Goal: Task Accomplishment & Management: Use online tool/utility

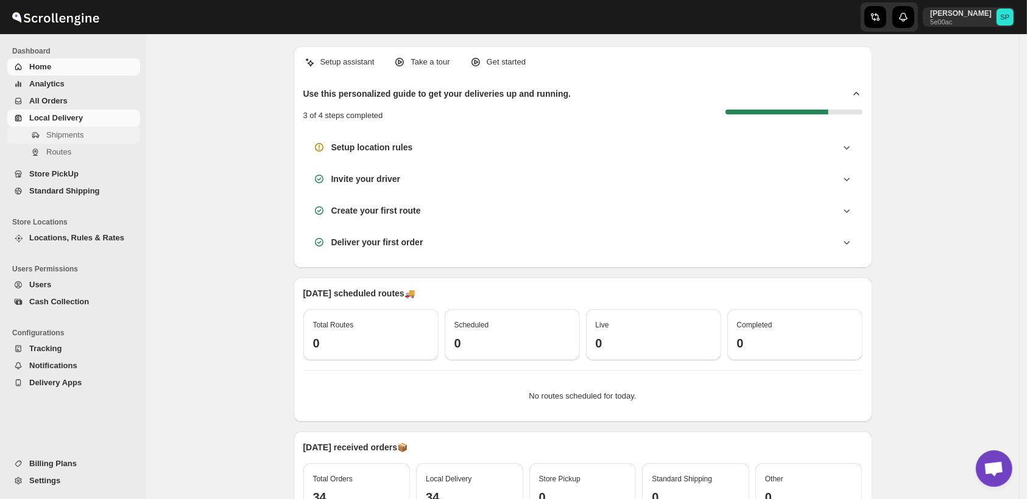
click at [52, 134] on span "Shipments" at bounding box center [64, 134] width 37 height 9
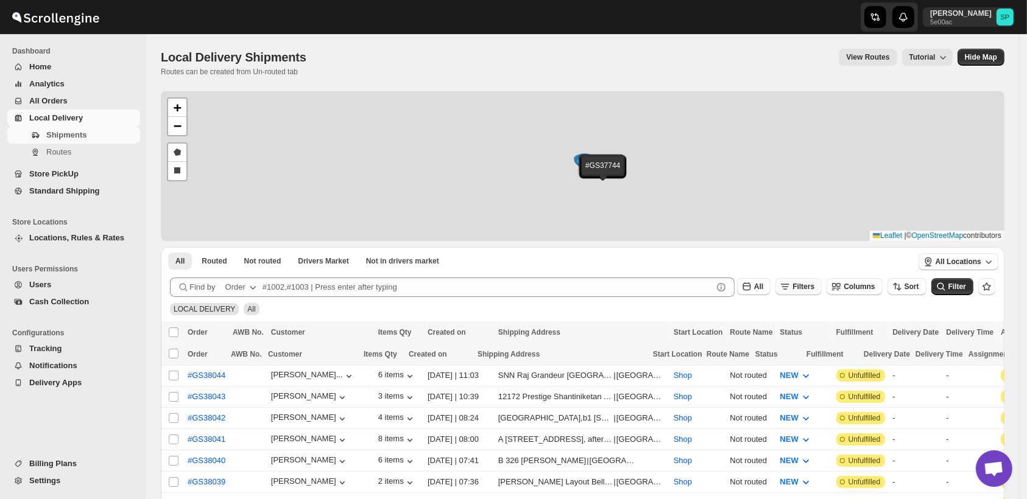
click at [816, 292] on button "Filters" at bounding box center [798, 286] width 46 height 17
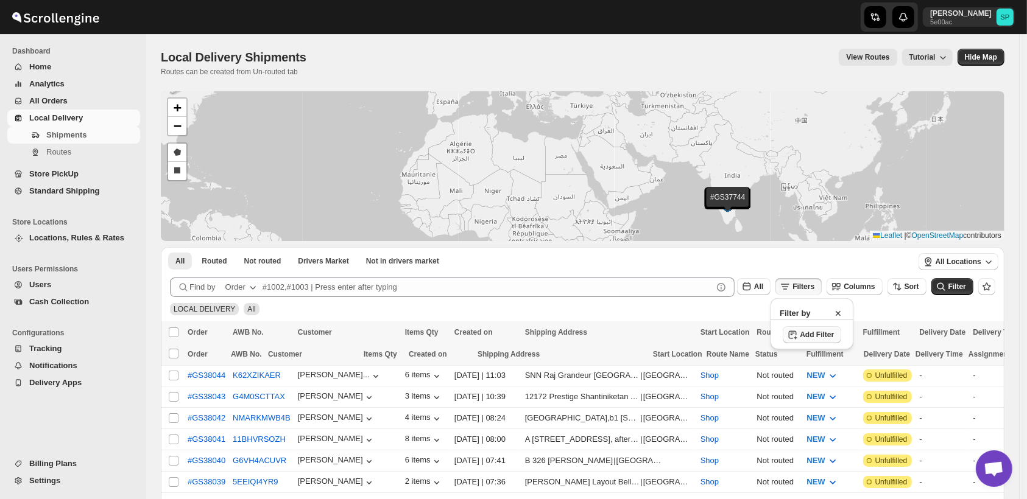
click at [820, 331] on span "Add Filter" at bounding box center [817, 335] width 34 height 10
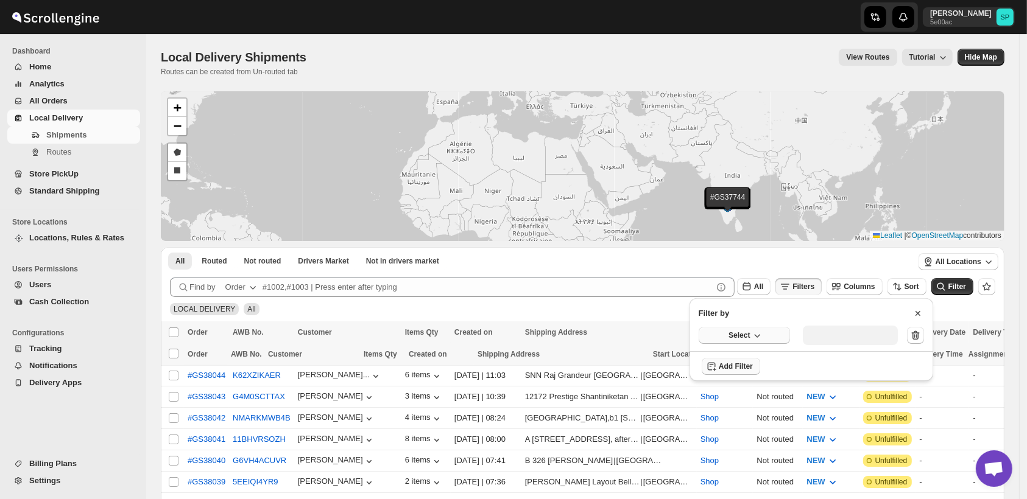
click at [740, 334] on span "Select" at bounding box center [738, 336] width 21 height 10
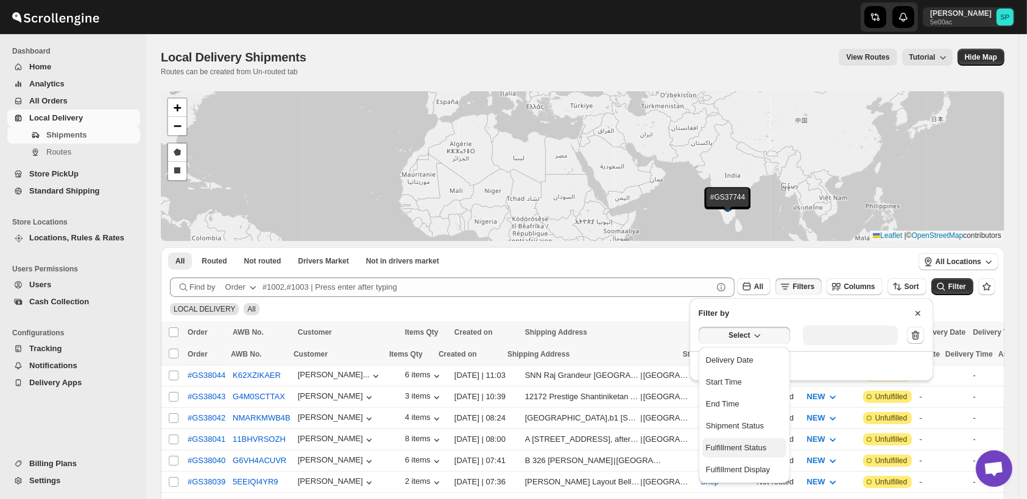
click at [739, 450] on div "Fulfillment Status" at bounding box center [736, 448] width 61 height 12
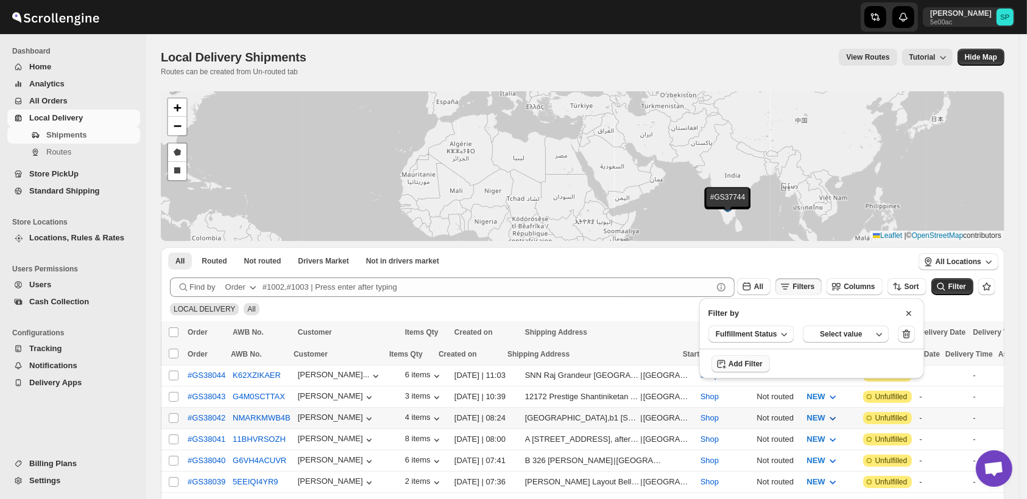
click at [830, 331] on div "Select value" at bounding box center [841, 335] width 61 height 10
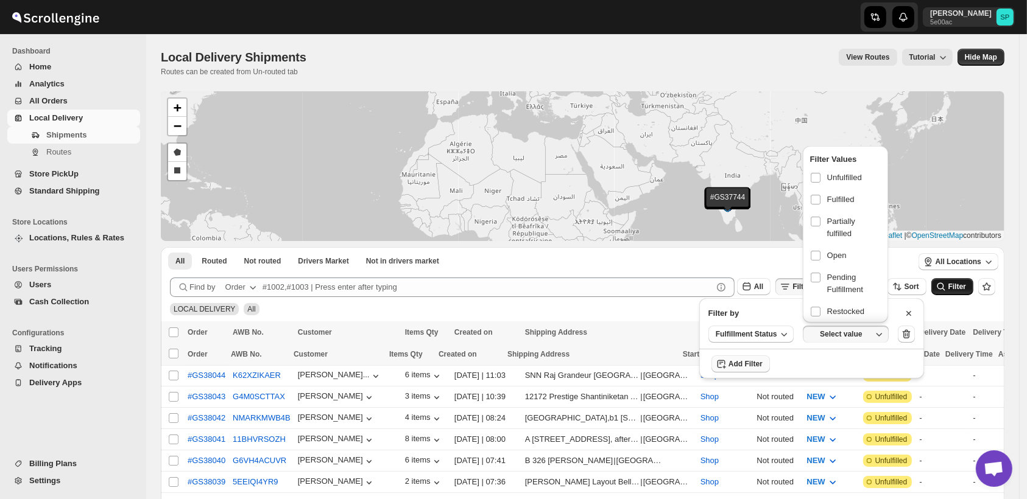
click at [834, 177] on span "Unfulfilled" at bounding box center [844, 178] width 35 height 12
click at [820, 177] on input "checkbox" at bounding box center [816, 178] width 10 height 10
click at [959, 287] on span "Filter" at bounding box center [957, 287] width 18 height 9
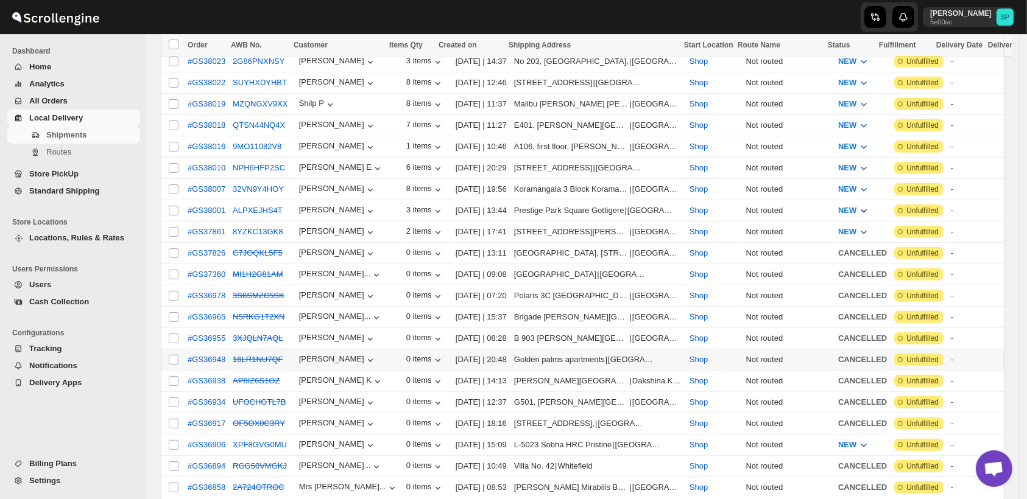
scroll to position [541, 0]
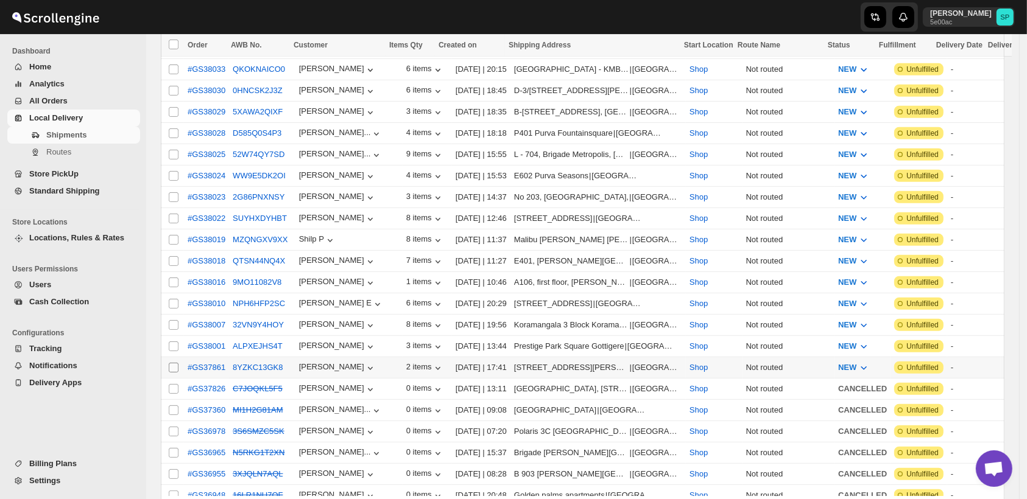
click at [174, 363] on input "Select shipment" at bounding box center [174, 368] width 10 height 10
checkbox input "true"
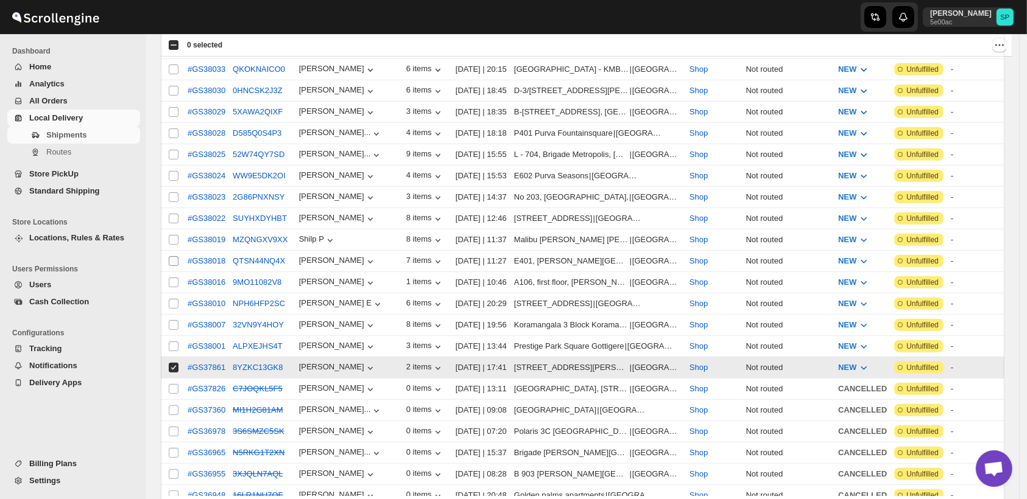
click at [175, 342] on input "Select shipment" at bounding box center [174, 347] width 10 height 10
checkbox input "true"
click at [175, 320] on input "Select shipment" at bounding box center [174, 325] width 10 height 10
checkbox input "true"
click at [175, 299] on input "Select shipment" at bounding box center [174, 304] width 10 height 10
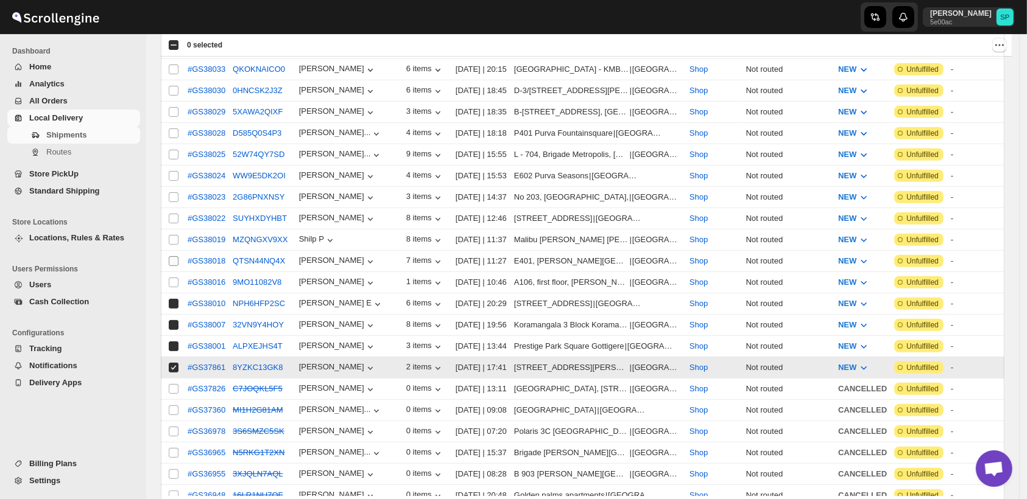
checkbox input "true"
click at [177, 277] on span at bounding box center [173, 282] width 11 height 11
click at [177, 278] on input "Select shipment" at bounding box center [174, 283] width 10 height 10
checkbox input "false"
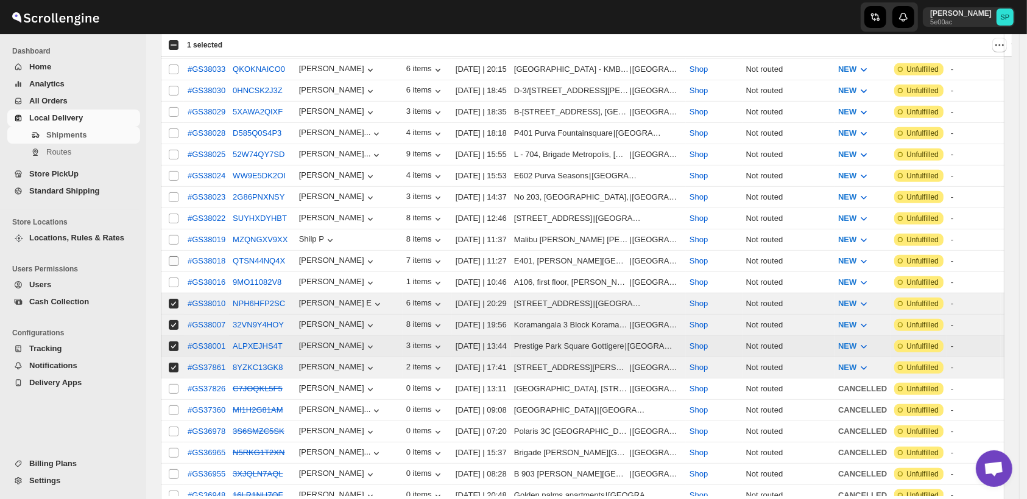
click at [173, 256] on input "Select shipment" at bounding box center [174, 261] width 10 height 10
checkbox input "true"
click at [171, 235] on input "Select shipment" at bounding box center [174, 240] width 10 height 10
checkbox input "true"
click at [179, 213] on div "Select shipment" at bounding box center [174, 218] width 12 height 11
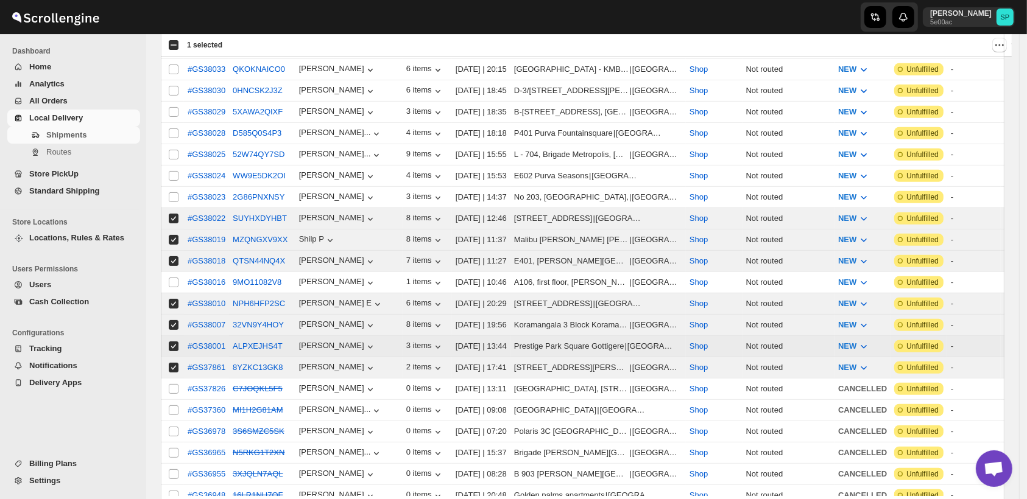
checkbox input "true"
click at [174, 192] on input "Select shipment" at bounding box center [174, 197] width 10 height 10
checkbox input "true"
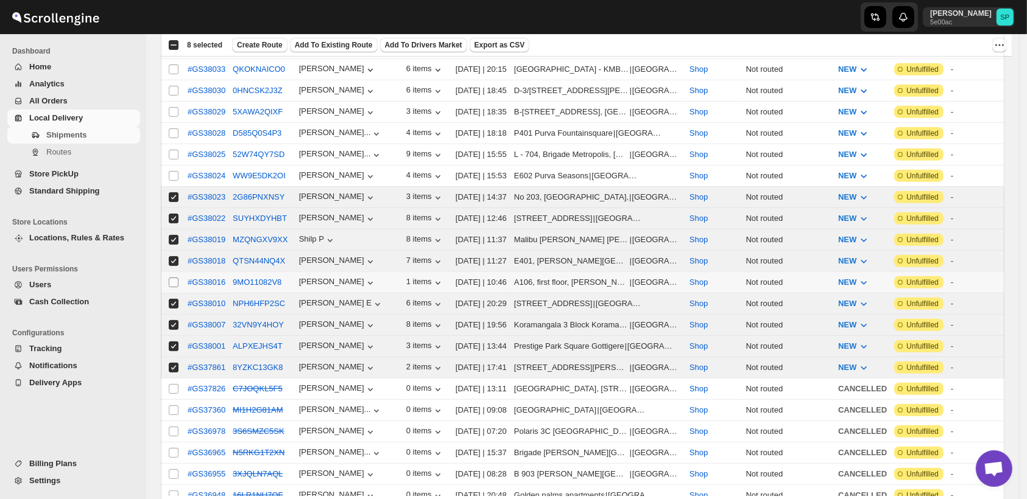
click at [175, 278] on input "Select shipment" at bounding box center [174, 283] width 10 height 10
checkbox input "true"
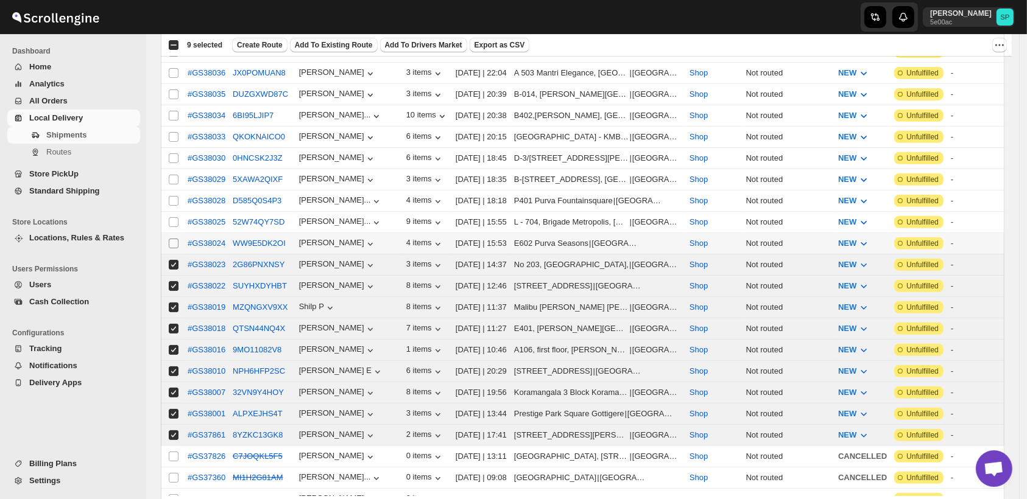
click at [175, 239] on input "Select shipment" at bounding box center [174, 244] width 10 height 10
checkbox input "true"
click at [175, 217] on input "Select shipment" at bounding box center [174, 222] width 10 height 10
checkbox input "true"
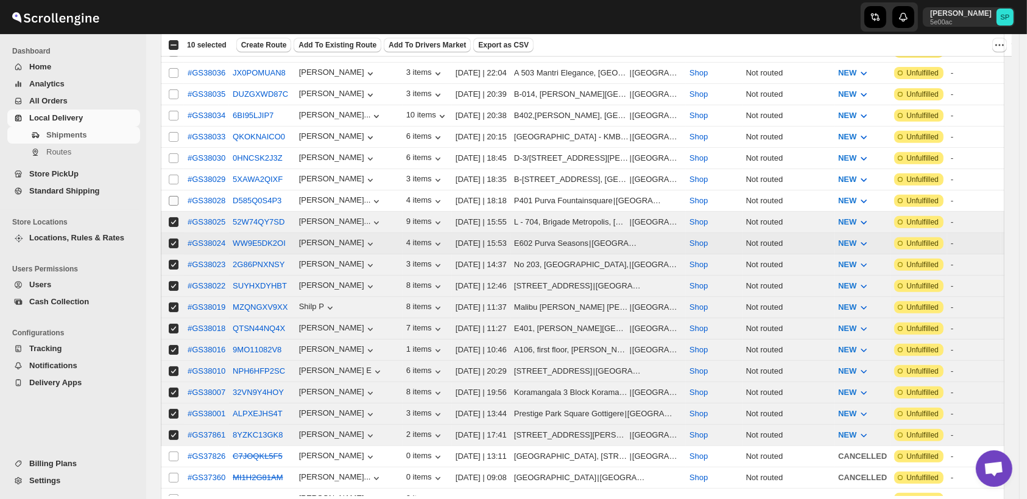
click at [174, 196] on input "Select shipment" at bounding box center [174, 201] width 10 height 10
checkbox input "true"
click at [173, 175] on input "Select shipment" at bounding box center [174, 180] width 10 height 10
checkbox input "true"
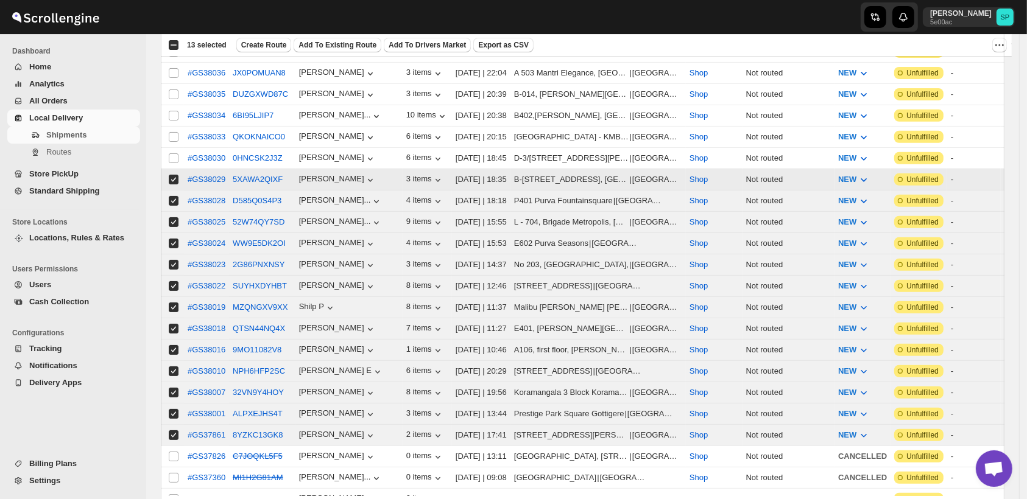
scroll to position [338, 0]
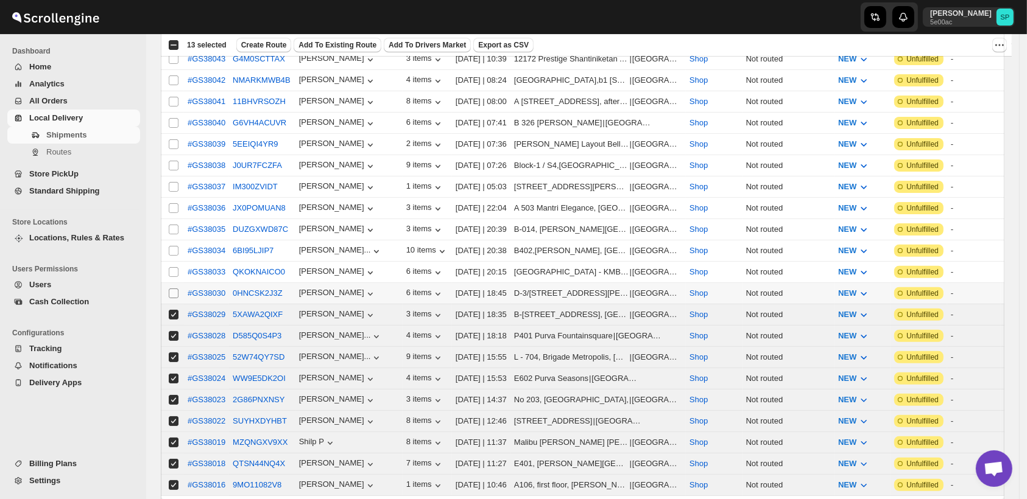
click at [169, 289] on input "Select shipment" at bounding box center [174, 294] width 10 height 10
checkbox input "true"
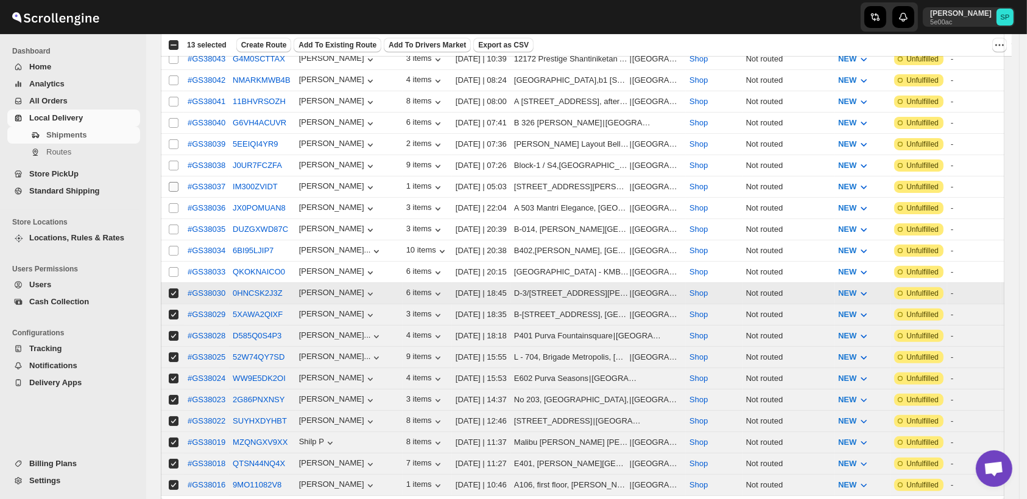
click at [172, 267] on input "Select shipment" at bounding box center [174, 272] width 10 height 10
checkbox input "true"
click at [170, 246] on input "Select shipment" at bounding box center [174, 251] width 10 height 10
checkbox input "true"
click at [172, 225] on input "Select shipment" at bounding box center [174, 230] width 10 height 10
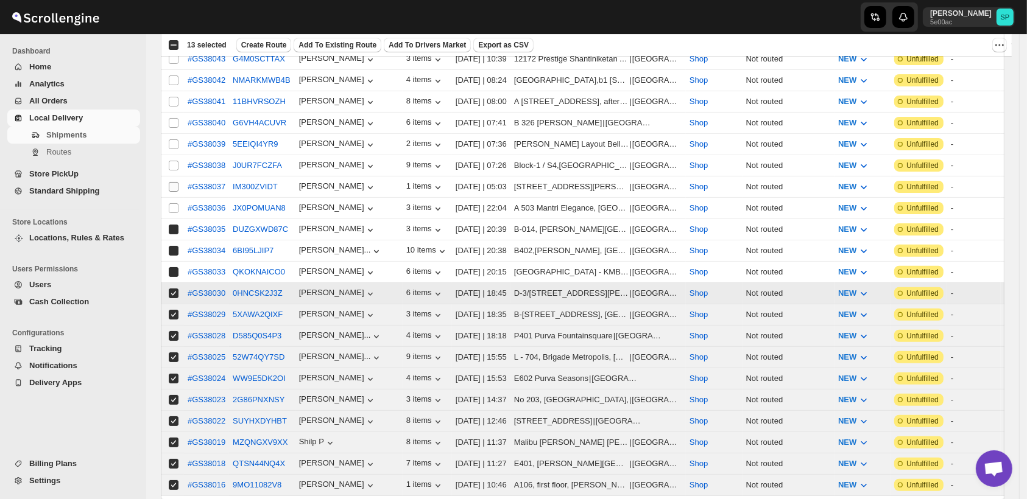
checkbox input "true"
click at [172, 203] on input "Select shipment" at bounding box center [174, 208] width 10 height 10
checkbox input "true"
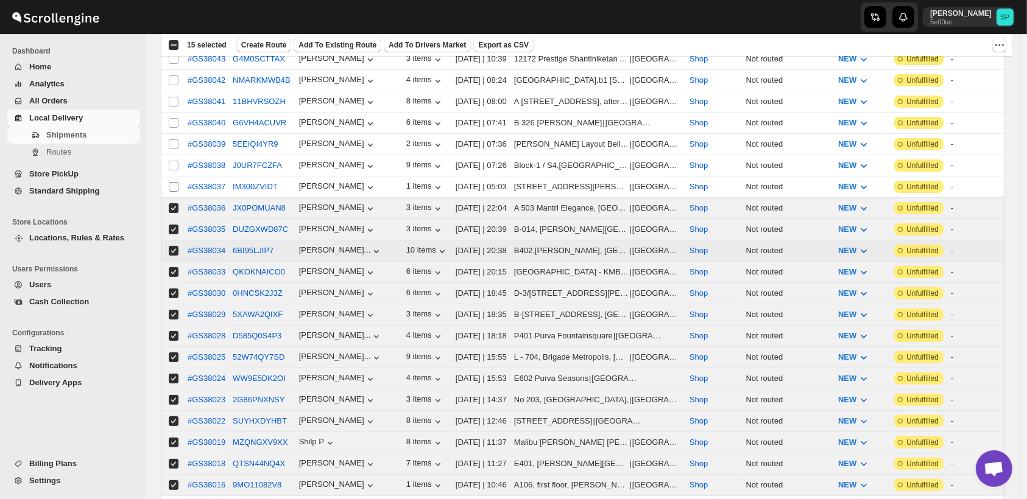
click at [176, 182] on input "Select shipment" at bounding box center [174, 187] width 10 height 10
checkbox input "true"
click at [176, 161] on input "Select shipment" at bounding box center [174, 166] width 10 height 10
checkbox input "true"
click at [176, 139] on input "Select shipment" at bounding box center [174, 144] width 10 height 10
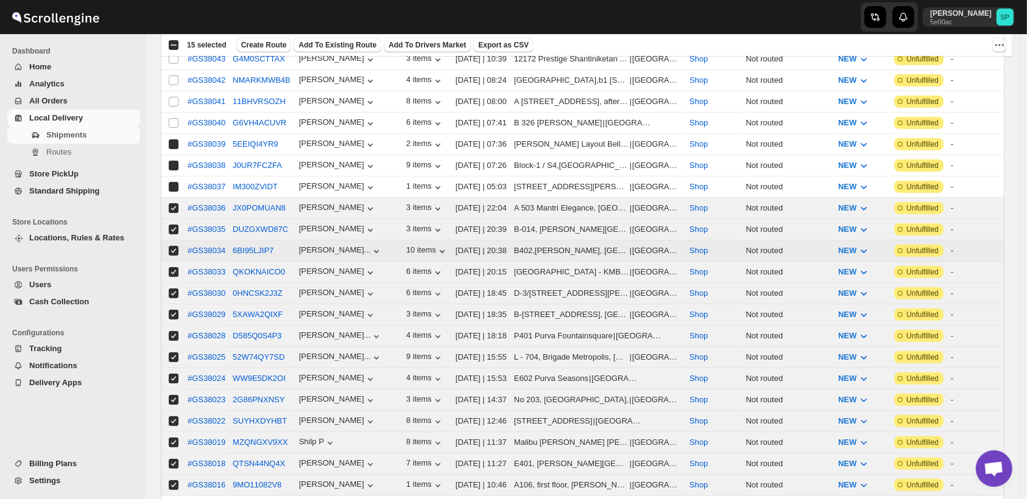
checkbox input "true"
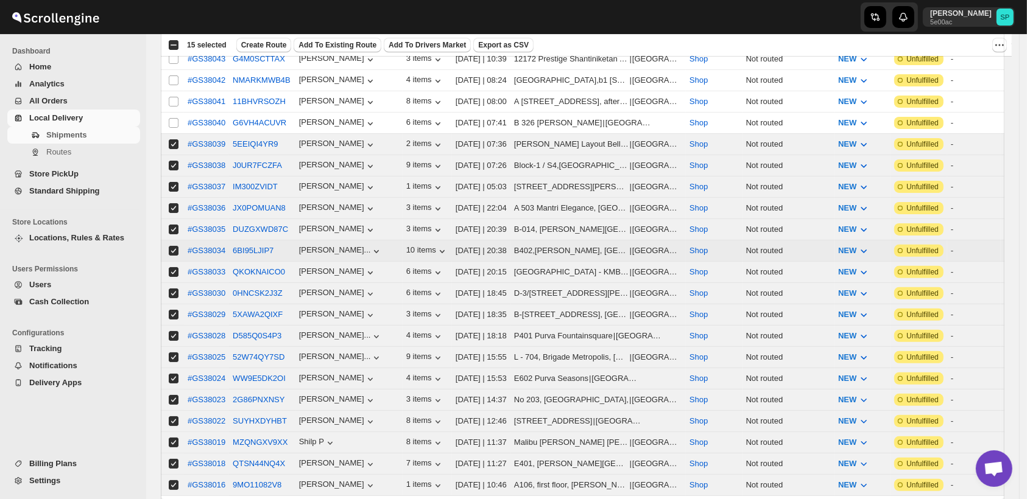
click at [172, 122] on input "Select shipment" at bounding box center [174, 123] width 10 height 10
checkbox input "true"
click at [171, 91] on td "Select shipment" at bounding box center [172, 101] width 23 height 21
click at [173, 76] on input "Select shipment" at bounding box center [174, 81] width 10 height 10
checkbox input "true"
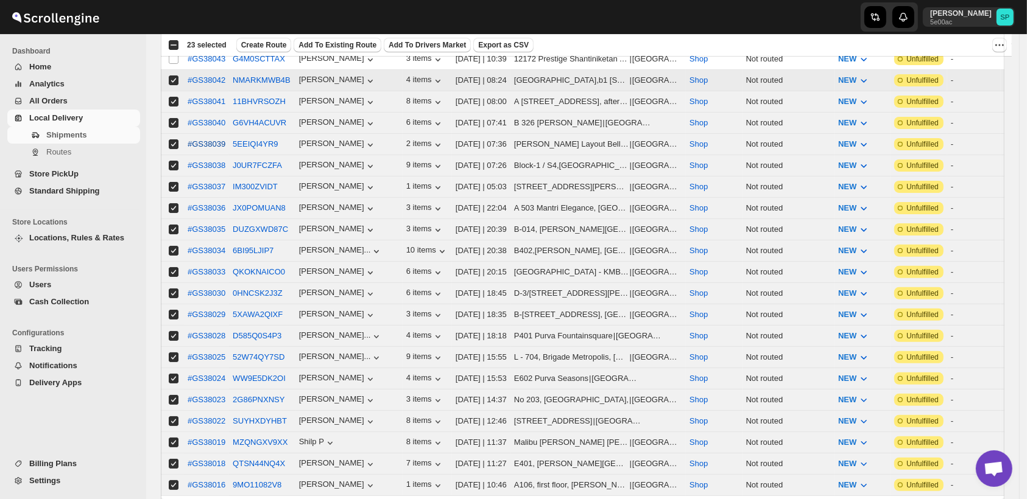
checkbox input "true"
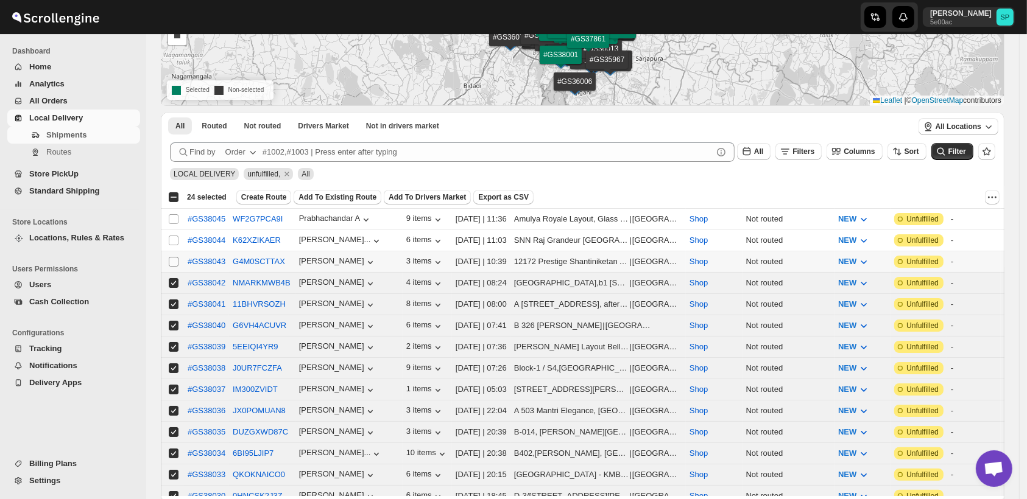
click at [174, 261] on input "Select shipment" at bounding box center [174, 262] width 10 height 10
checkbox input "true"
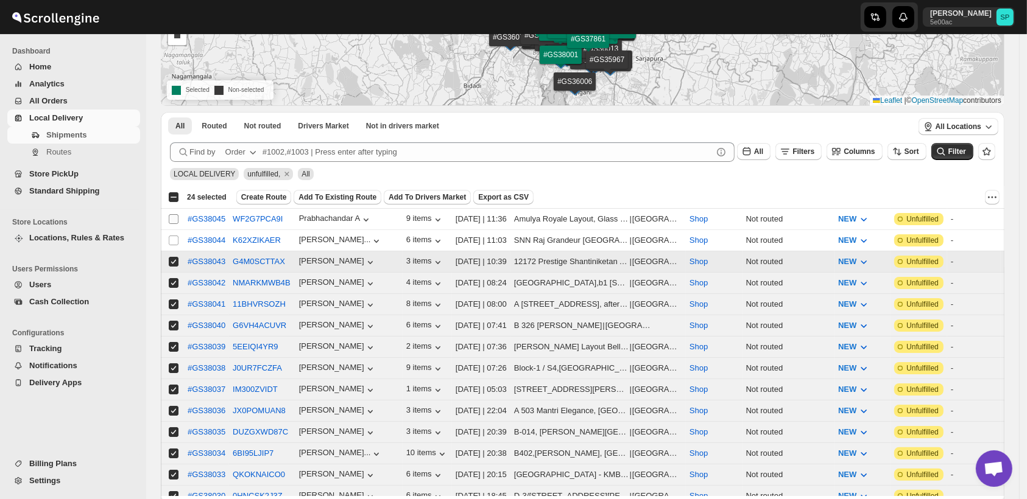
click at [174, 236] on input "Select shipment" at bounding box center [174, 241] width 10 height 10
checkbox input "true"
click at [175, 219] on input "Select shipment" at bounding box center [174, 219] width 10 height 10
checkbox input "true"
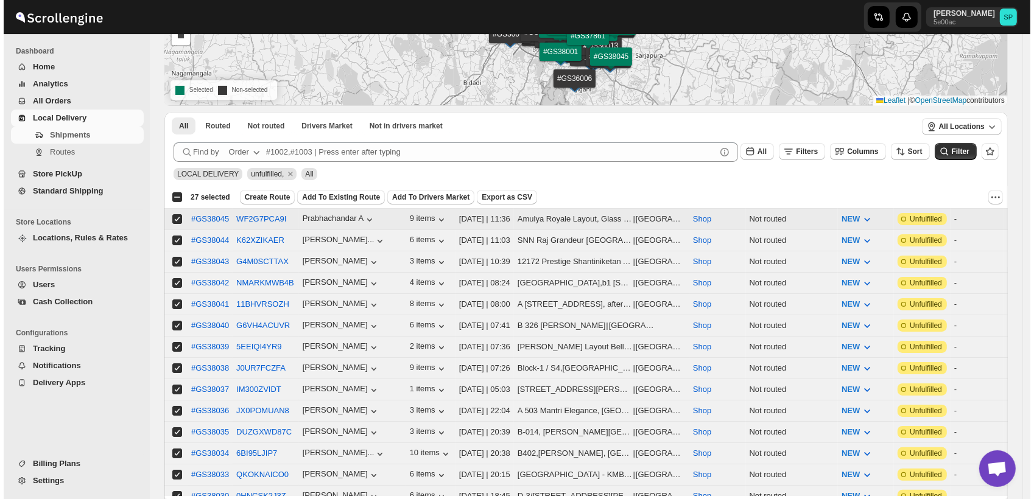
scroll to position [0, 0]
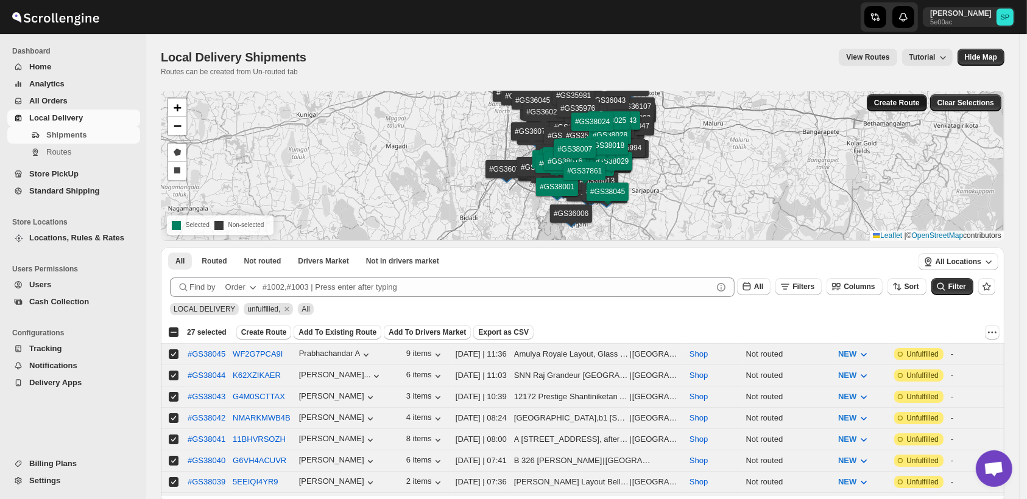
click at [898, 111] on button "Create Route" at bounding box center [897, 102] width 60 height 17
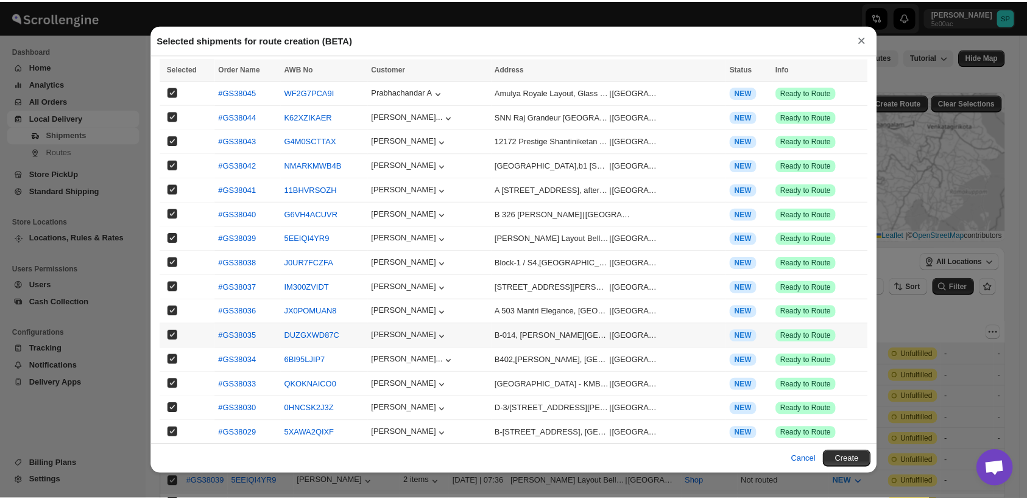
scroll to position [286, 0]
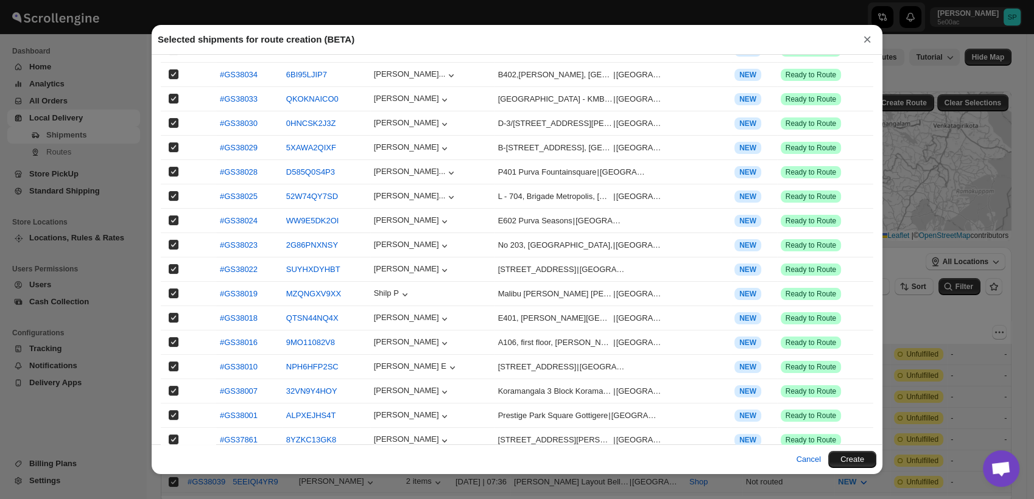
click at [853, 460] on button "Create" at bounding box center [852, 459] width 48 height 17
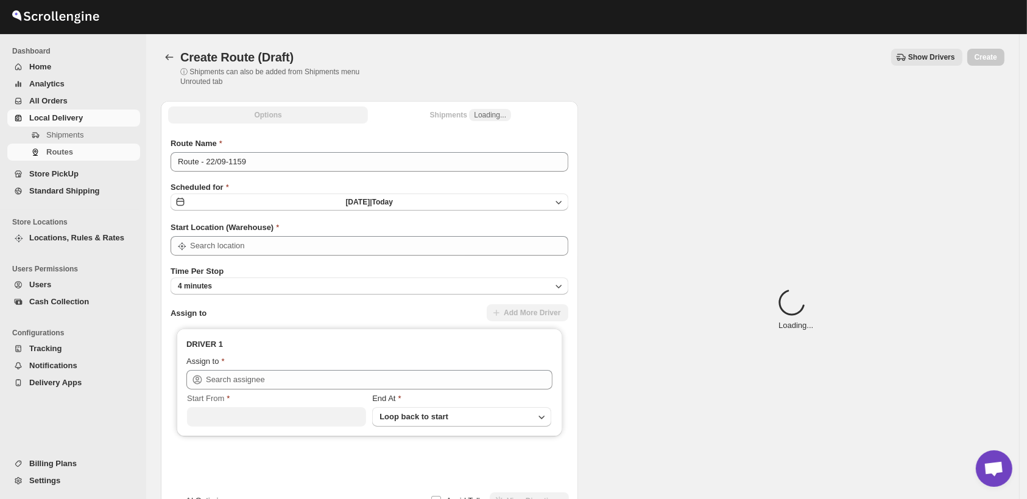
type input "Shop"
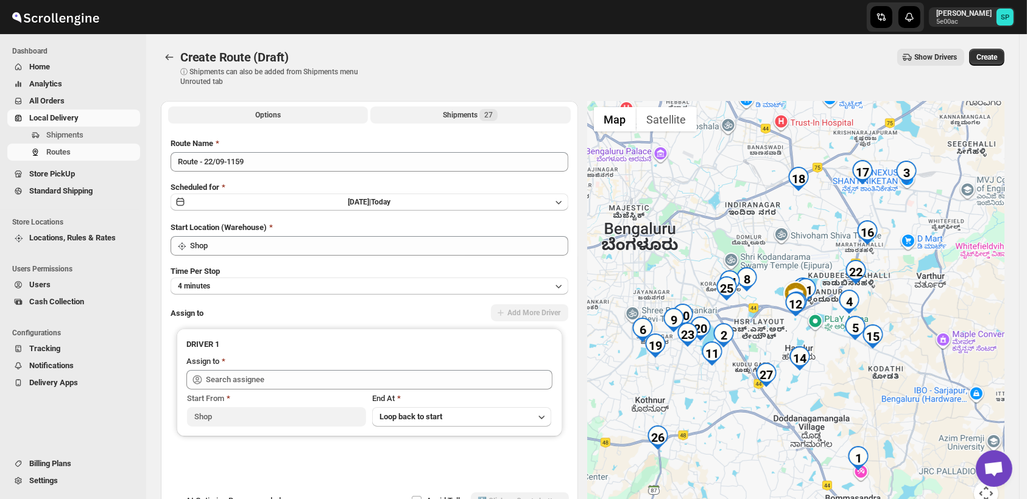
click at [448, 111] on div "Shipments 27" at bounding box center [470, 115] width 55 height 12
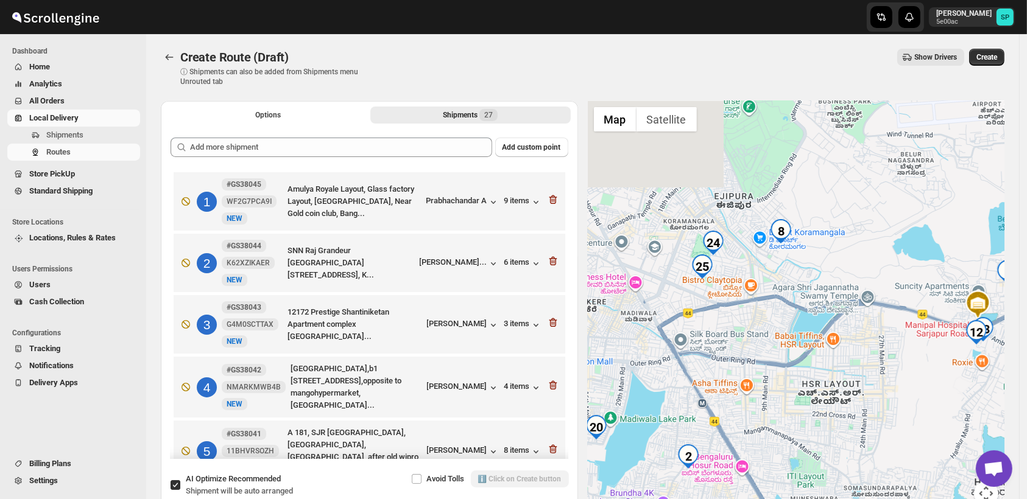
drag, startPoint x: 771, startPoint y: 261, endPoint x: 774, endPoint y: 368, distance: 107.8
click at [774, 368] on div at bounding box center [796, 311] width 417 height 420
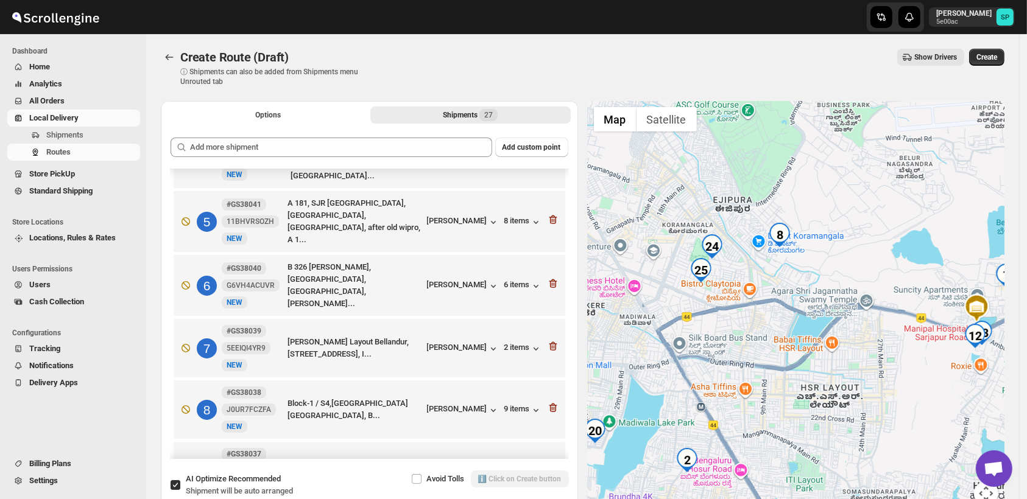
scroll to position [338, 0]
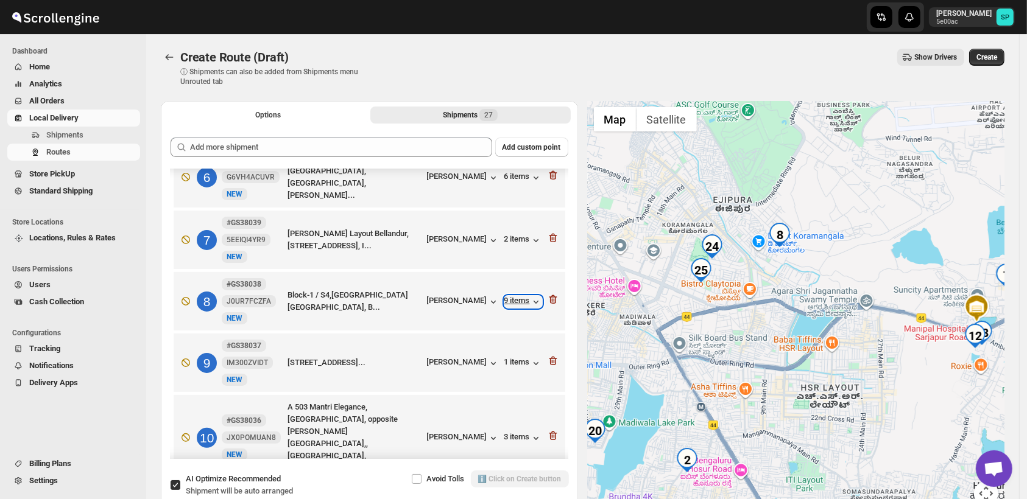
click at [512, 296] on div "9 items" at bounding box center [523, 302] width 38 height 12
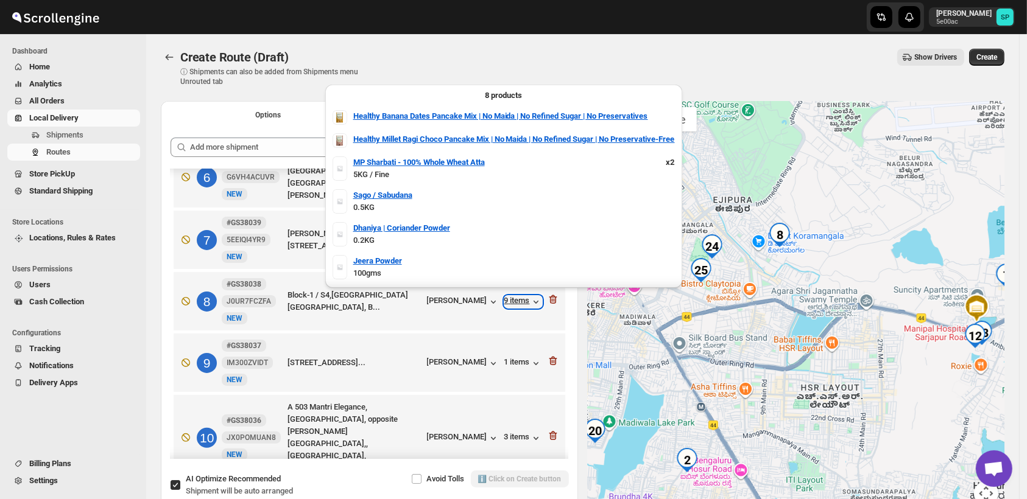
click at [512, 296] on div "9 items" at bounding box center [523, 302] width 38 height 12
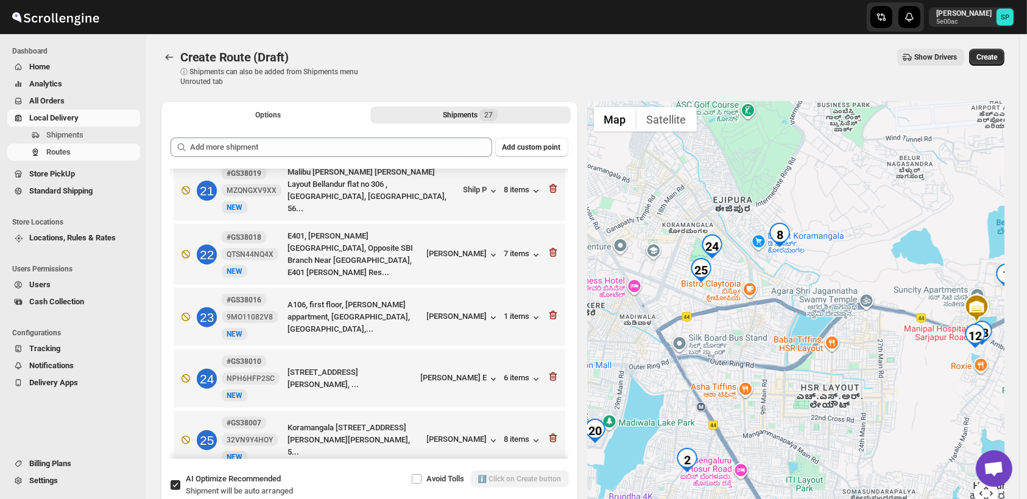
scroll to position [1286, 0]
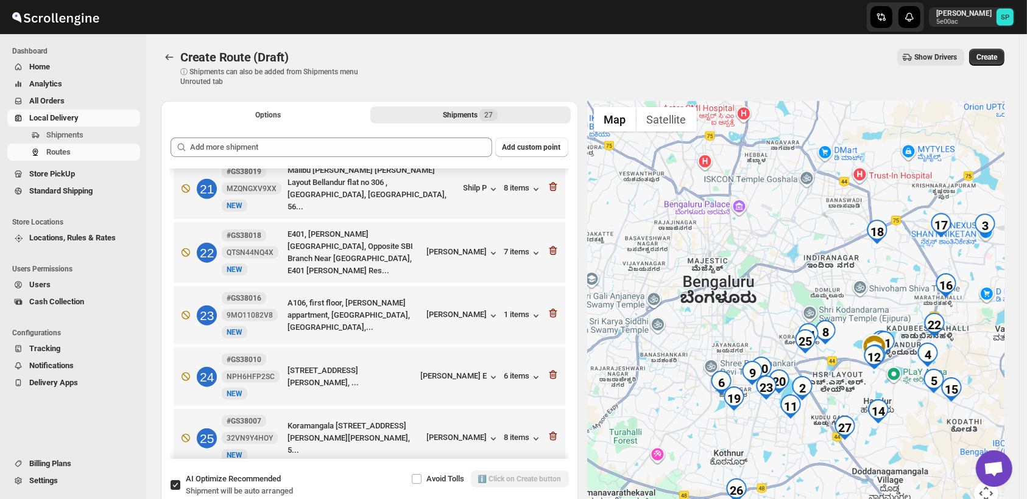
drag, startPoint x: 900, startPoint y: 382, endPoint x: 798, endPoint y: 387, distance: 101.9
click at [798, 387] on div at bounding box center [796, 311] width 417 height 420
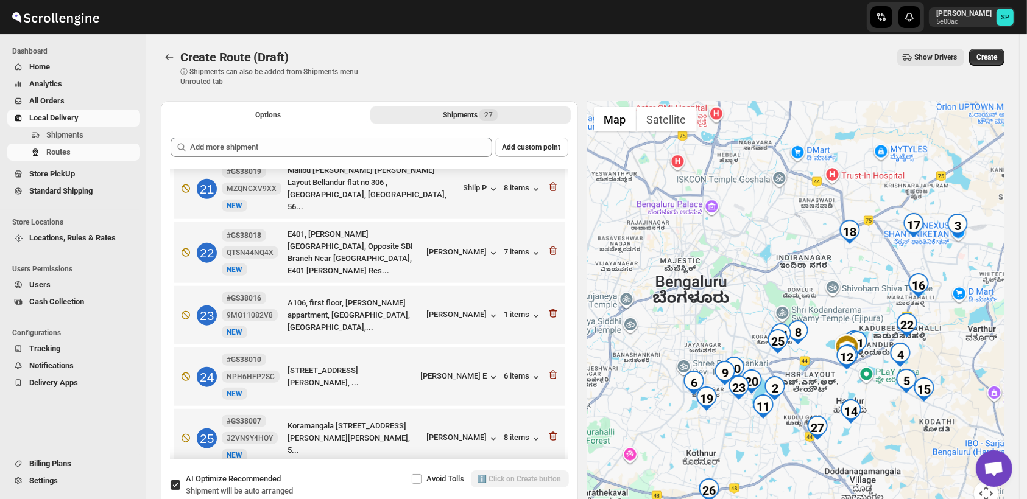
drag, startPoint x: 954, startPoint y: 345, endPoint x: 885, endPoint y: 362, distance: 71.5
click at [885, 362] on div at bounding box center [796, 311] width 417 height 420
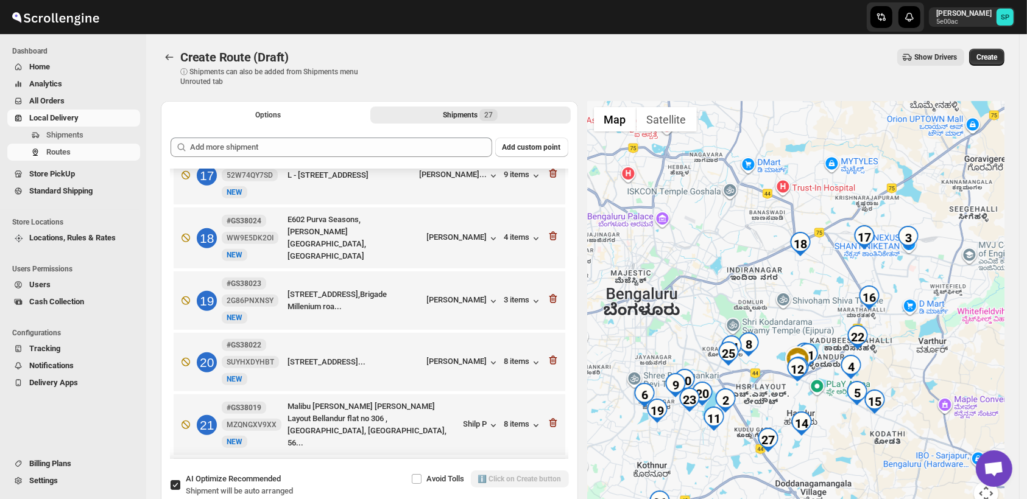
scroll to position [982, 0]
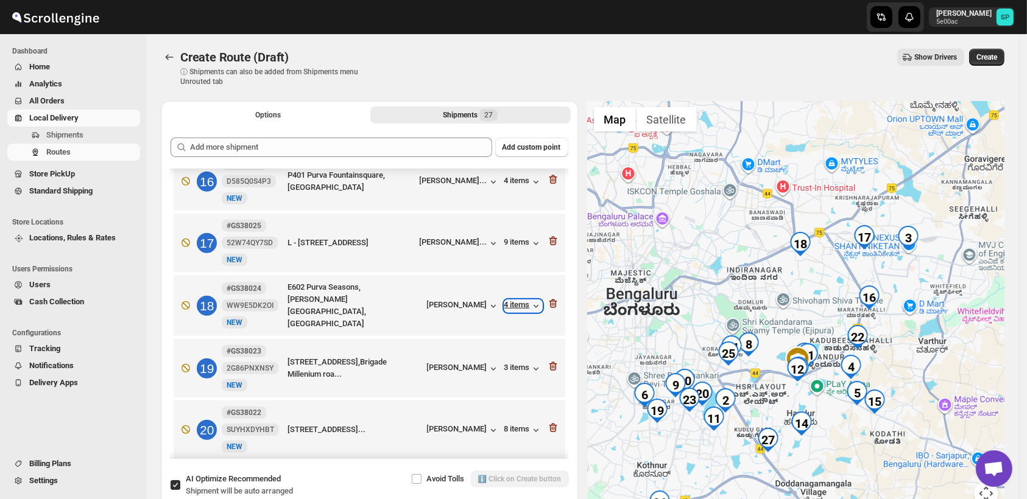
click at [521, 300] on div "4 items" at bounding box center [523, 306] width 38 height 12
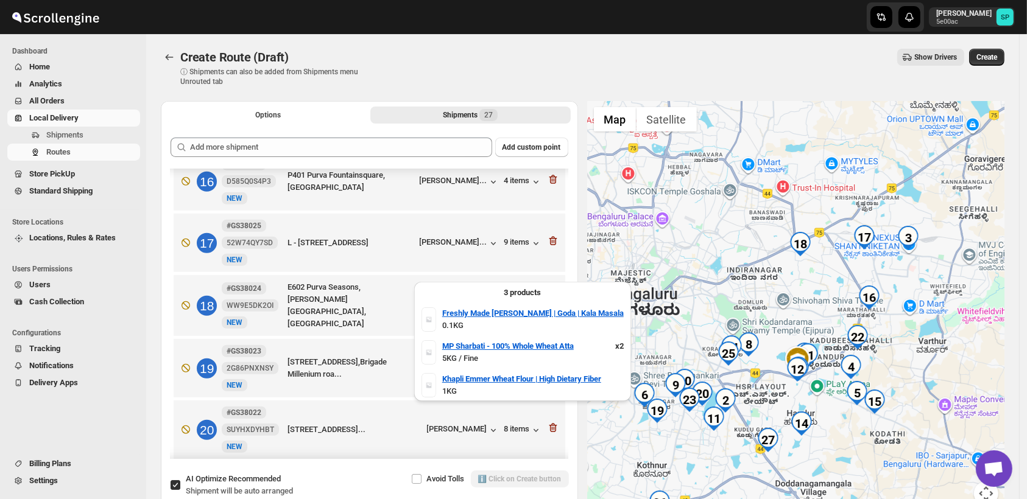
click at [521, 300] on div "4 items" at bounding box center [523, 306] width 38 height 12
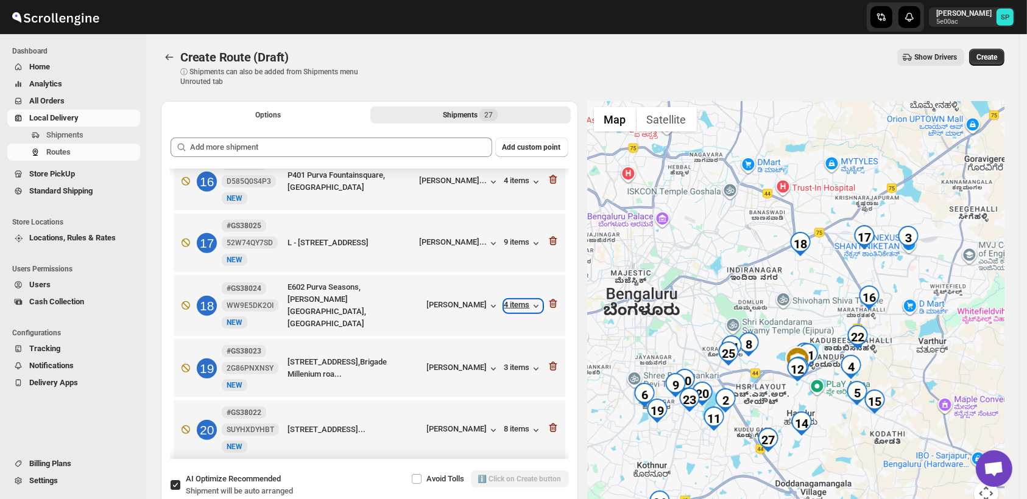
scroll to position [847, 0]
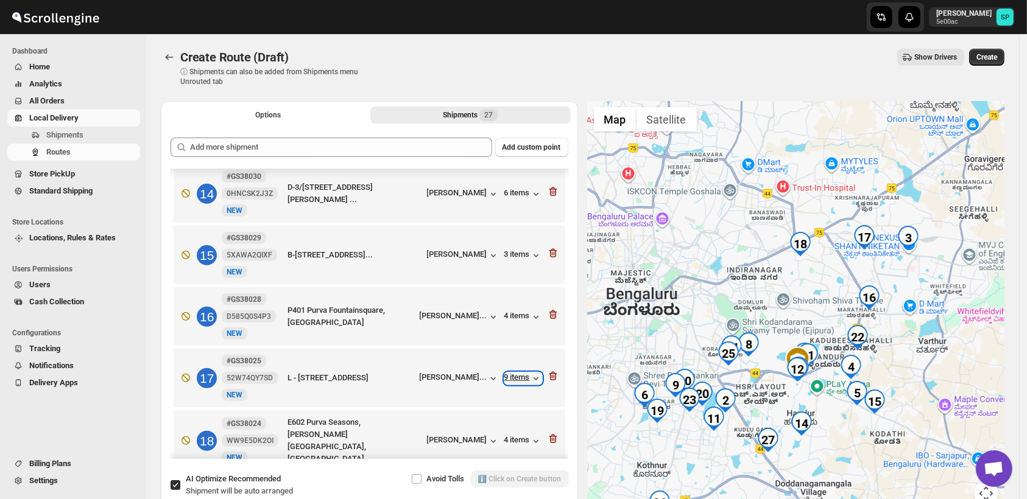
click at [511, 373] on div "9 items" at bounding box center [523, 379] width 38 height 12
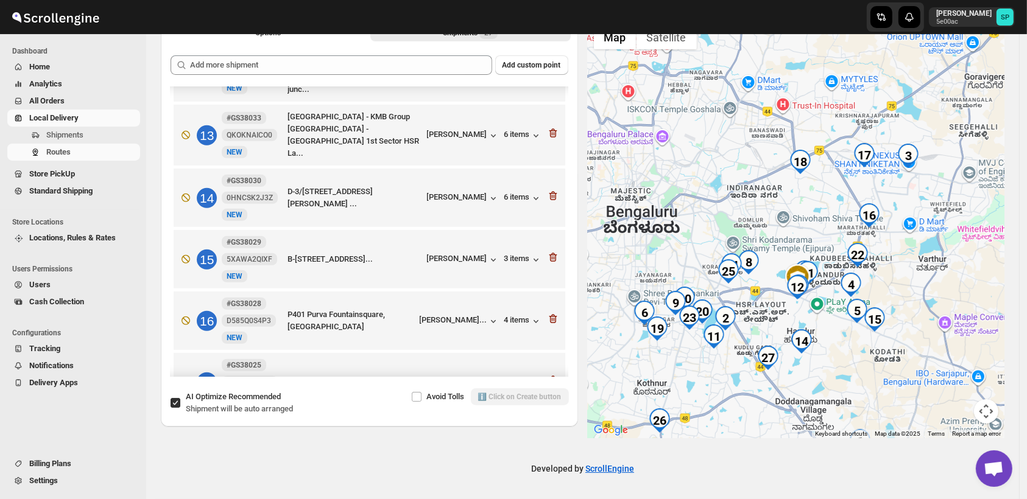
scroll to position [779, 0]
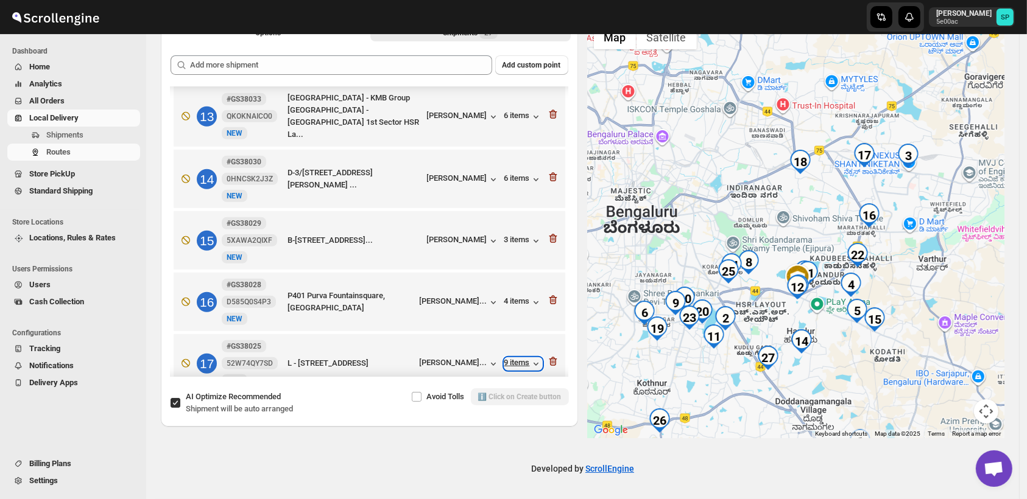
click at [516, 358] on div "9 items" at bounding box center [523, 364] width 38 height 12
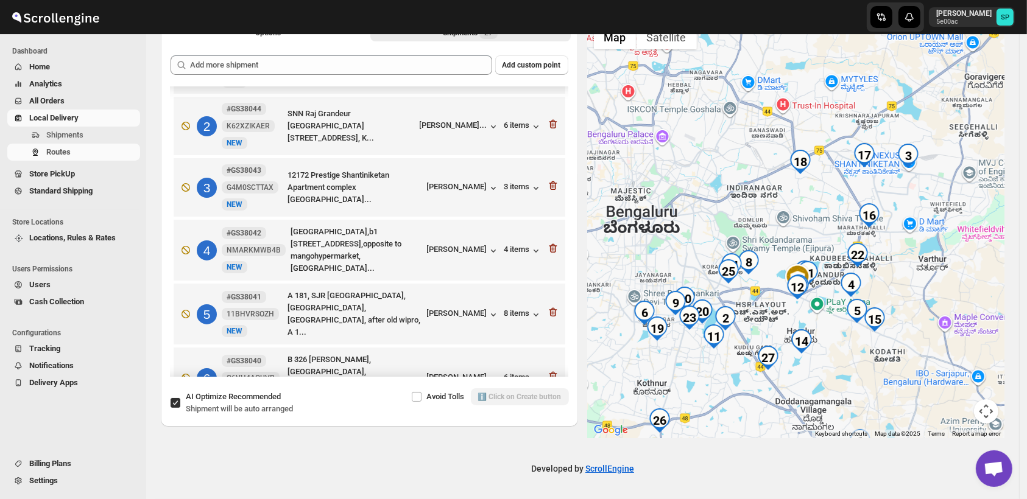
scroll to position [0, 0]
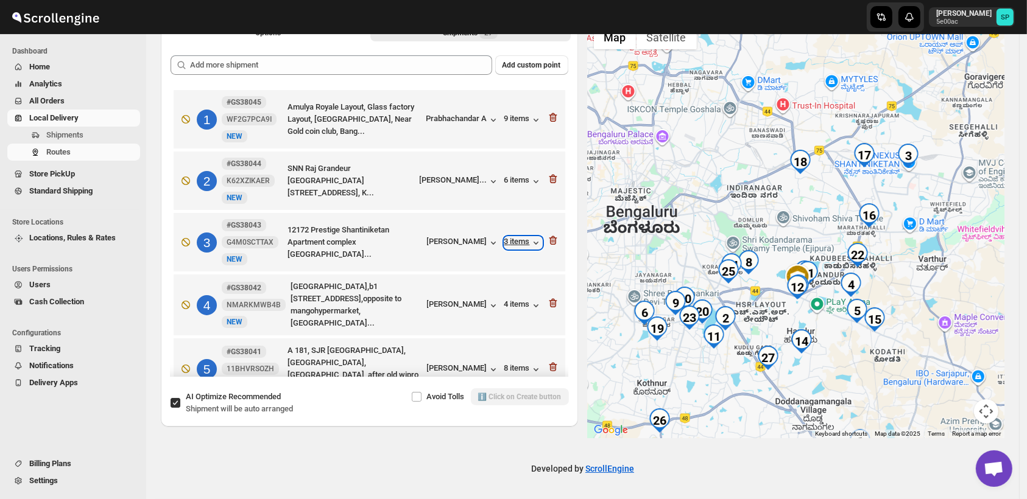
click at [516, 246] on div "3 items" at bounding box center [523, 243] width 38 height 12
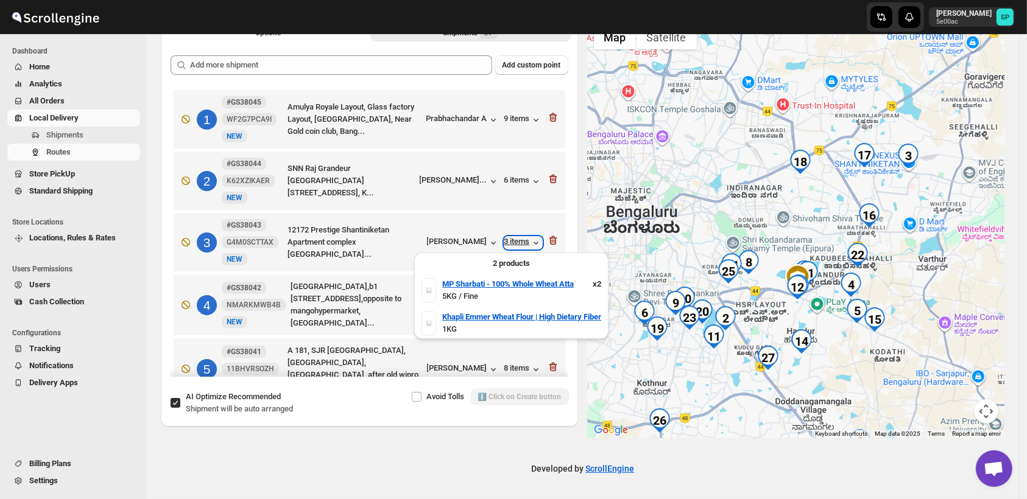
click at [516, 246] on div "3 items" at bounding box center [523, 243] width 38 height 12
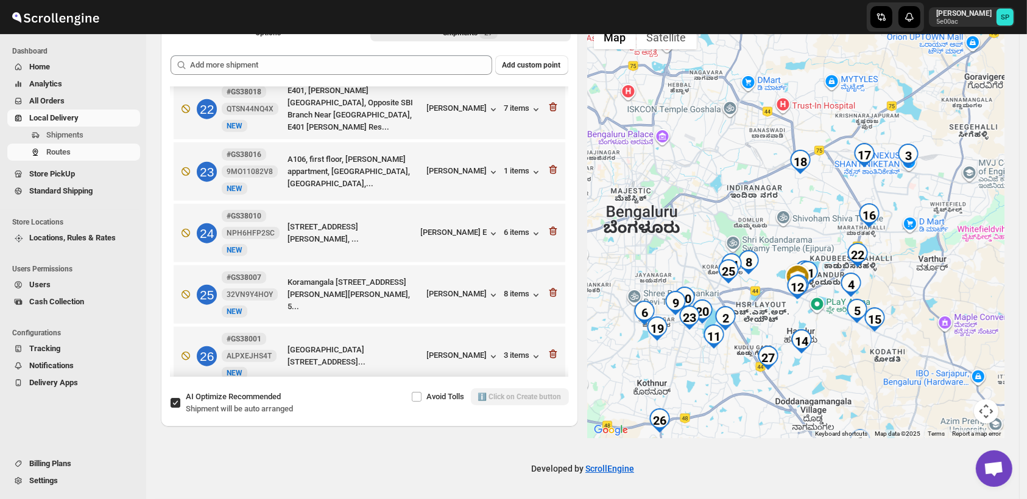
scroll to position [1388, 0]
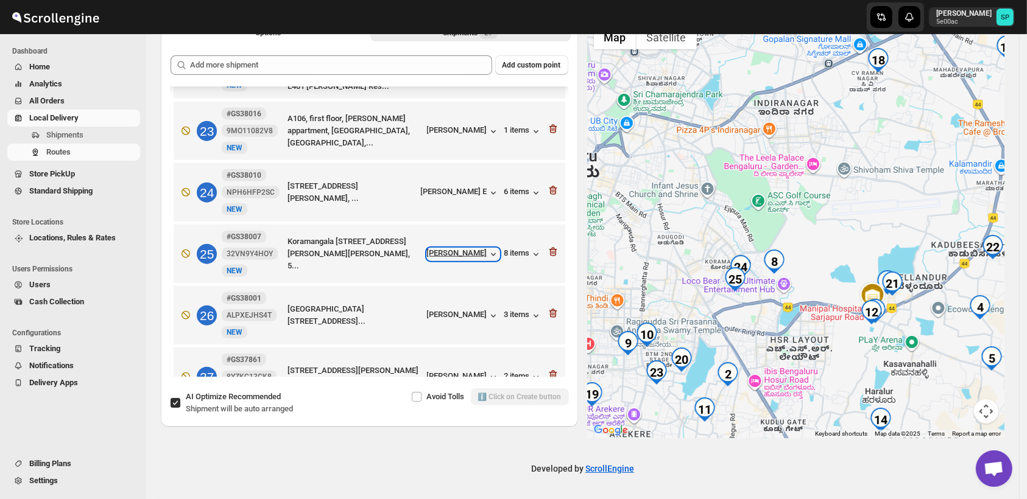
click at [450, 248] on div "[PERSON_NAME]" at bounding box center [463, 254] width 72 height 12
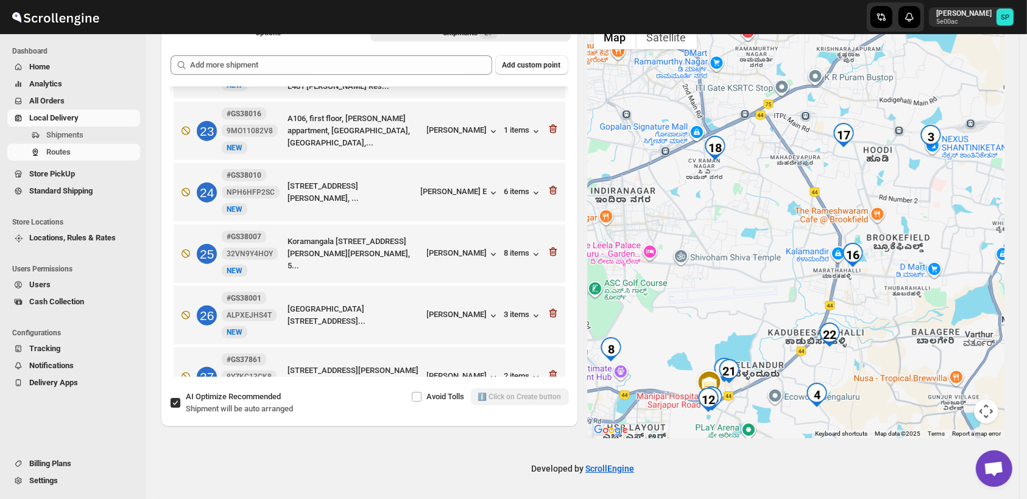
drag, startPoint x: 922, startPoint y: 323, endPoint x: 758, endPoint y: 412, distance: 185.9
click at [758, 412] on div at bounding box center [796, 229] width 417 height 420
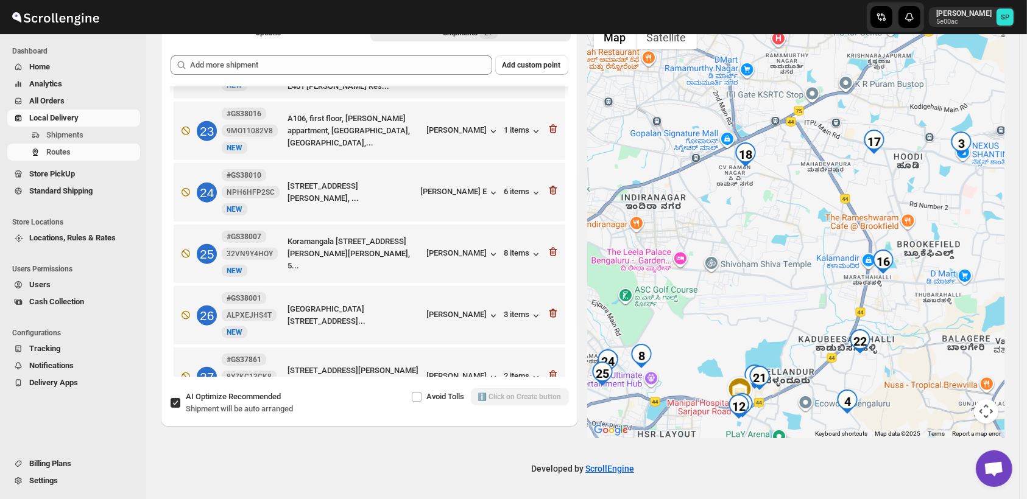
drag, startPoint x: 849, startPoint y: 405, endPoint x: 879, endPoint y: 414, distance: 31.2
click at [879, 414] on div at bounding box center [796, 229] width 417 height 420
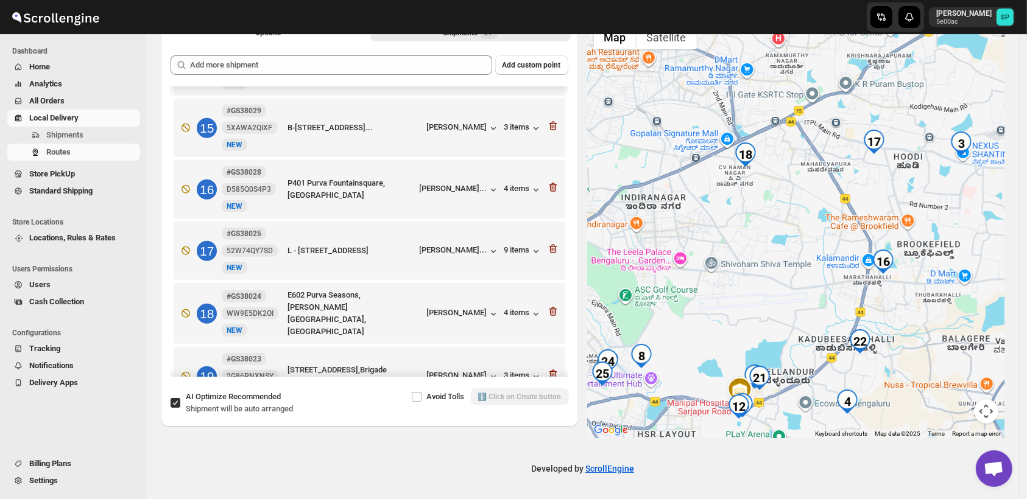
scroll to position [914, 0]
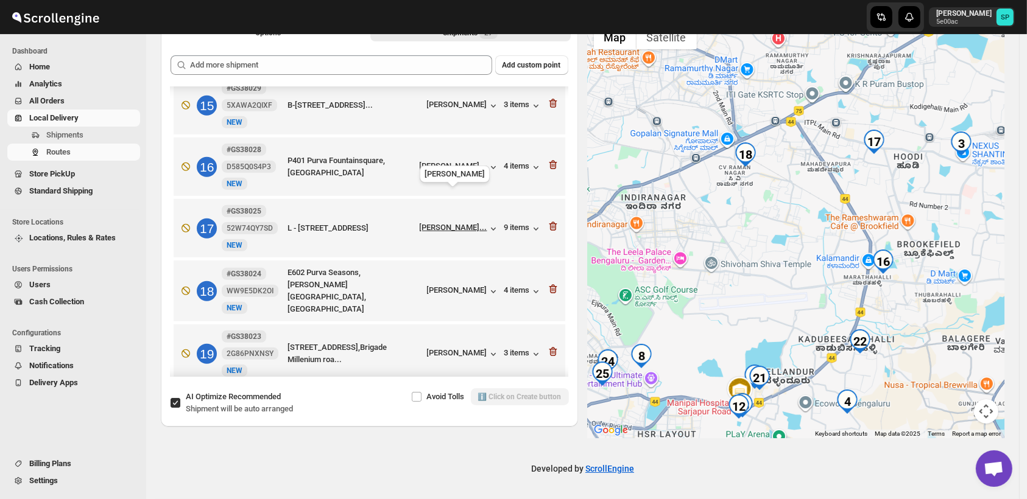
click at [439, 223] on div "[PERSON_NAME]..." at bounding box center [454, 227] width 68 height 9
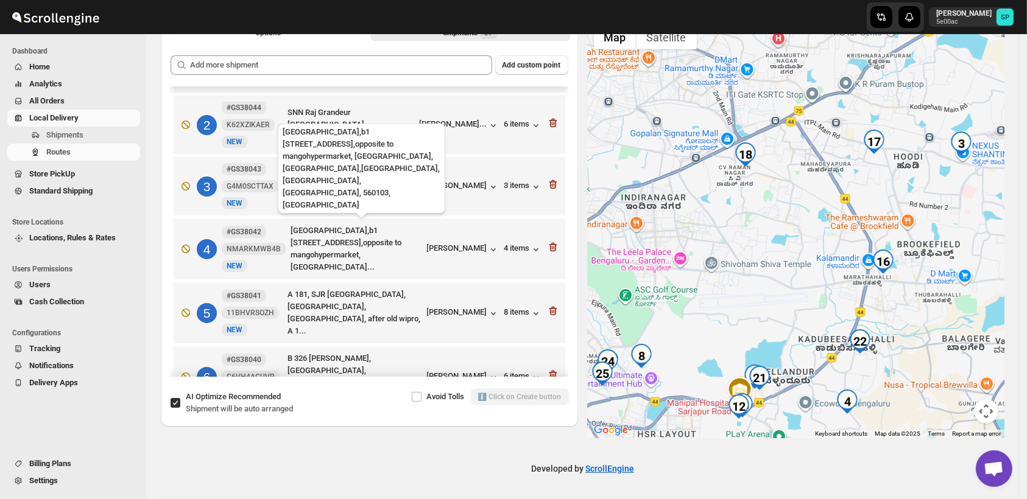
scroll to position [34, 0]
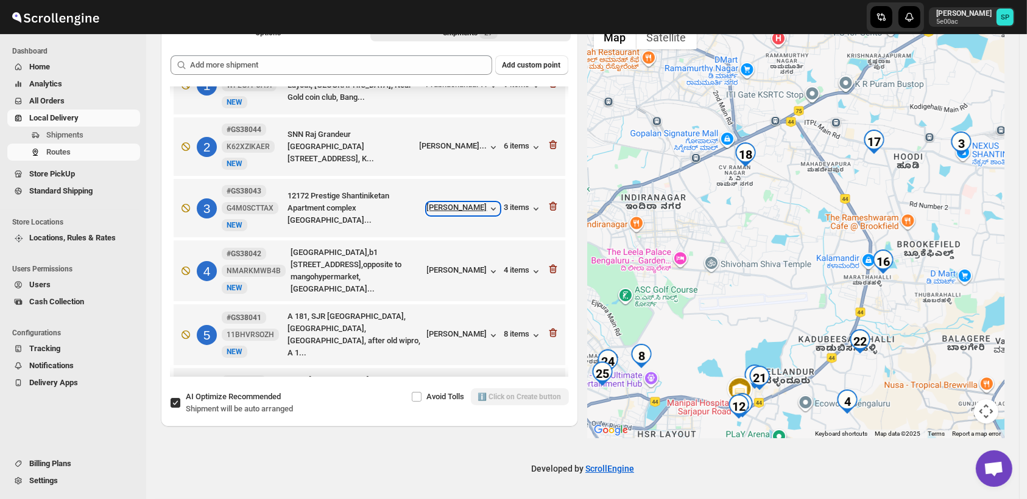
click at [458, 212] on div "[PERSON_NAME]" at bounding box center [463, 209] width 72 height 12
click at [446, 210] on div "[PERSON_NAME]" at bounding box center [463, 209] width 72 height 12
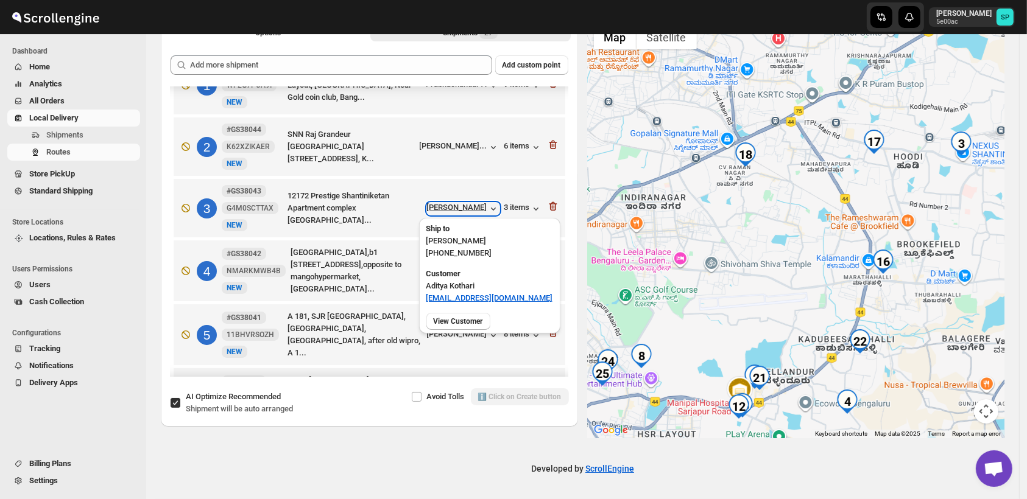
click at [446, 210] on div "[PERSON_NAME]" at bounding box center [463, 209] width 72 height 12
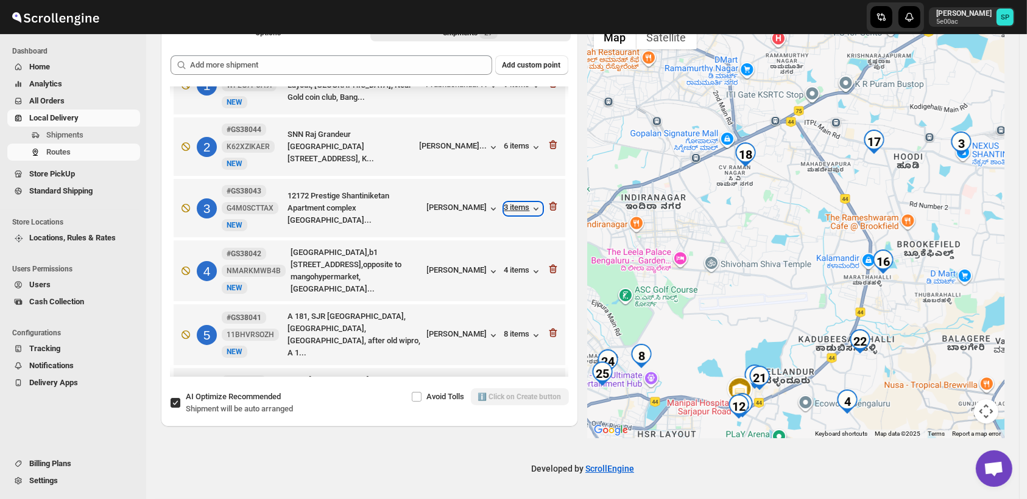
click at [510, 205] on div "3 items" at bounding box center [523, 209] width 38 height 12
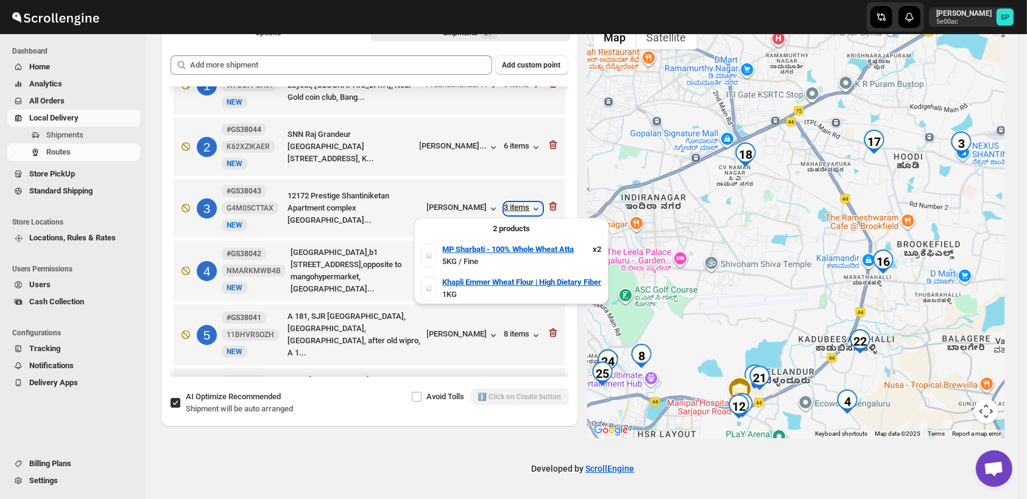
click at [510, 205] on div "3 items" at bounding box center [523, 209] width 38 height 12
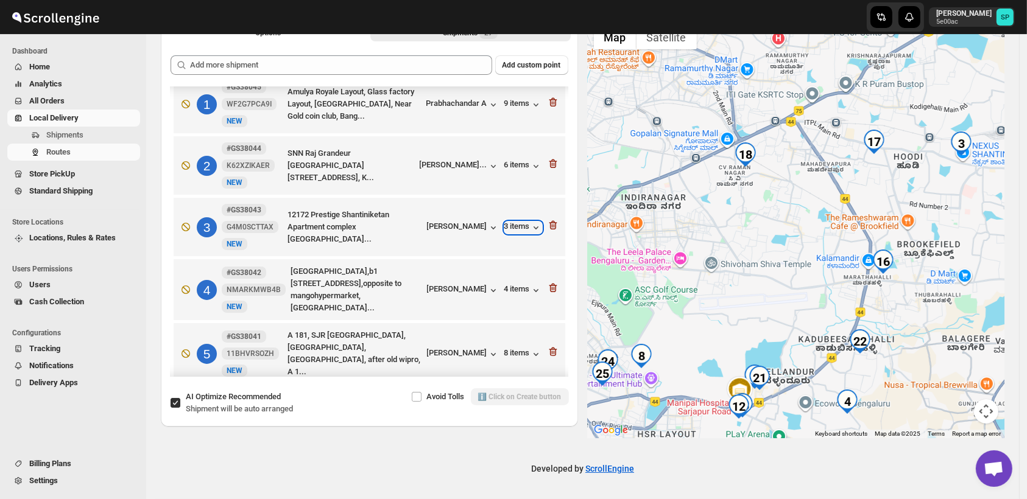
scroll to position [0, 0]
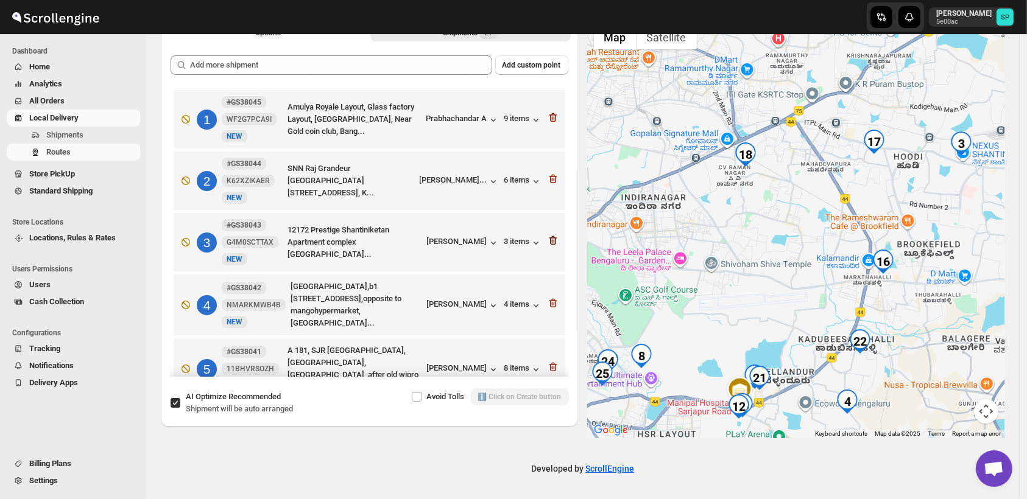
click at [551, 238] on icon "button" at bounding box center [553, 240] width 8 height 9
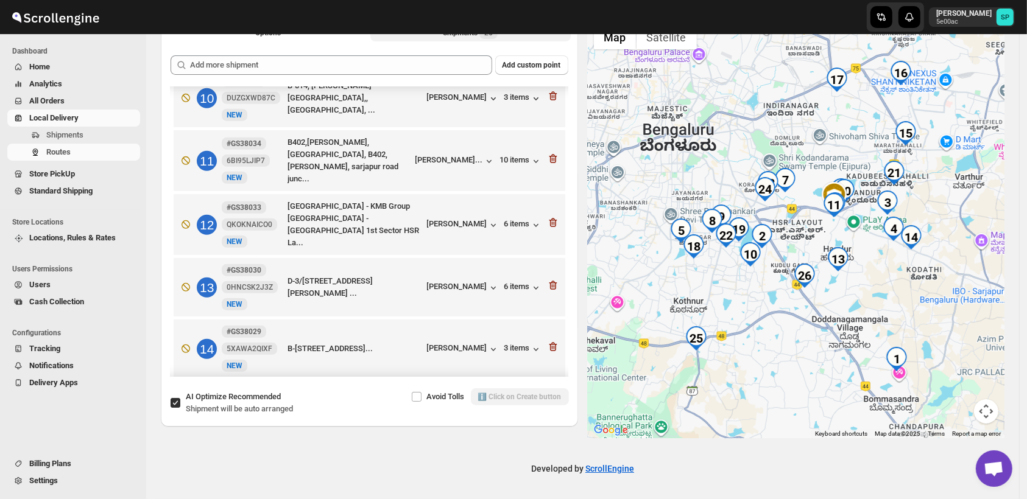
scroll to position [879, 0]
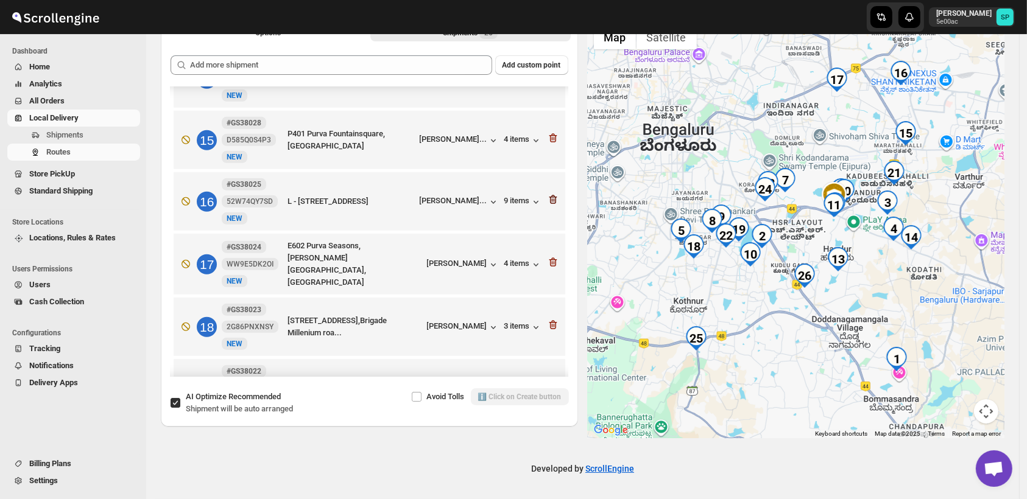
click at [548, 194] on icon "button" at bounding box center [553, 200] width 12 height 12
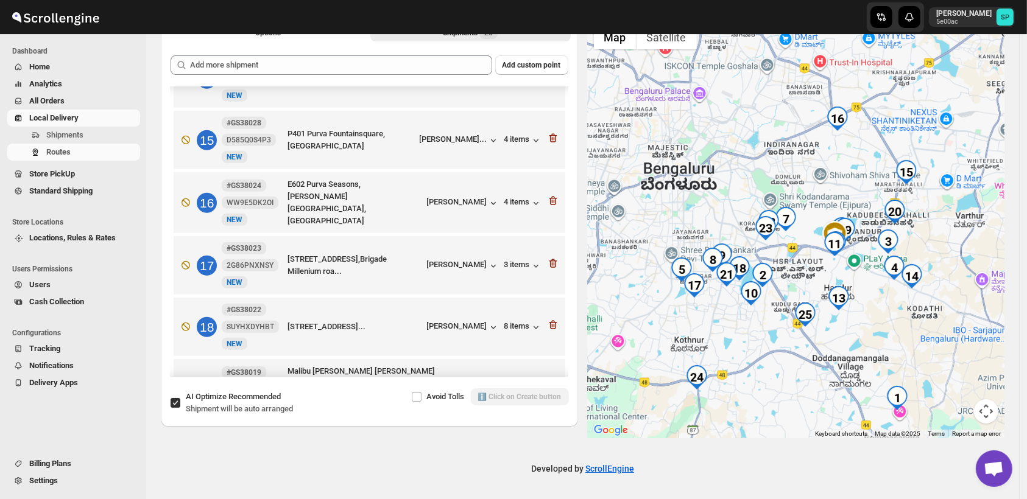
drag, startPoint x: 928, startPoint y: 183, endPoint x: 928, endPoint y: 315, distance: 132.8
click at [928, 317] on div at bounding box center [796, 229] width 417 height 420
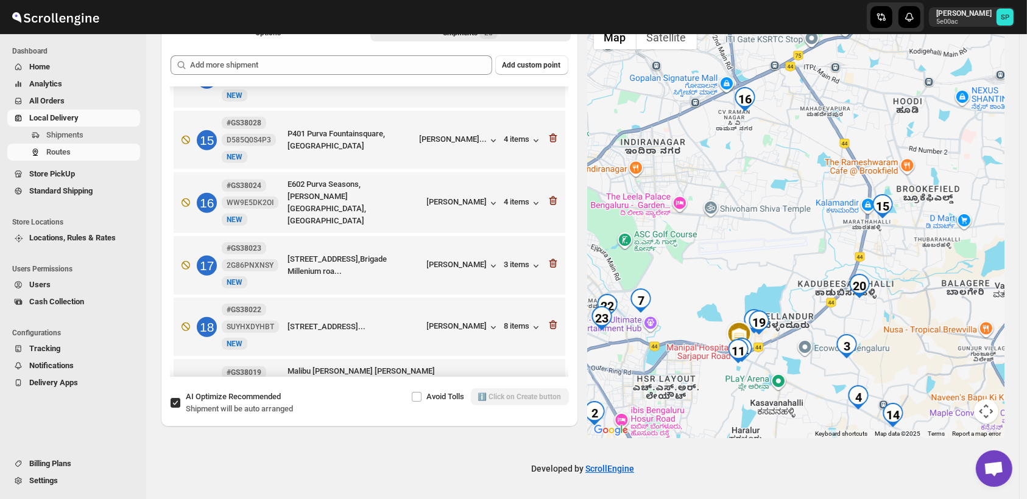
drag, startPoint x: 940, startPoint y: 331, endPoint x: 943, endPoint y: 255, distance: 76.2
click at [943, 256] on div at bounding box center [796, 229] width 417 height 420
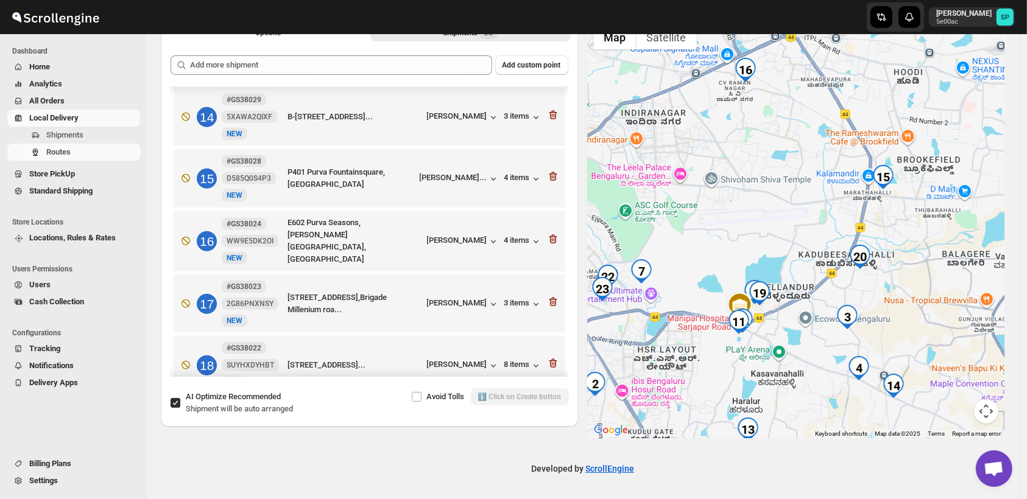
scroll to position [812, 0]
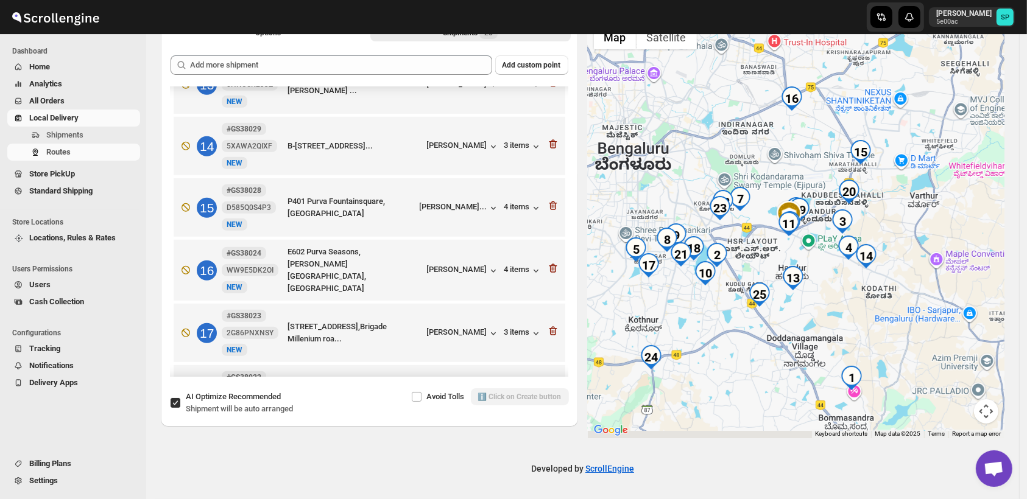
drag, startPoint x: 913, startPoint y: 288, endPoint x: 898, endPoint y: 228, distance: 61.6
click at [898, 228] on div at bounding box center [796, 229] width 417 height 420
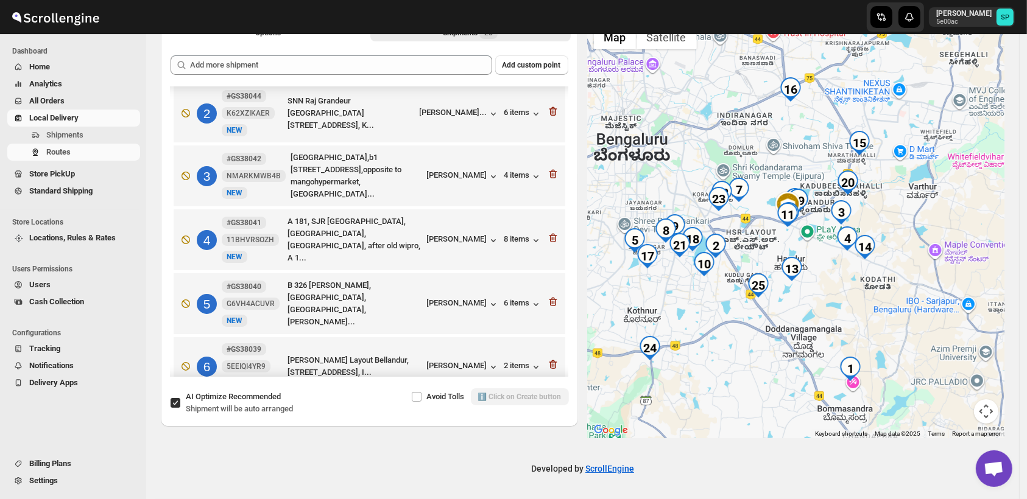
scroll to position [0, 0]
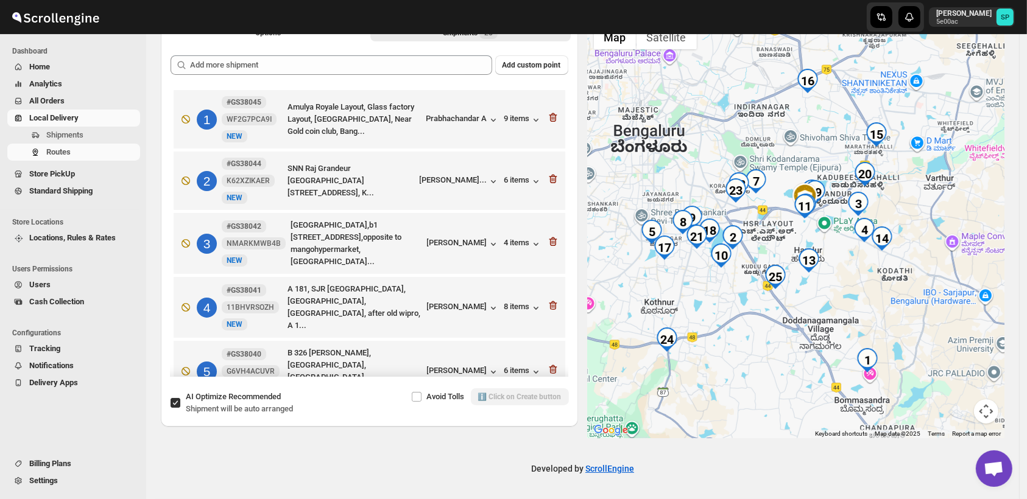
drag, startPoint x: 874, startPoint y: 295, endPoint x: 937, endPoint y: 283, distance: 63.9
click at [937, 283] on div at bounding box center [796, 229] width 417 height 420
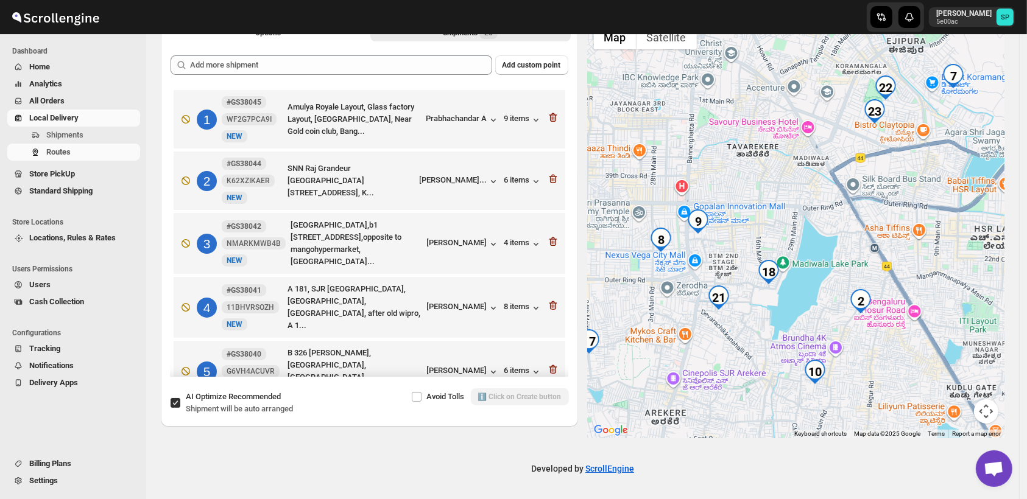
drag, startPoint x: 785, startPoint y: 279, endPoint x: 857, endPoint y: 205, distance: 102.9
click at [857, 205] on div at bounding box center [796, 229] width 417 height 420
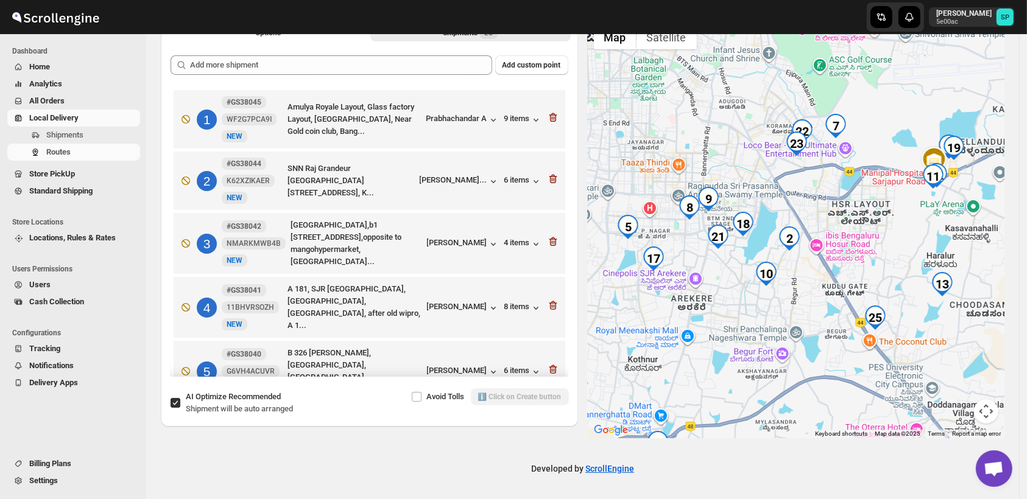
drag, startPoint x: 855, startPoint y: 295, endPoint x: 791, endPoint y: 270, distance: 68.7
click at [791, 270] on div at bounding box center [796, 229] width 417 height 420
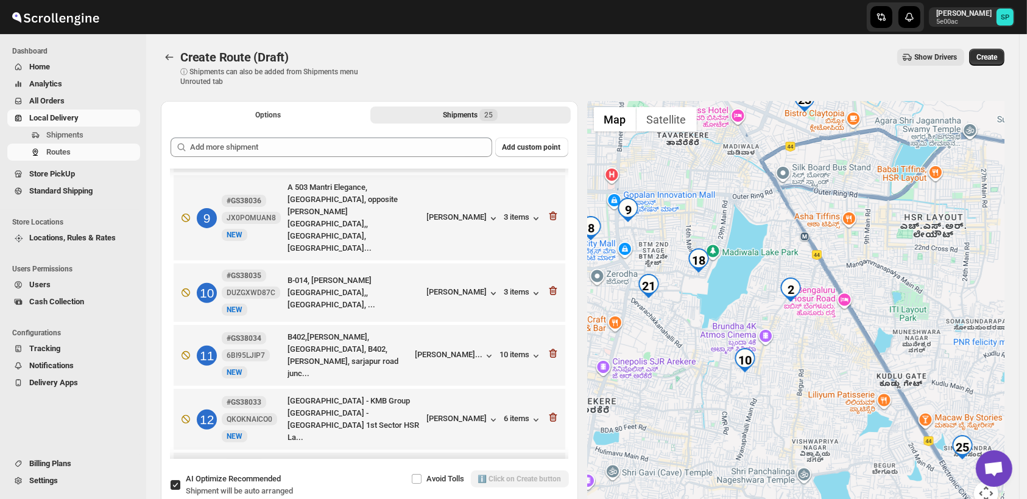
scroll to position [473, 0]
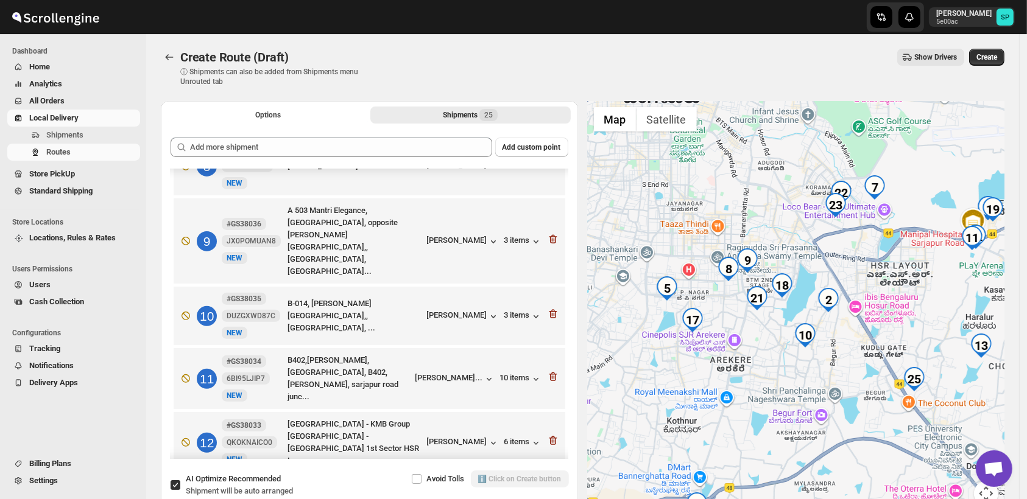
drag, startPoint x: 772, startPoint y: 333, endPoint x: 797, endPoint y: 328, distance: 25.3
click at [797, 328] on div at bounding box center [796, 311] width 417 height 420
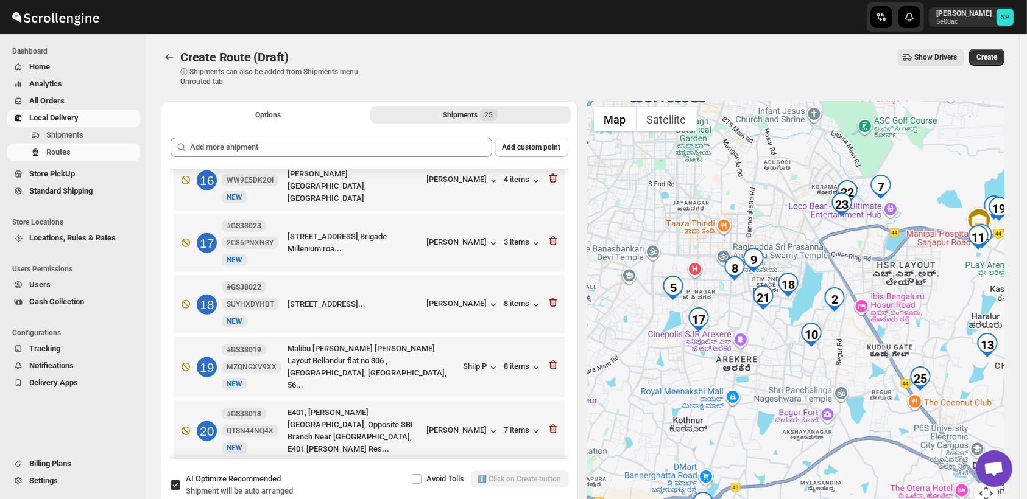
scroll to position [1015, 0]
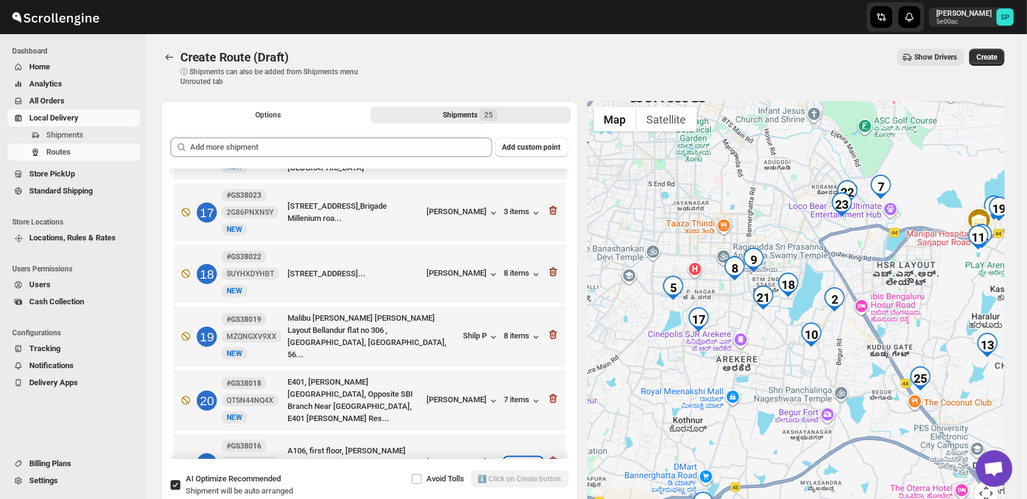
click at [513, 458] on div "1 items" at bounding box center [523, 464] width 38 height 12
click at [512, 458] on div "1 items" at bounding box center [523, 464] width 38 height 12
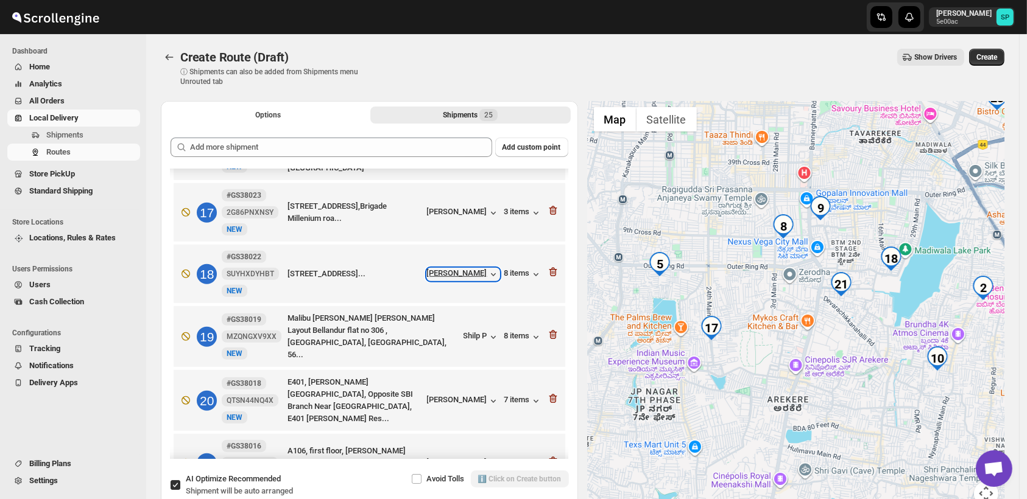
click at [459, 269] on div "[PERSON_NAME]" at bounding box center [463, 275] width 72 height 12
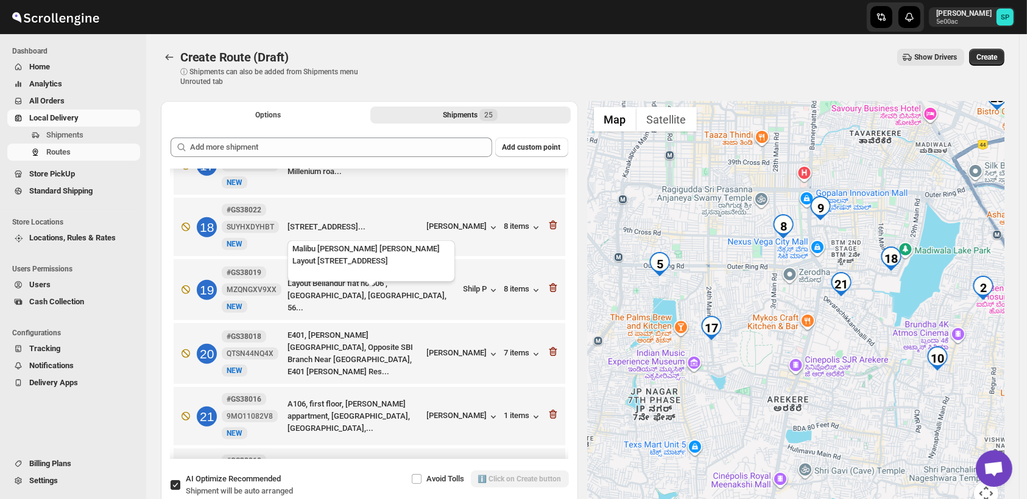
scroll to position [1150, 0]
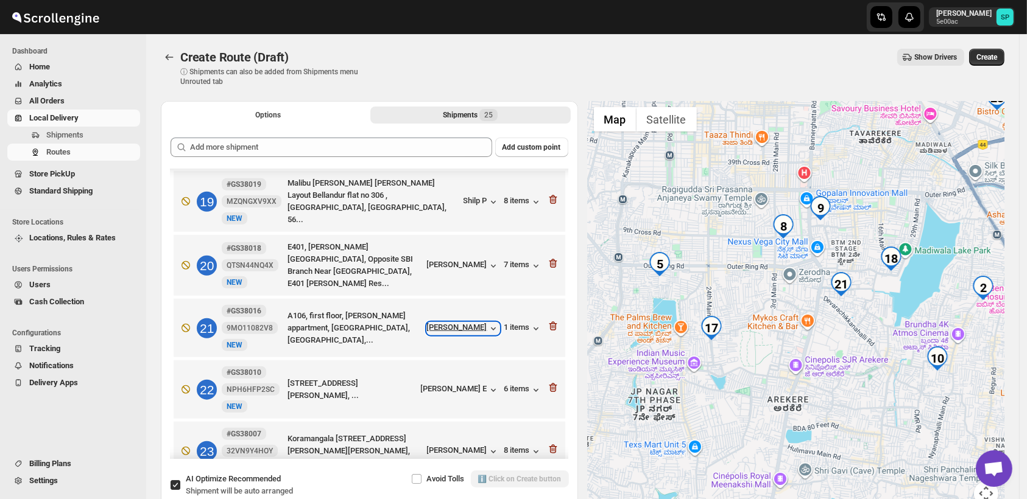
click at [460, 323] on div "[PERSON_NAME]" at bounding box center [463, 329] width 72 height 12
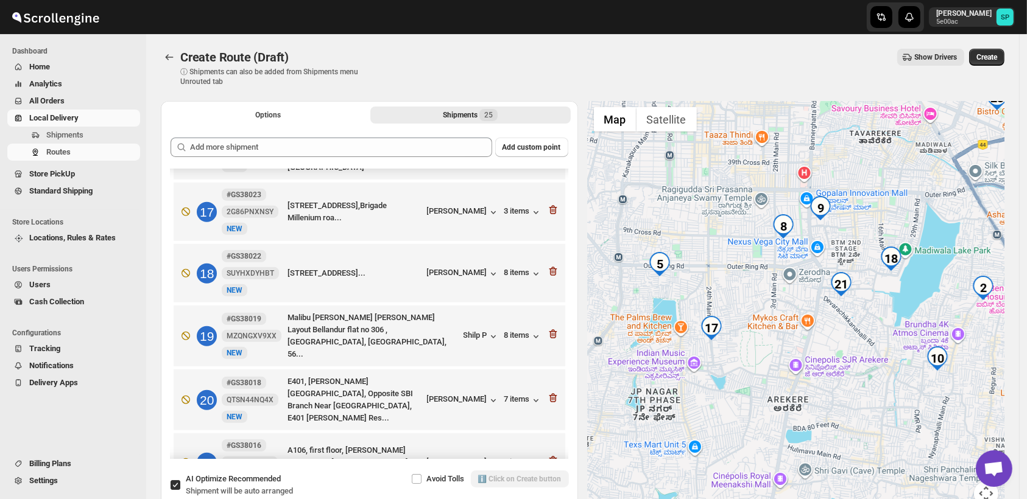
scroll to position [1015, 0]
click at [515, 269] on div "8 items" at bounding box center [523, 275] width 38 height 12
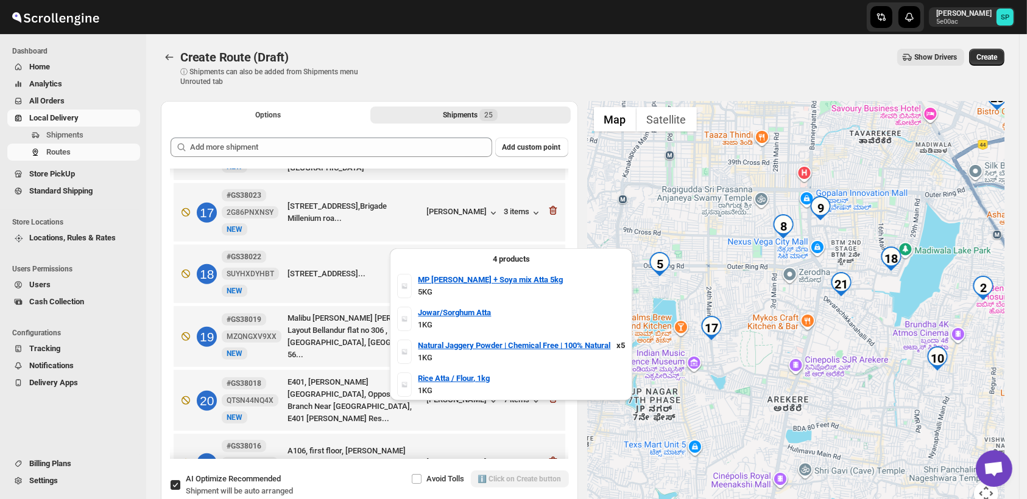
click at [515, 269] on div "8 items" at bounding box center [523, 275] width 38 height 12
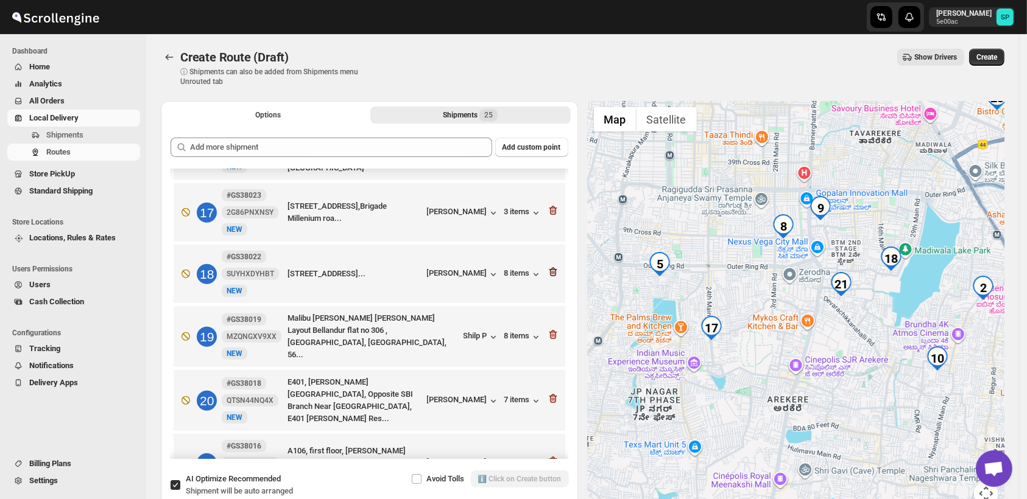
click at [551, 271] on icon "button" at bounding box center [551, 273] width 1 height 4
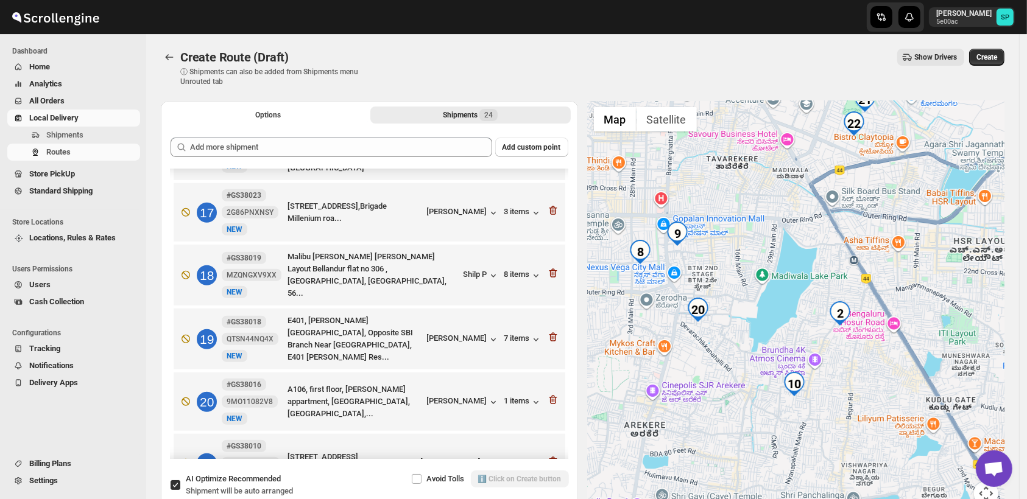
drag, startPoint x: 688, startPoint y: 340, endPoint x: 800, endPoint y: 267, distance: 134.1
click at [800, 267] on div at bounding box center [796, 311] width 417 height 420
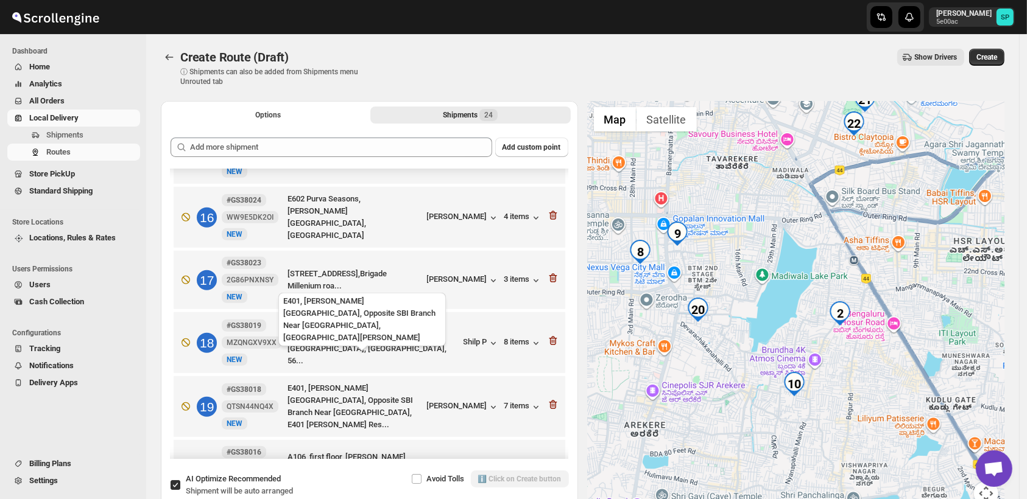
scroll to position [1082, 0]
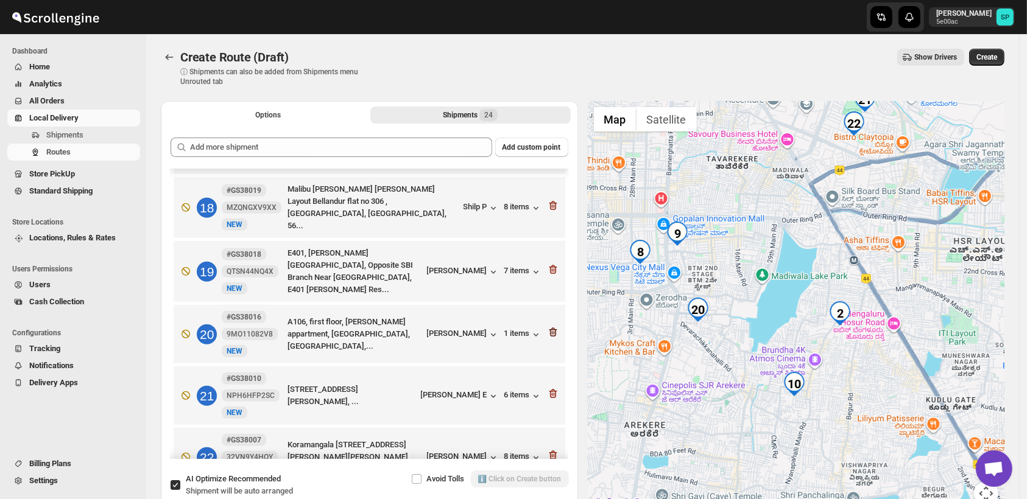
click at [551, 326] on icon "button" at bounding box center [553, 332] width 12 height 12
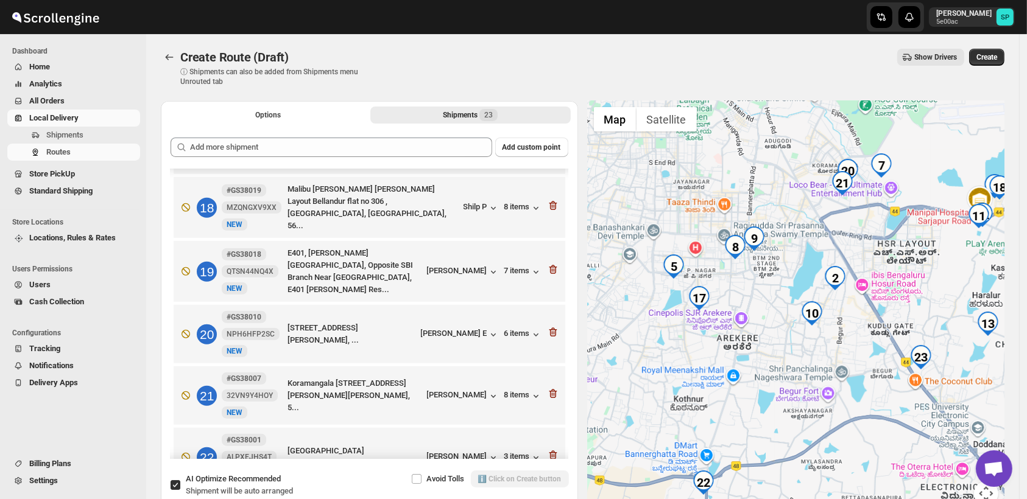
drag, startPoint x: 869, startPoint y: 373, endPoint x: 885, endPoint y: 270, distance: 103.5
click at [885, 270] on div at bounding box center [796, 311] width 417 height 420
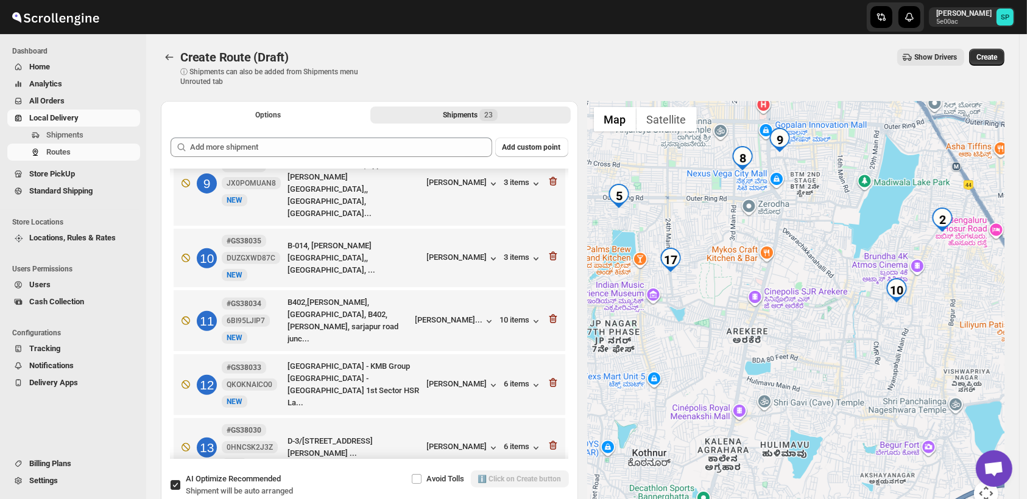
scroll to position [396, 0]
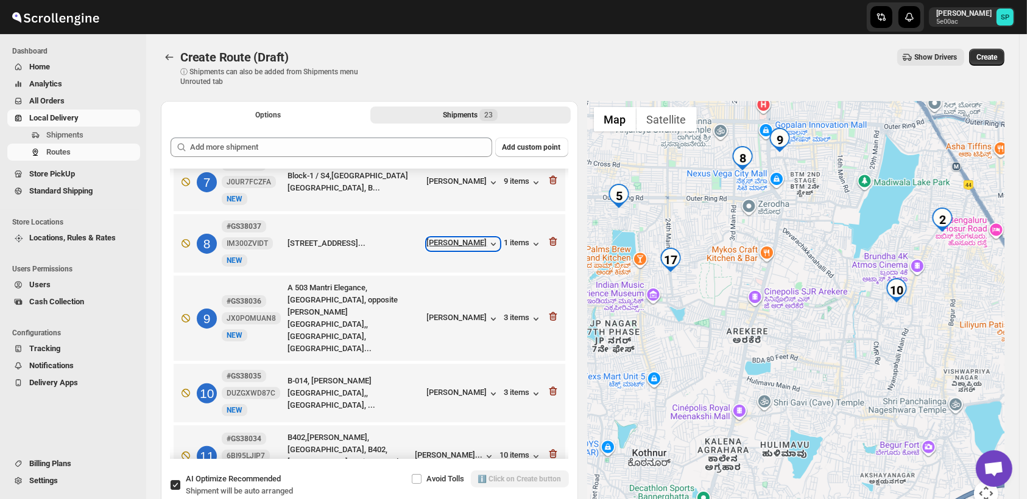
click at [456, 238] on div "[PERSON_NAME]" at bounding box center [463, 244] width 72 height 12
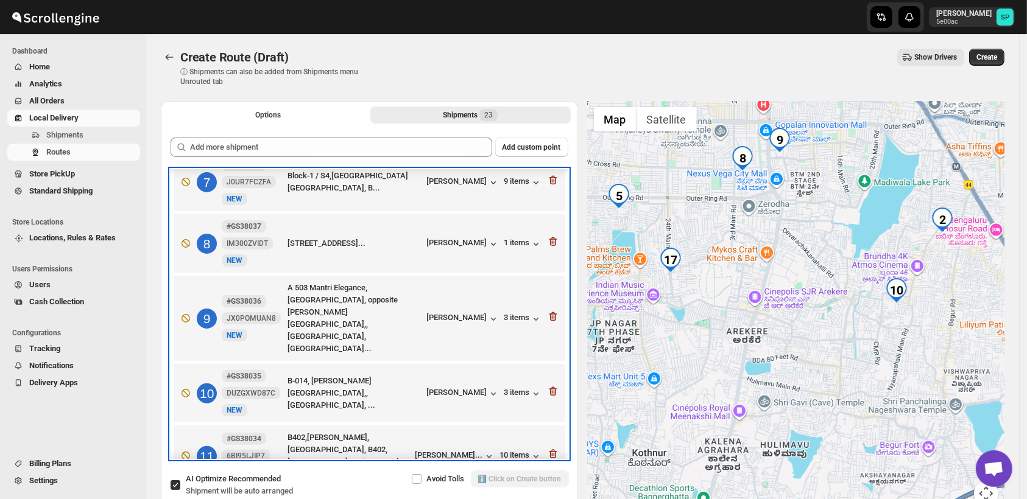
click at [468, 312] on div "[PERSON_NAME]" at bounding box center [463, 318] width 72 height 13
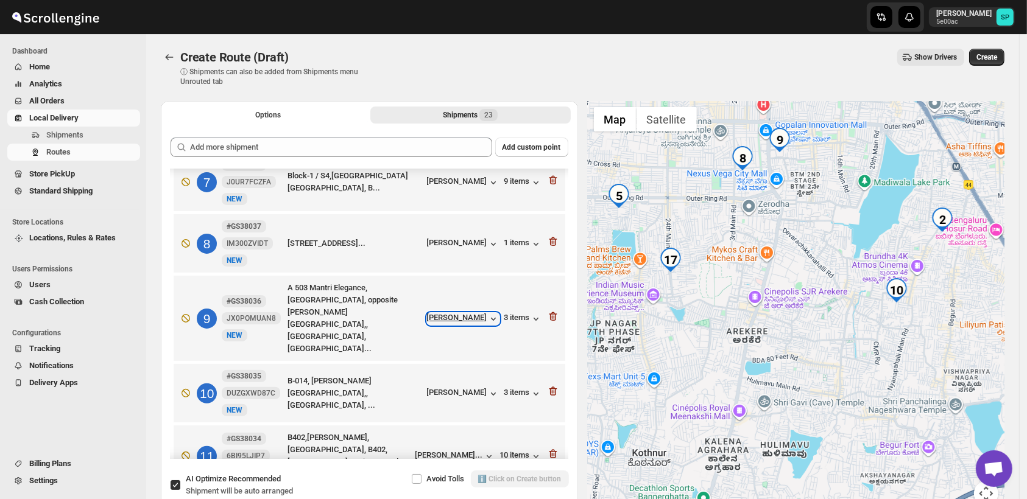
click at [473, 313] on div "[PERSON_NAME]" at bounding box center [463, 319] width 72 height 12
click at [513, 313] on div "3 items" at bounding box center [523, 319] width 38 height 12
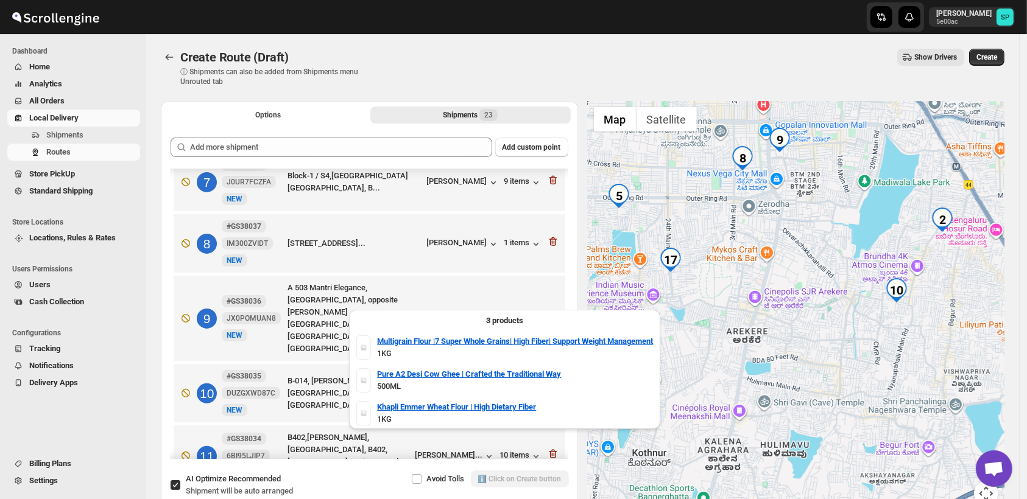
click at [513, 313] on div "3 items" at bounding box center [523, 319] width 38 height 12
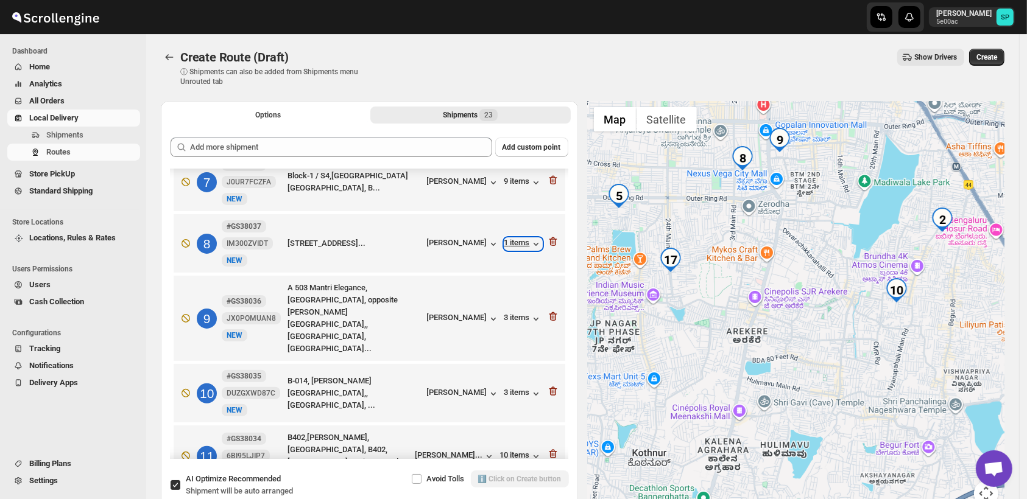
click at [516, 238] on div "1 items" at bounding box center [523, 244] width 38 height 12
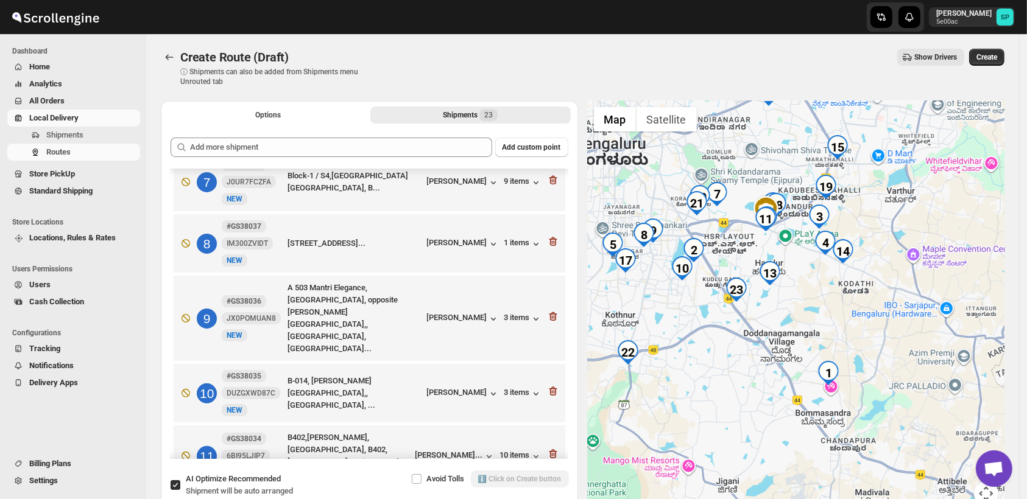
drag, startPoint x: 781, startPoint y: 300, endPoint x: 649, endPoint y: 326, distance: 135.2
click at [649, 326] on div at bounding box center [796, 311] width 417 height 420
click at [651, 329] on div at bounding box center [796, 311] width 417 height 420
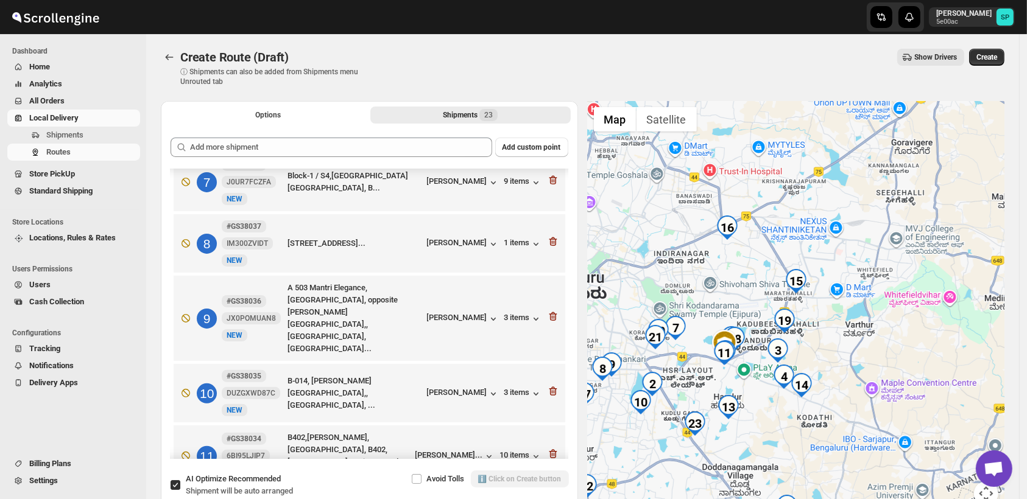
drag, startPoint x: 908, startPoint y: 253, endPoint x: 868, endPoint y: 363, distance: 116.6
click at [868, 363] on div at bounding box center [796, 311] width 417 height 420
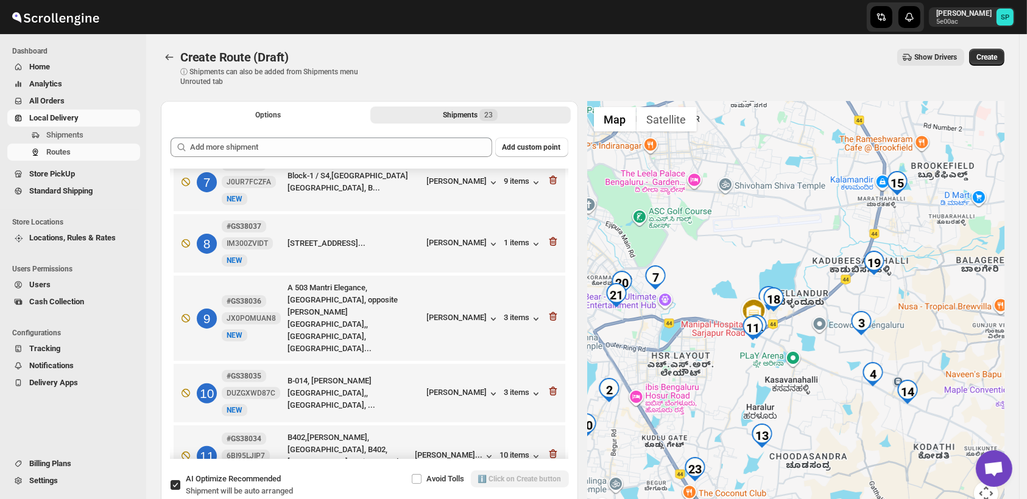
drag, startPoint x: 784, startPoint y: 347, endPoint x: 939, endPoint y: 292, distance: 163.8
click at [939, 292] on div at bounding box center [796, 311] width 417 height 420
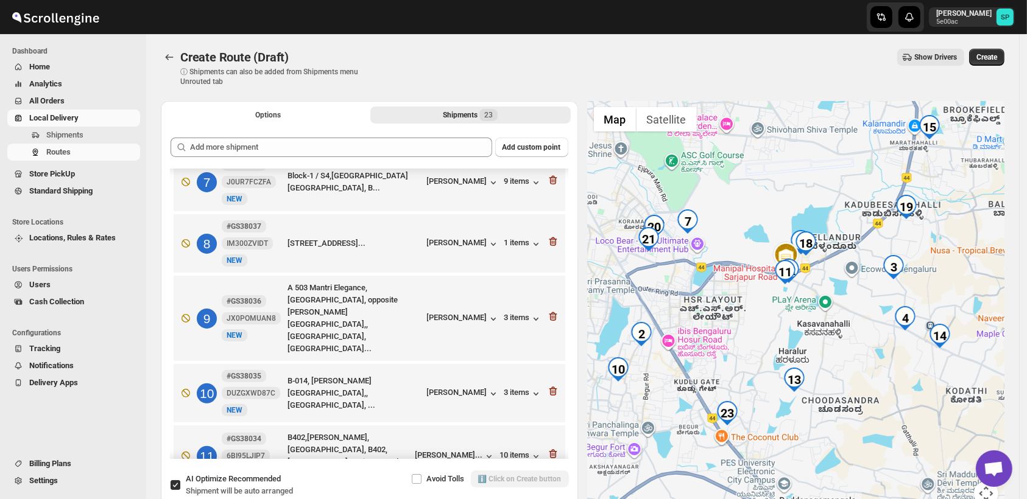
drag, startPoint x: 803, startPoint y: 351, endPoint x: 819, endPoint y: 309, distance: 44.1
click at [819, 309] on div at bounding box center [796, 311] width 417 height 420
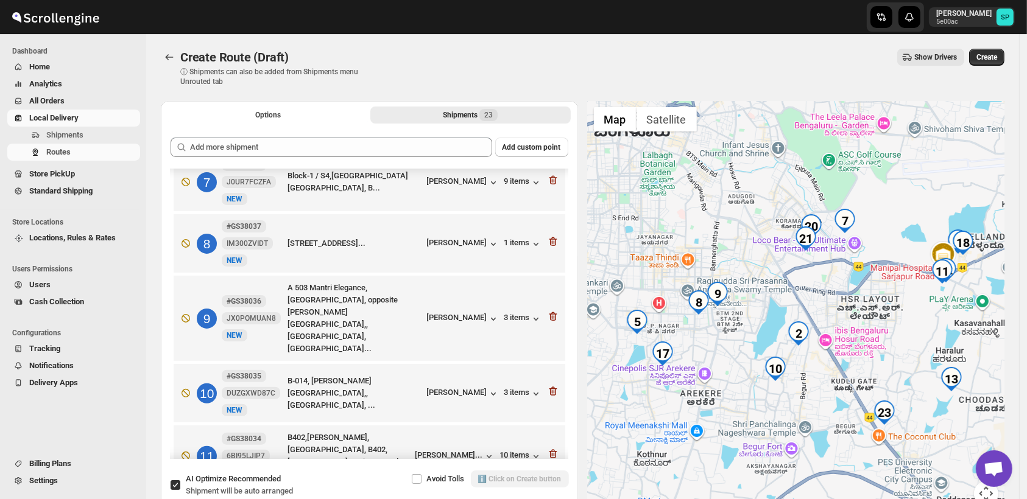
drag, startPoint x: 637, startPoint y: 298, endPoint x: 797, endPoint y: 298, distance: 160.2
click at [797, 298] on div at bounding box center [796, 311] width 417 height 420
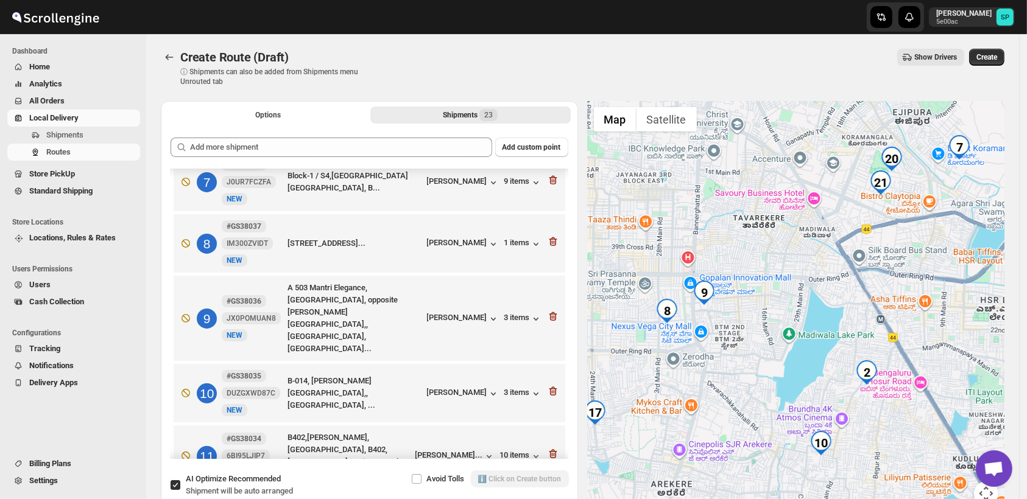
drag, startPoint x: 727, startPoint y: 322, endPoint x: 742, endPoint y: 319, distance: 16.3
click at [742, 319] on div at bounding box center [796, 311] width 417 height 420
click at [475, 313] on div "[PERSON_NAME]" at bounding box center [463, 319] width 72 height 12
click at [473, 238] on div "[PERSON_NAME]" at bounding box center [463, 244] width 72 height 12
click at [515, 238] on div "1 items" at bounding box center [523, 244] width 38 height 12
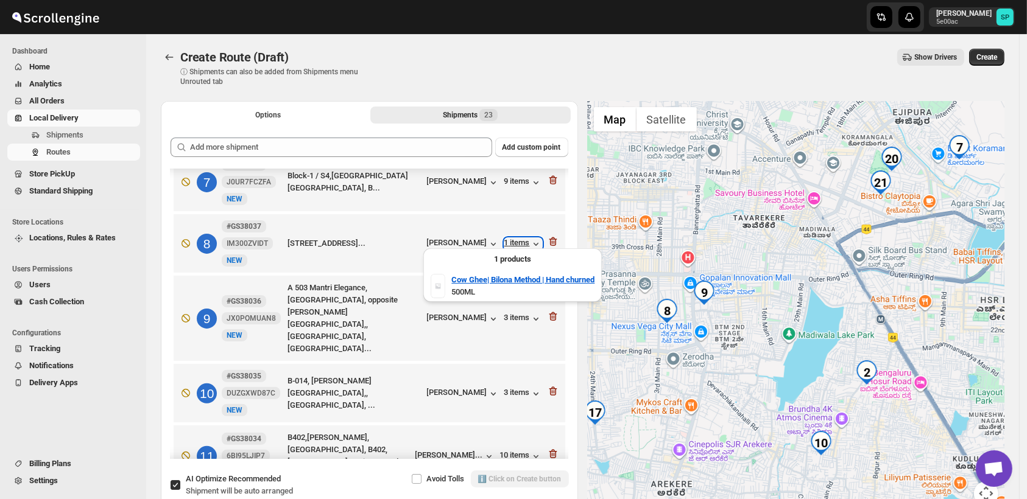
click at [515, 238] on div "1 items" at bounding box center [523, 244] width 38 height 12
click at [515, 313] on div "3 items" at bounding box center [523, 319] width 38 height 12
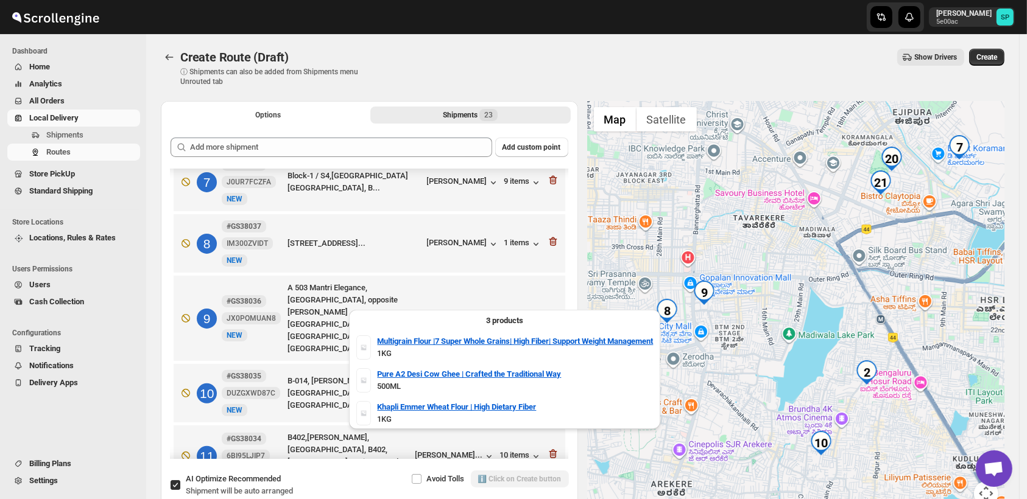
click at [515, 313] on div "3 items" at bounding box center [523, 319] width 38 height 12
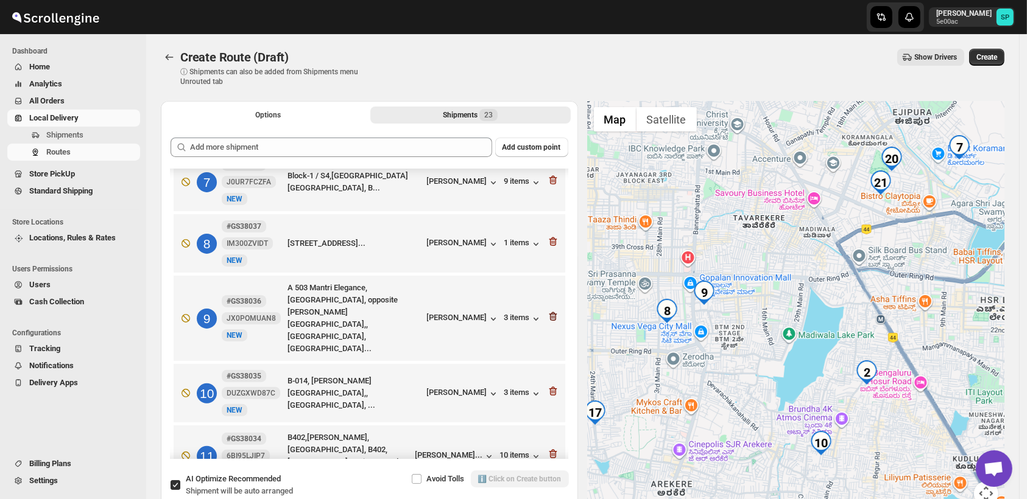
click at [552, 312] on icon "button" at bounding box center [553, 316] width 8 height 9
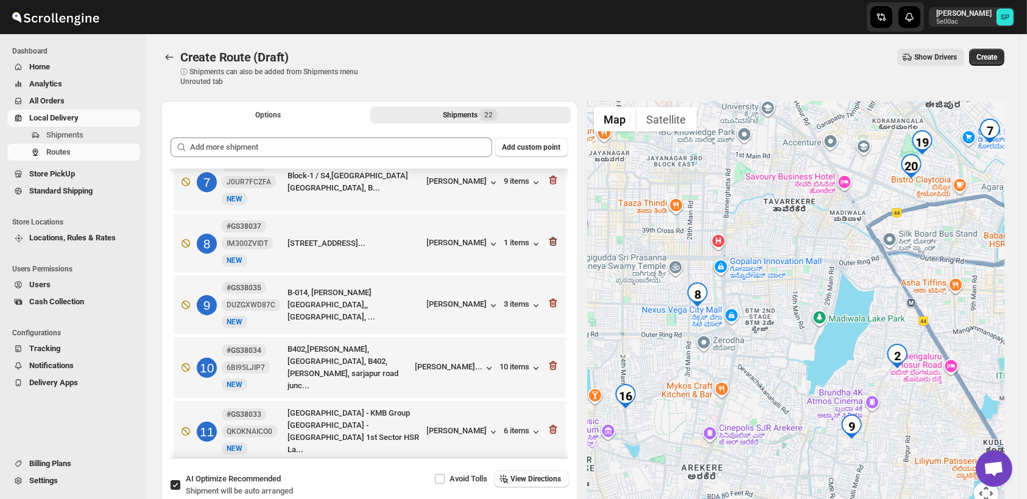
click at [548, 236] on icon "button" at bounding box center [553, 242] width 12 height 12
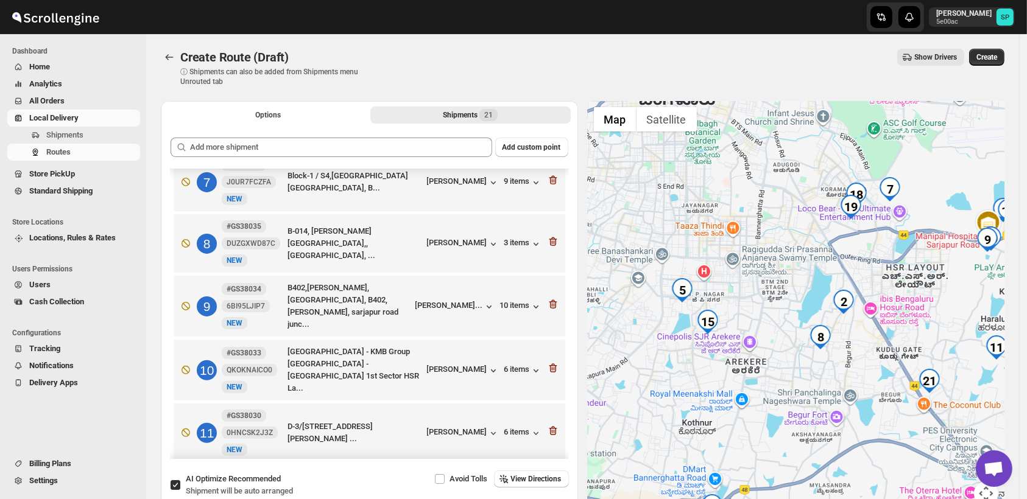
drag, startPoint x: 685, startPoint y: 351, endPoint x: 718, endPoint y: 373, distance: 40.0
click at [718, 373] on div at bounding box center [796, 311] width 417 height 420
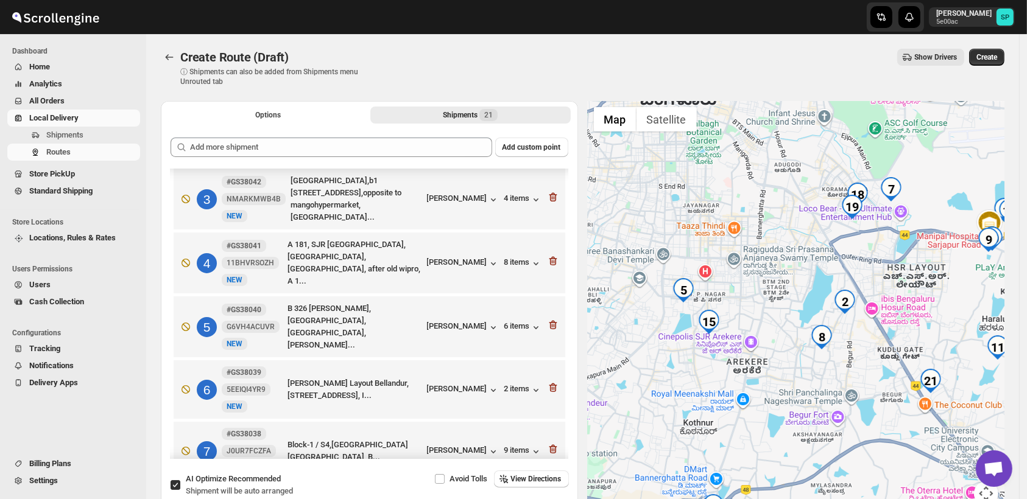
scroll to position [125, 0]
click at [444, 328] on div "[PERSON_NAME]" at bounding box center [463, 329] width 72 height 12
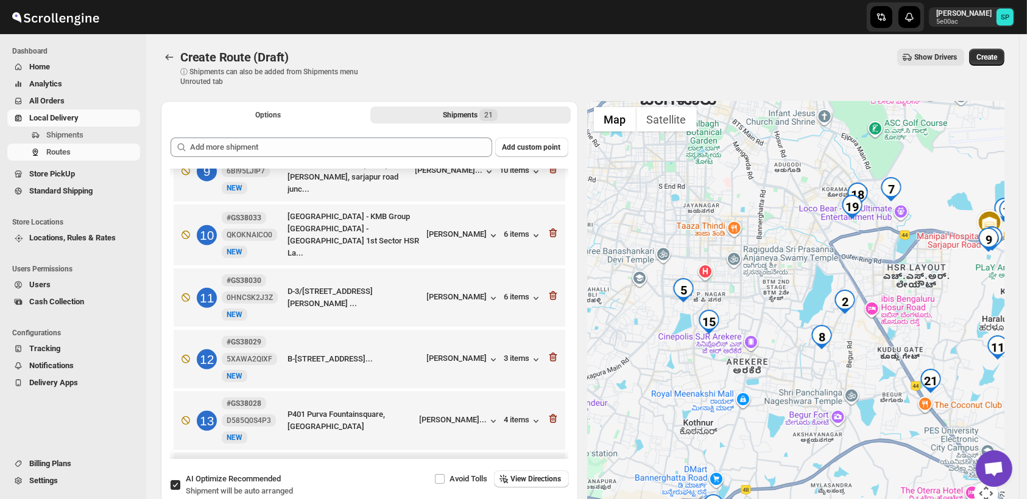
scroll to position [667, 0]
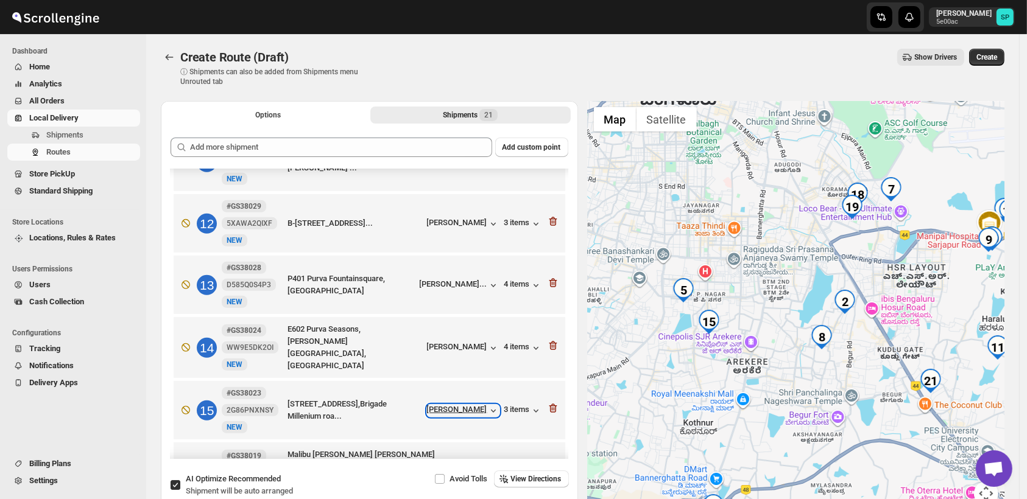
click at [459, 405] on div "[PERSON_NAME]" at bounding box center [463, 411] width 72 height 12
click at [507, 405] on div "3 items" at bounding box center [523, 411] width 38 height 12
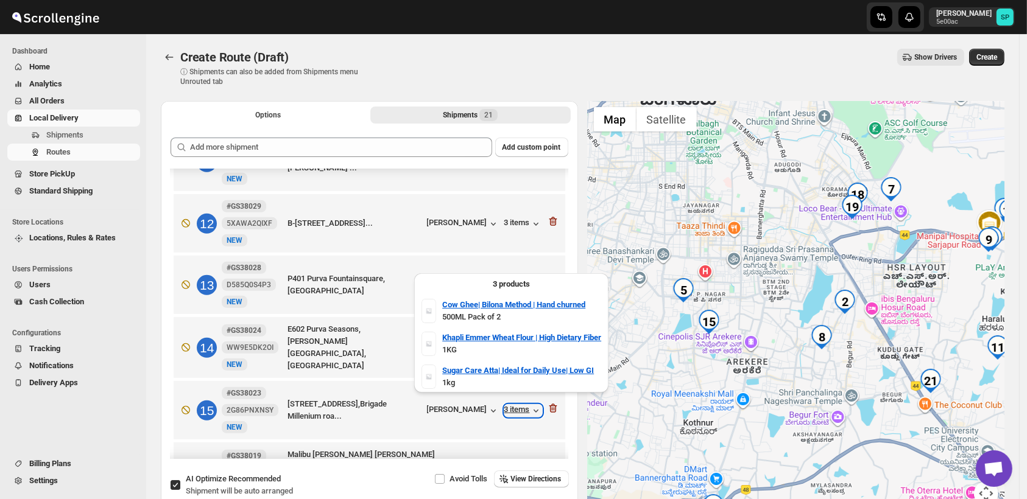
click at [507, 405] on div "3 items" at bounding box center [523, 411] width 38 height 12
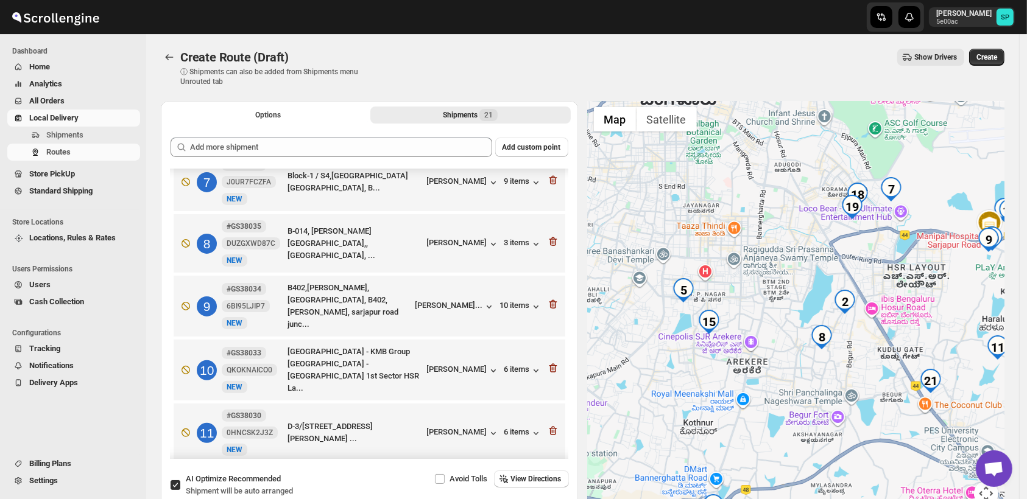
scroll to position [261, 0]
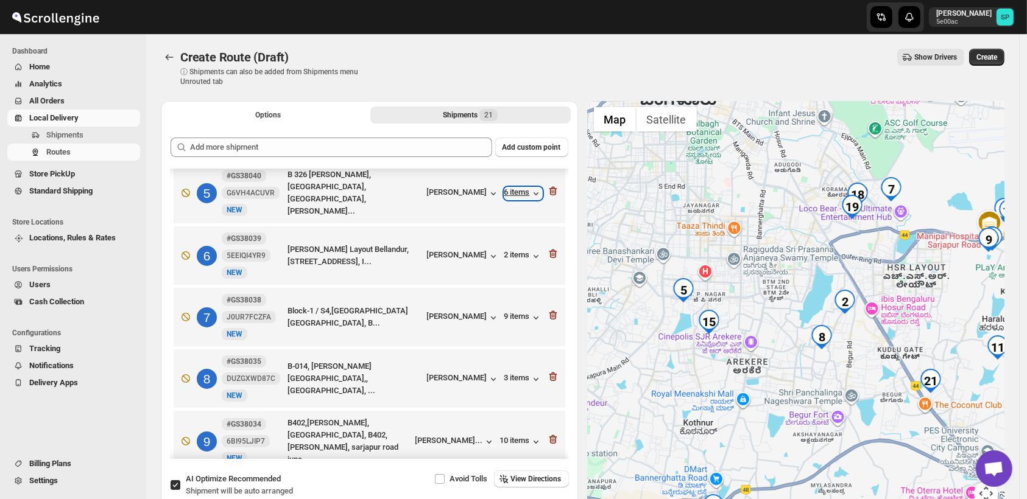
click at [518, 189] on div "6 items" at bounding box center [523, 194] width 38 height 12
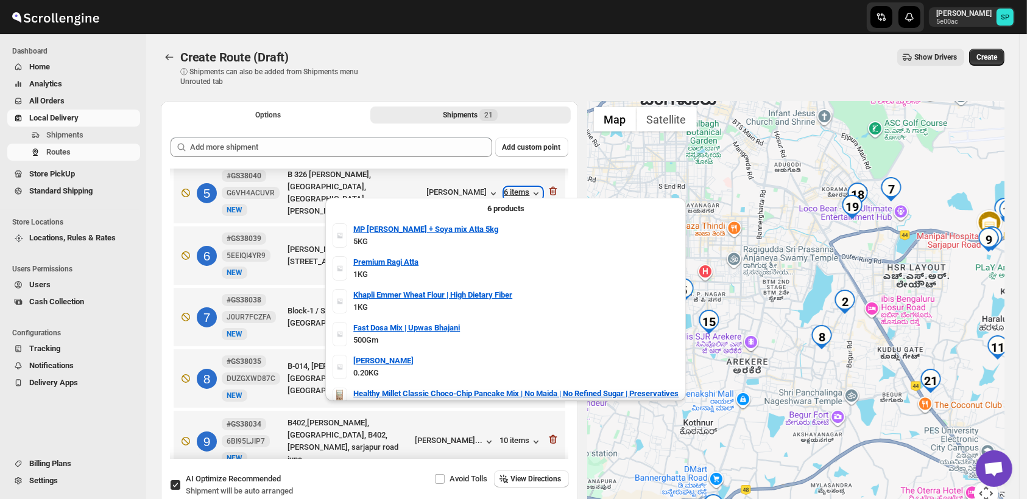
click at [518, 189] on div "6 items" at bounding box center [523, 194] width 38 height 12
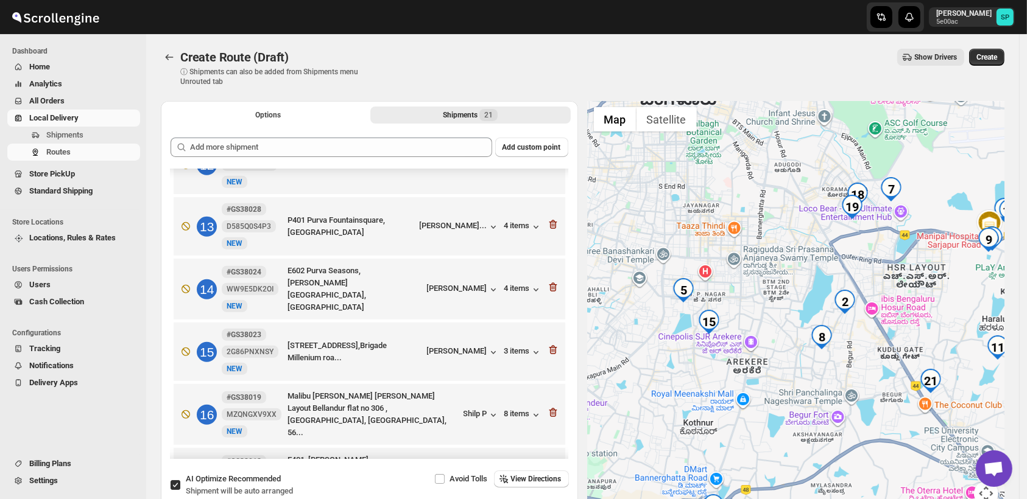
scroll to position [735, 0]
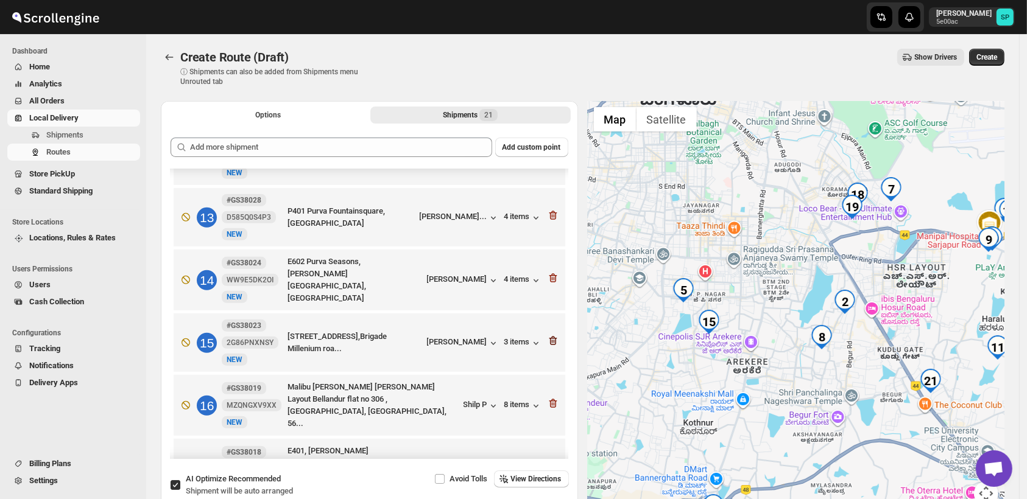
click at [551, 340] on icon "button" at bounding box center [551, 342] width 1 height 4
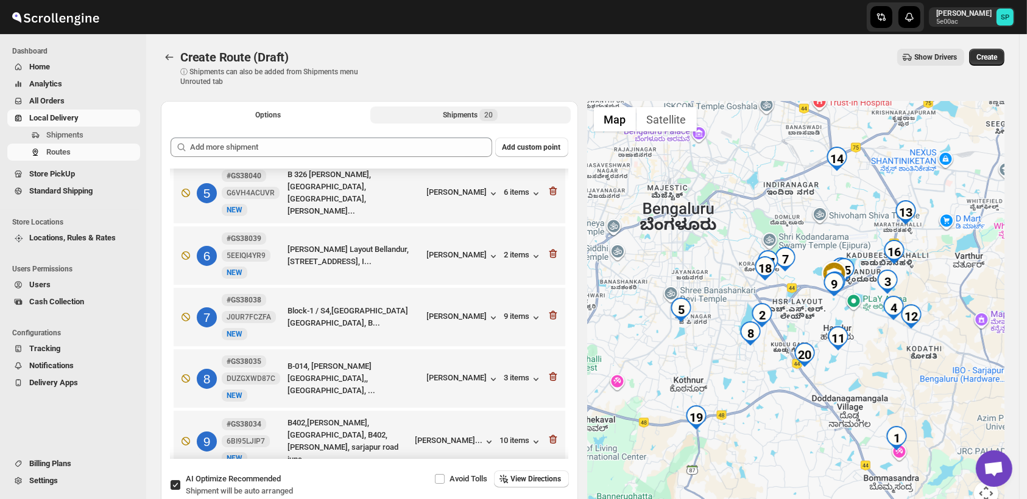
scroll to position [193, 0]
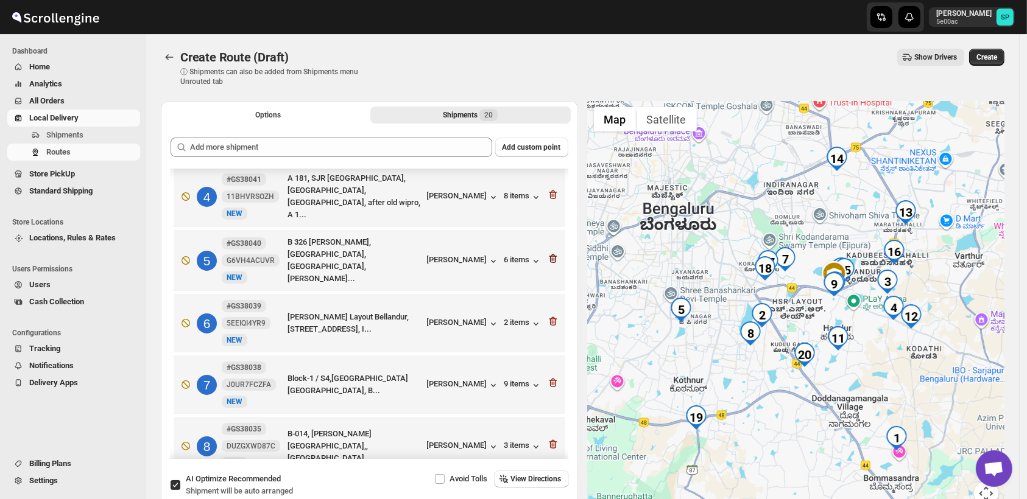
click at [553, 258] on icon "button" at bounding box center [553, 260] width 1 height 4
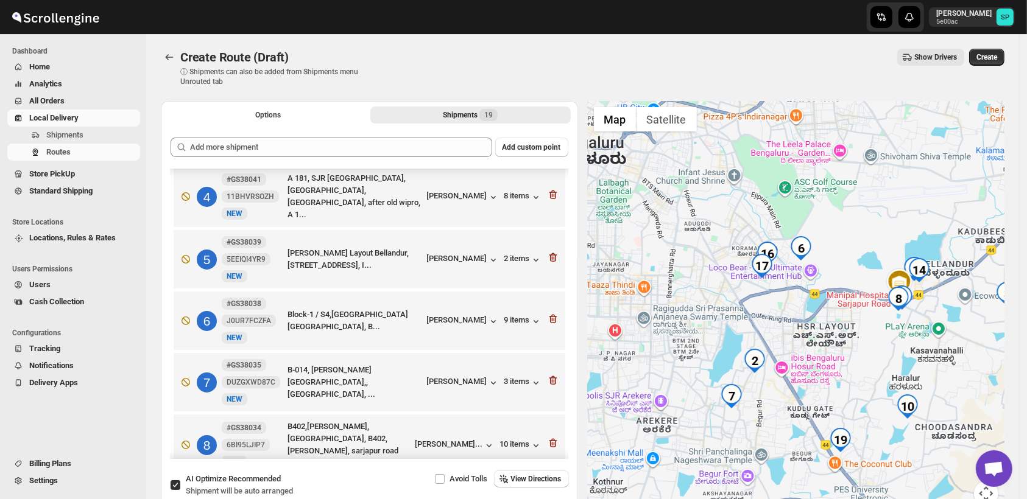
drag, startPoint x: 770, startPoint y: 272, endPoint x: 821, endPoint y: 370, distance: 110.1
click at [821, 370] on div at bounding box center [796, 311] width 417 height 420
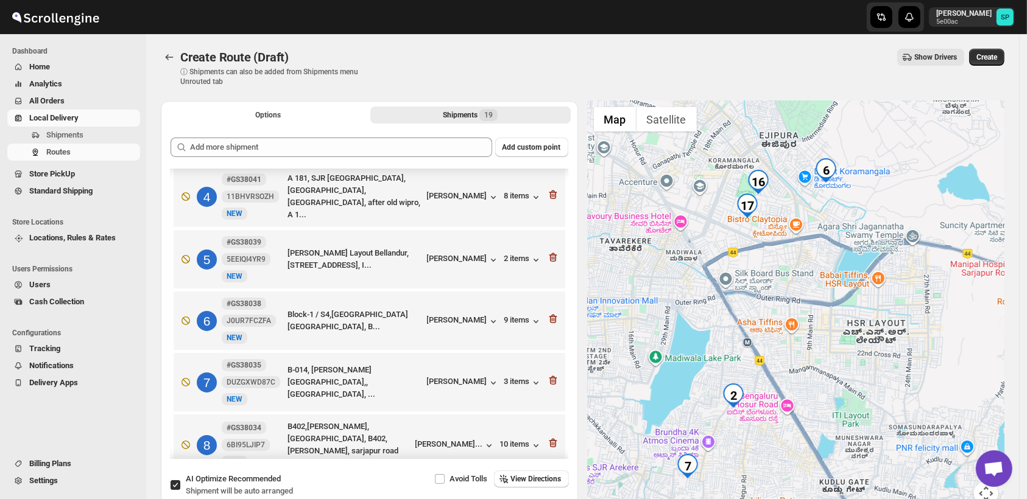
drag, startPoint x: 826, startPoint y: 391, endPoint x: 804, endPoint y: 287, distance: 106.4
click at [804, 287] on div at bounding box center [796, 311] width 417 height 420
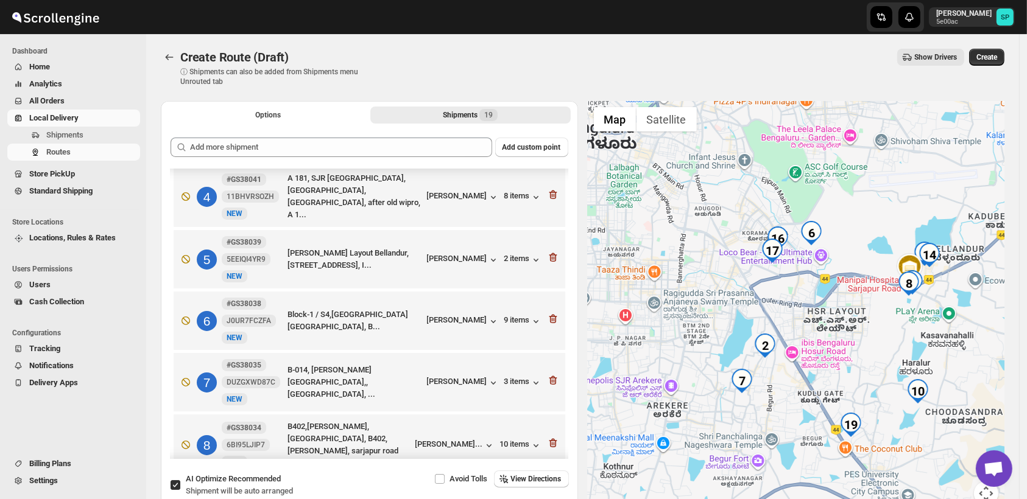
drag, startPoint x: 819, startPoint y: 367, endPoint x: 819, endPoint y: 336, distance: 31.1
click at [819, 336] on div at bounding box center [796, 311] width 417 height 420
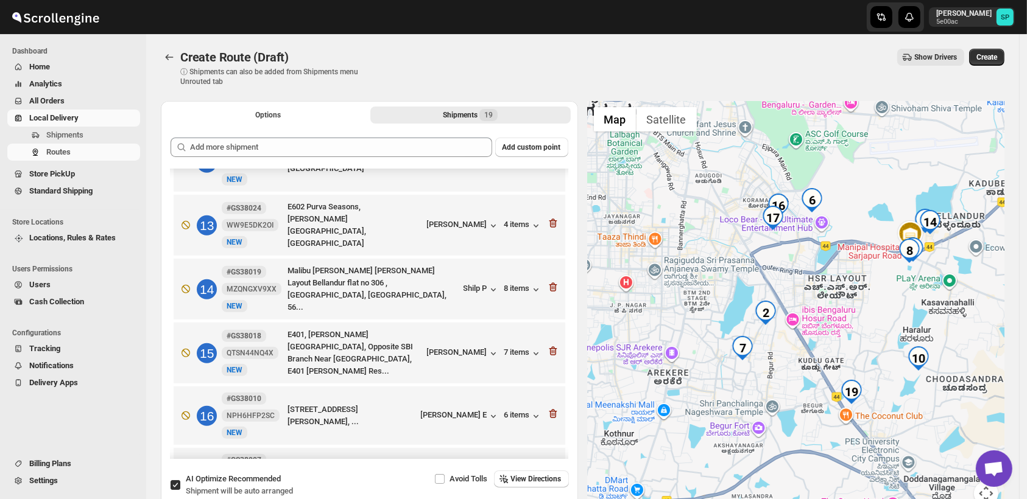
scroll to position [812, 0]
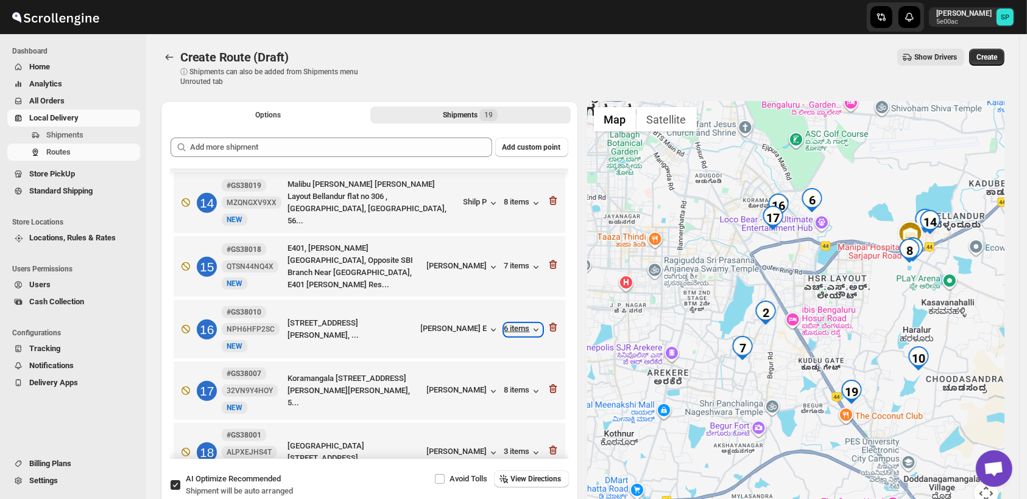
click at [530, 324] on icon "button" at bounding box center [536, 330] width 12 height 12
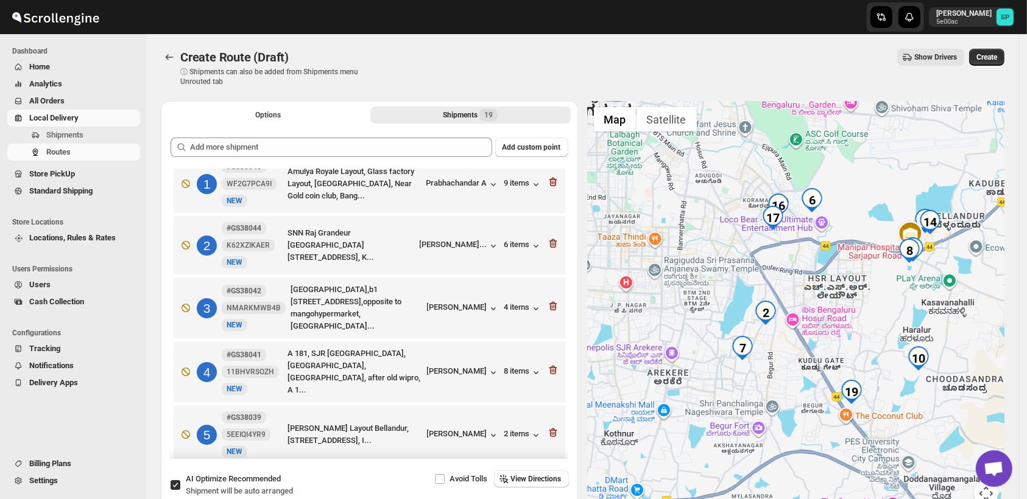
scroll to position [0, 0]
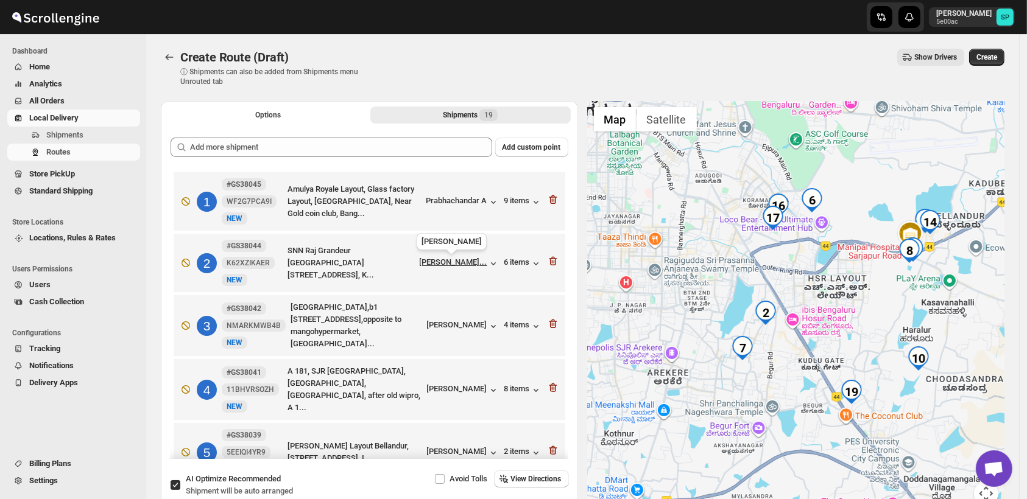
click at [451, 259] on div "[PERSON_NAME]..." at bounding box center [454, 262] width 68 height 9
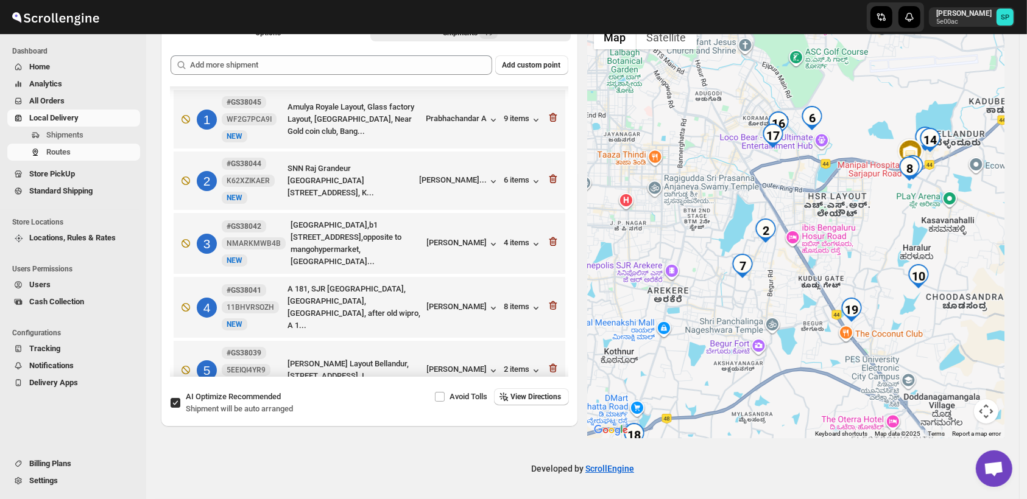
scroll to position [270, 0]
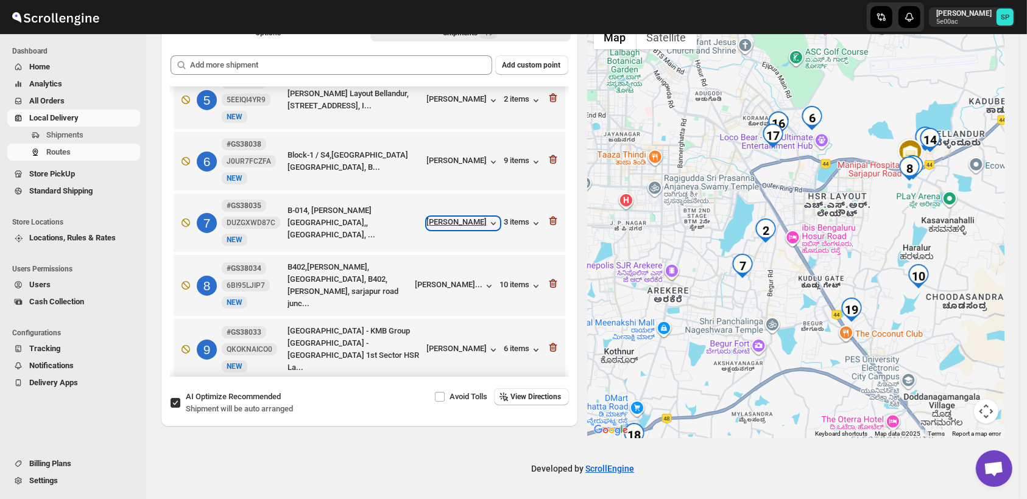
click at [468, 219] on div "[PERSON_NAME]" at bounding box center [463, 223] width 72 height 12
click at [504, 219] on div "3 items" at bounding box center [523, 223] width 38 height 12
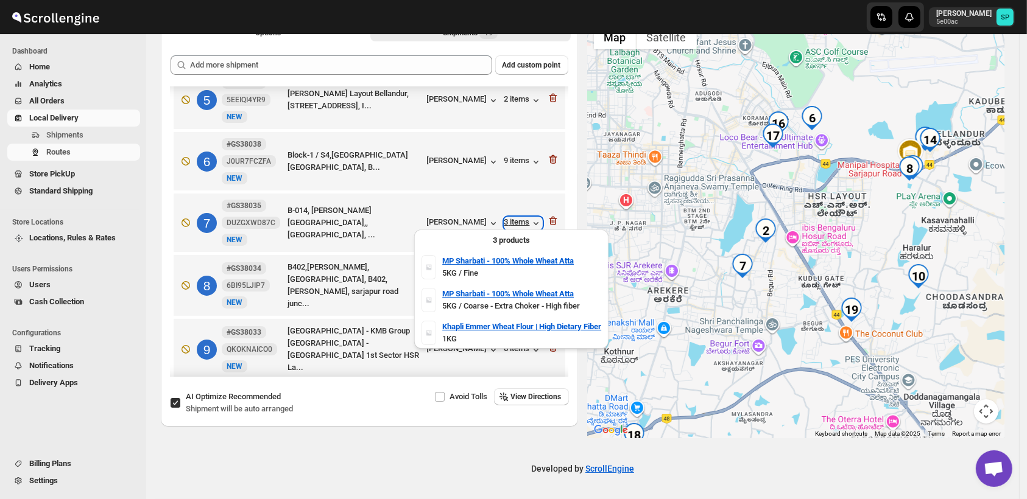
click at [504, 219] on div "3 items" at bounding box center [523, 223] width 38 height 12
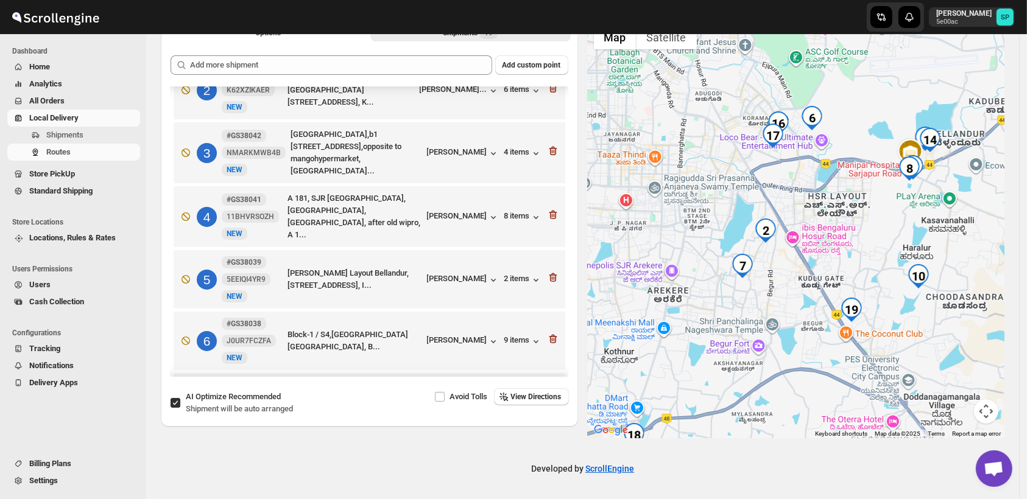
scroll to position [68, 0]
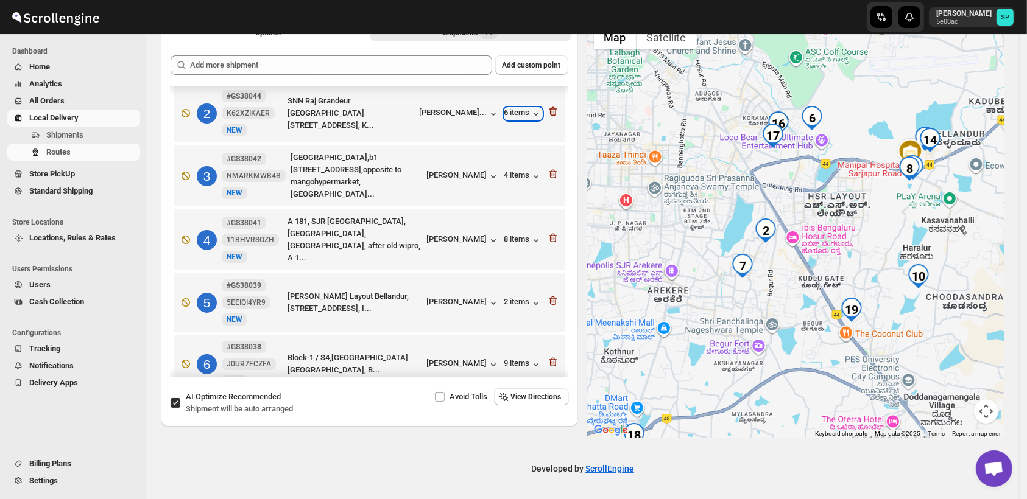
click at [507, 115] on div "6 items" at bounding box center [523, 114] width 38 height 12
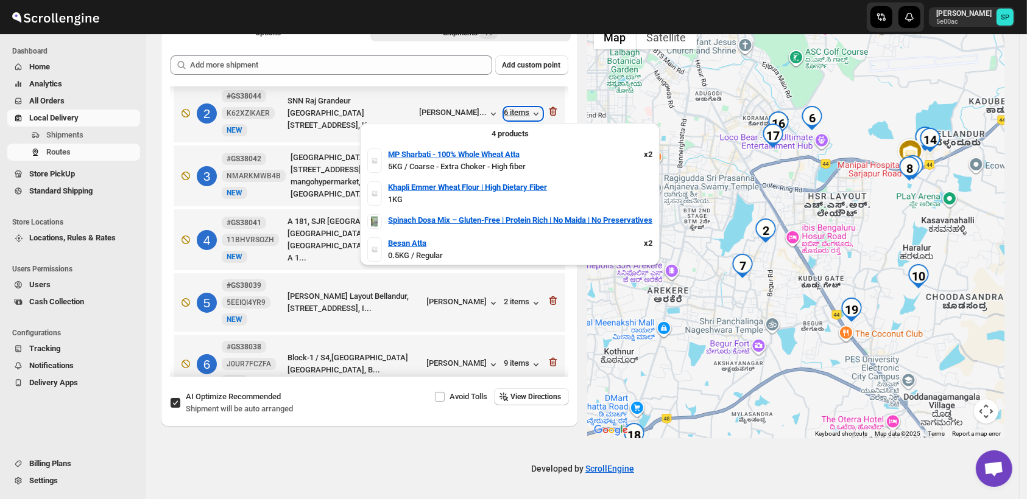
click at [507, 115] on div "6 items" at bounding box center [523, 114] width 38 height 12
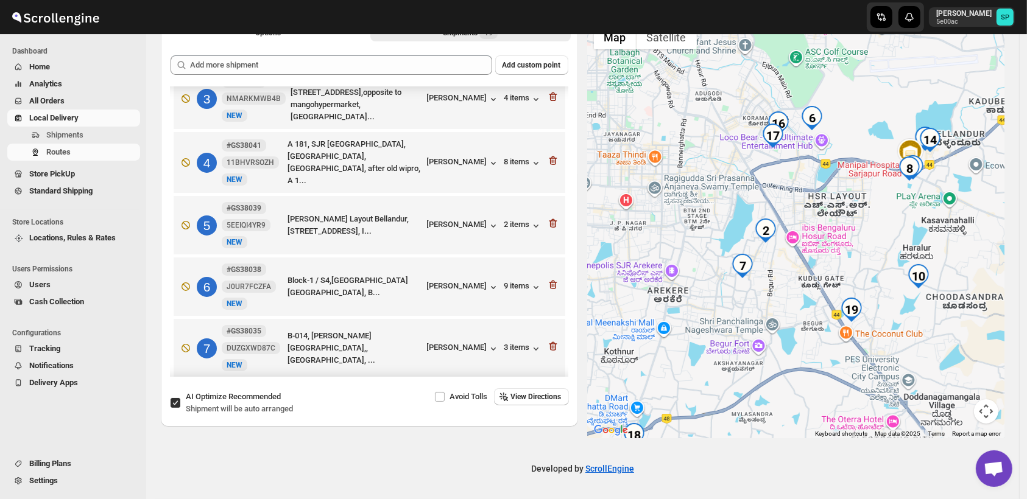
scroll to position [203, 0]
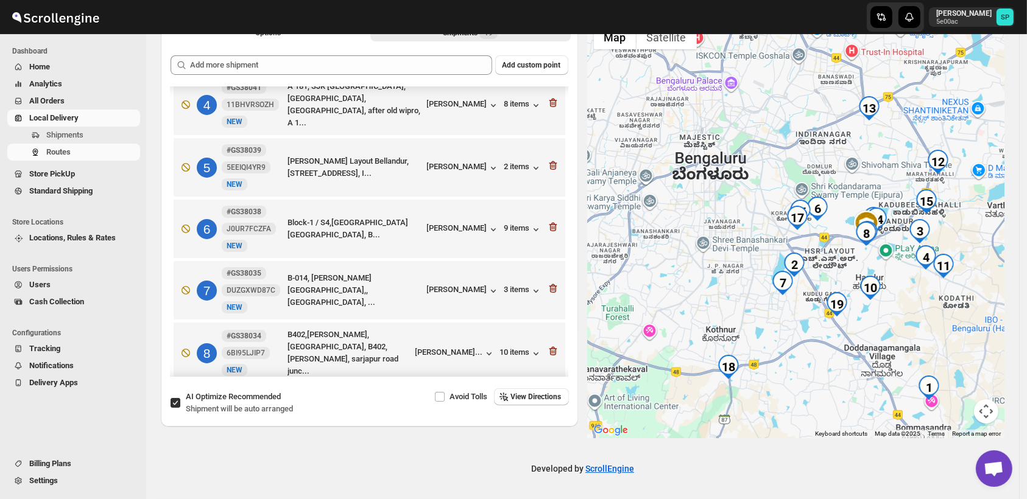
drag, startPoint x: 967, startPoint y: 308, endPoint x: 922, endPoint y: 344, distance: 57.3
click at [922, 344] on div at bounding box center [796, 229] width 417 height 420
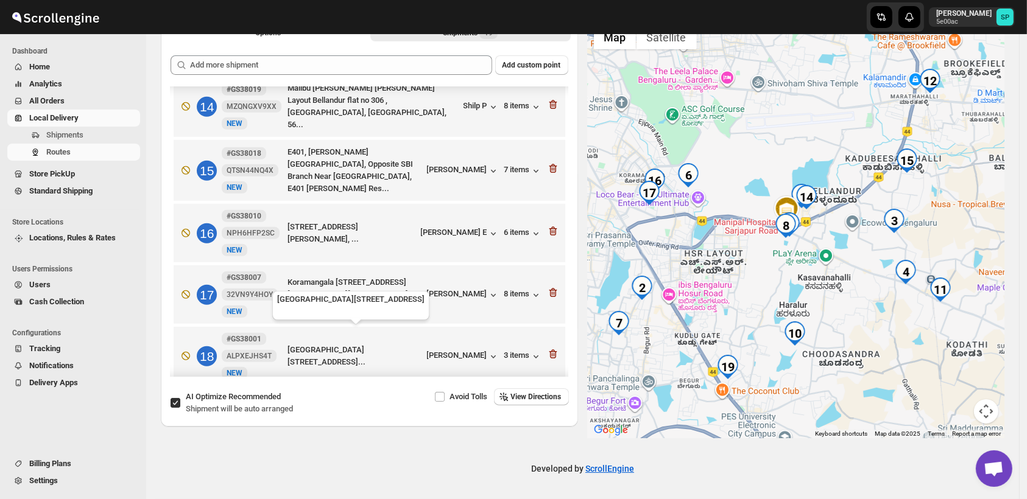
scroll to position [879, 0]
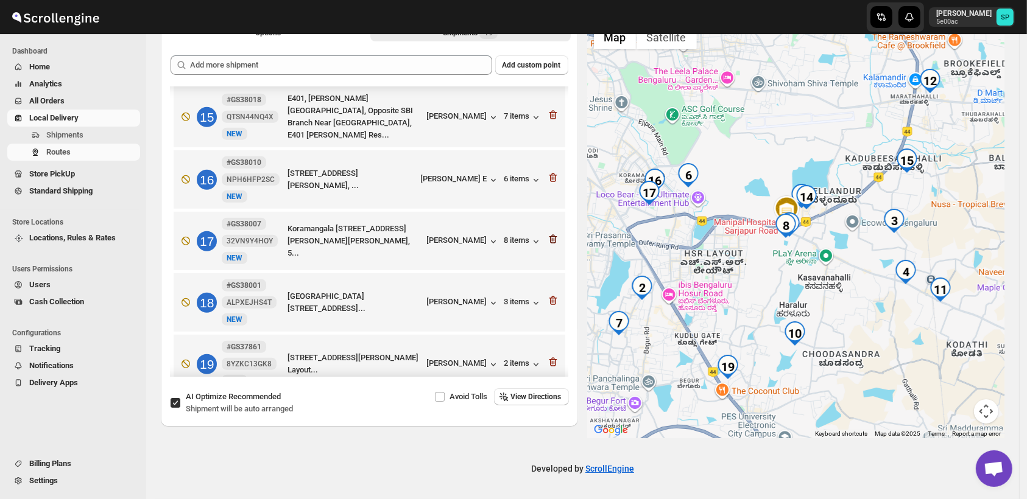
click at [547, 233] on icon "button" at bounding box center [553, 239] width 12 height 12
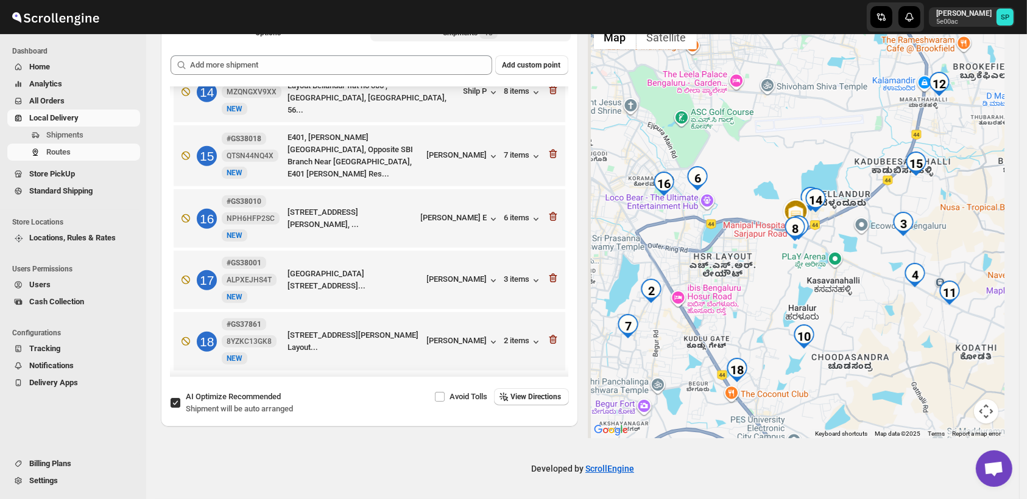
scroll to position [831, 0]
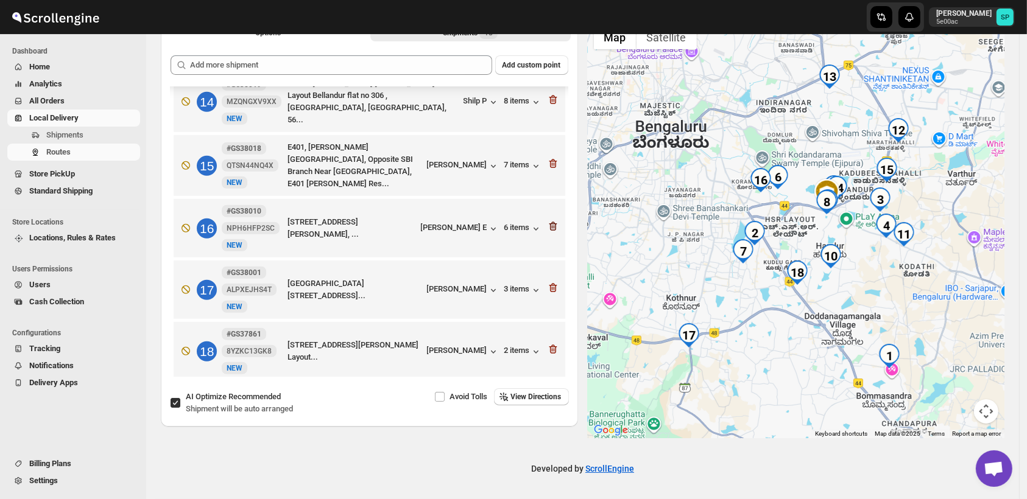
click at [549, 222] on icon "button" at bounding box center [553, 226] width 8 height 9
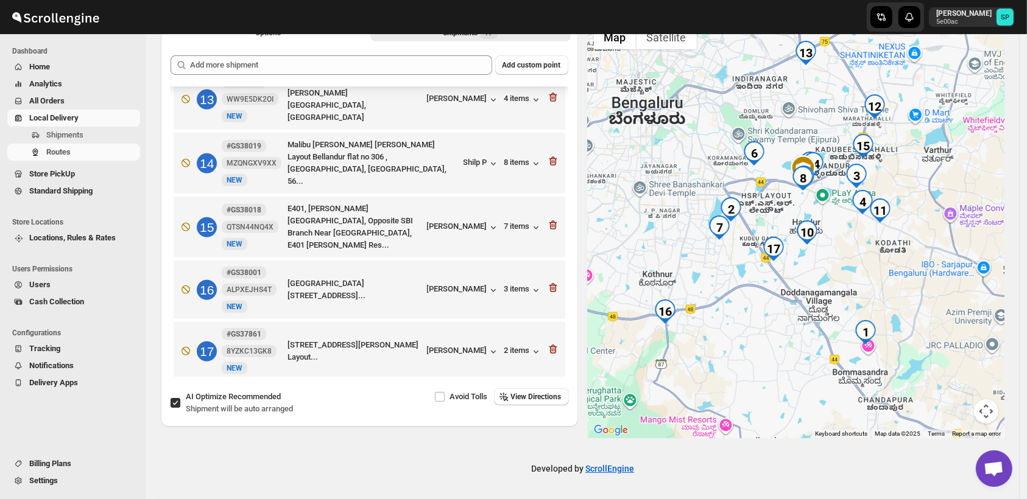
drag, startPoint x: 834, startPoint y: 260, endPoint x: 861, endPoint y: 199, distance: 67.1
click at [861, 199] on div at bounding box center [796, 229] width 417 height 420
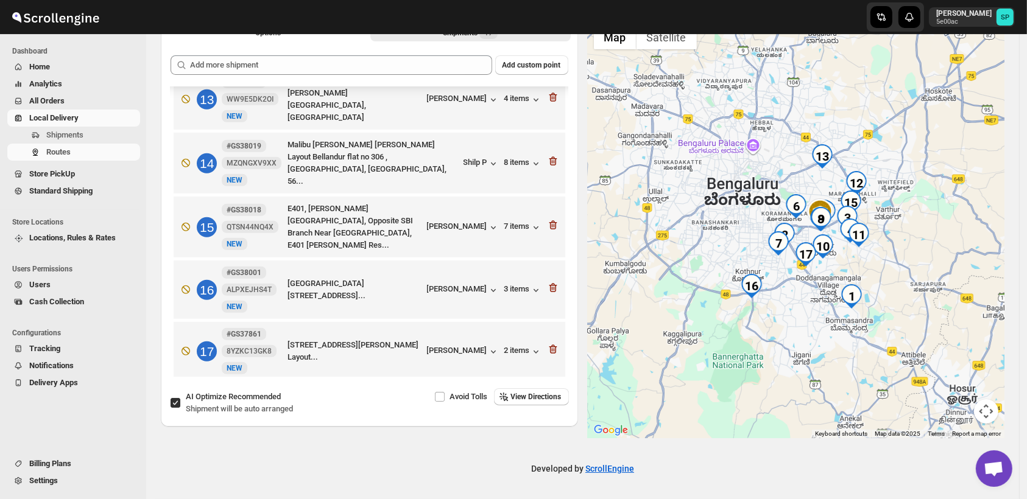
scroll to position [769, 0]
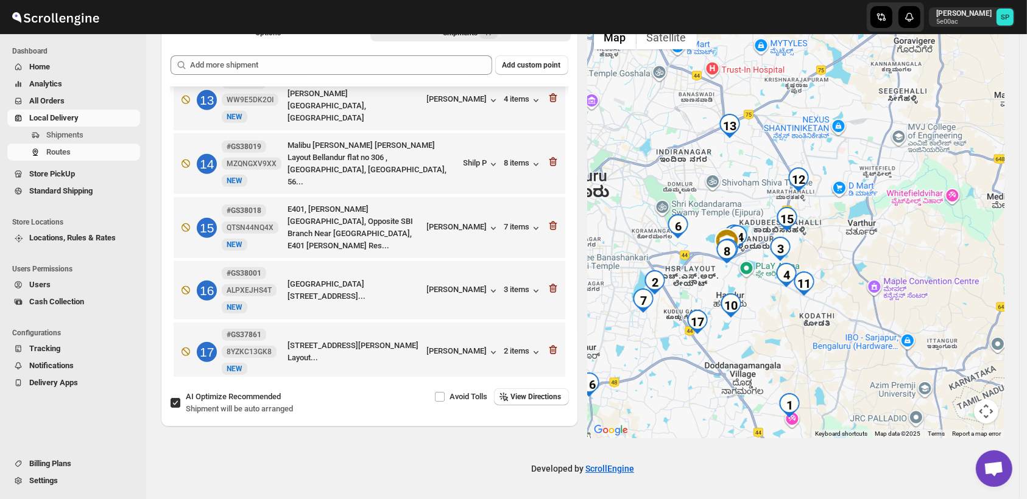
drag, startPoint x: 839, startPoint y: 262, endPoint x: 745, endPoint y: 378, distance: 149.3
click at [745, 378] on div at bounding box center [796, 229] width 417 height 420
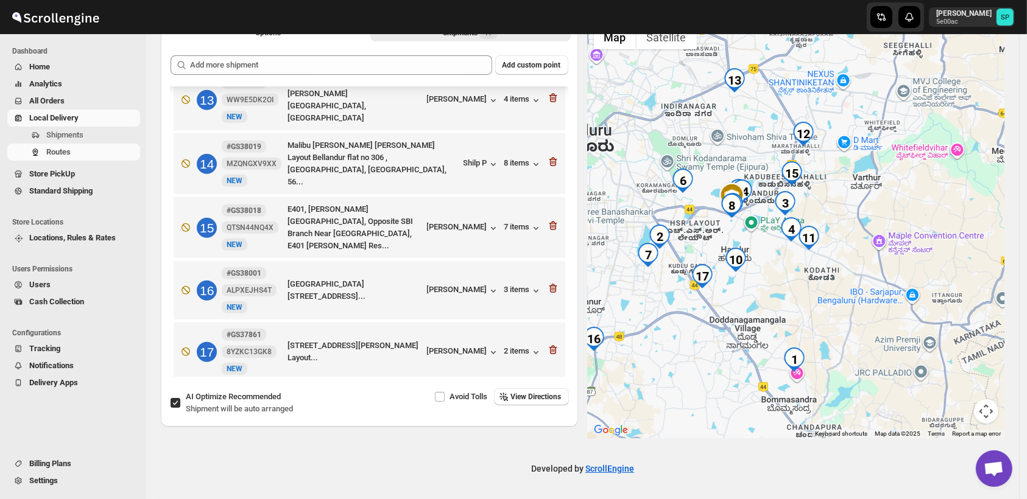
click at [807, 300] on div at bounding box center [796, 229] width 417 height 420
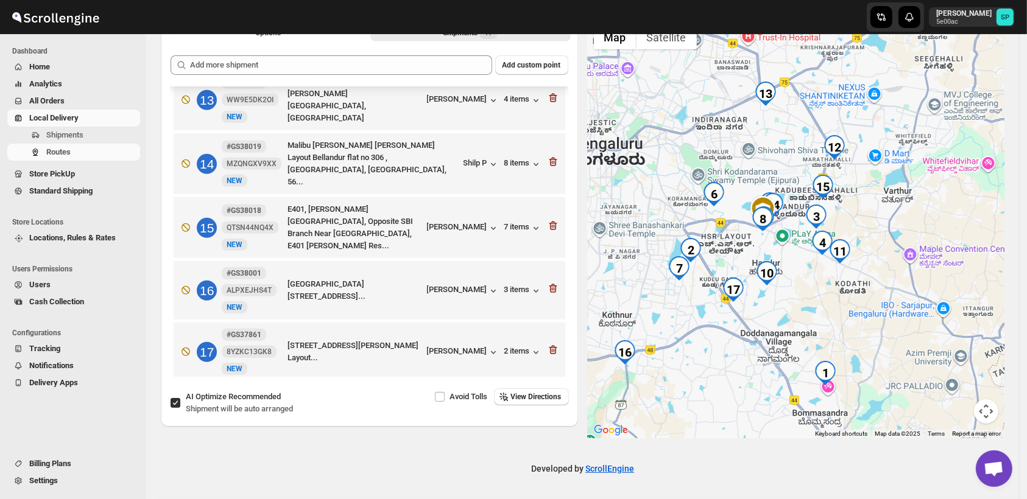
drag, startPoint x: 813, startPoint y: 281, endPoint x: 836, endPoint y: 300, distance: 30.3
click at [836, 300] on div at bounding box center [796, 229] width 417 height 420
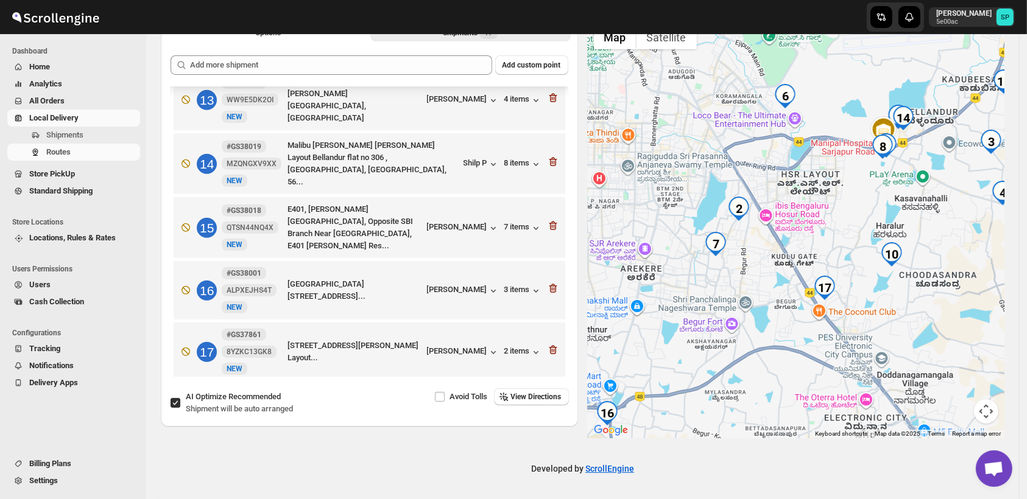
drag, startPoint x: 747, startPoint y: 344, endPoint x: 925, endPoint y: 326, distance: 179.3
click at [925, 326] on div at bounding box center [796, 229] width 417 height 420
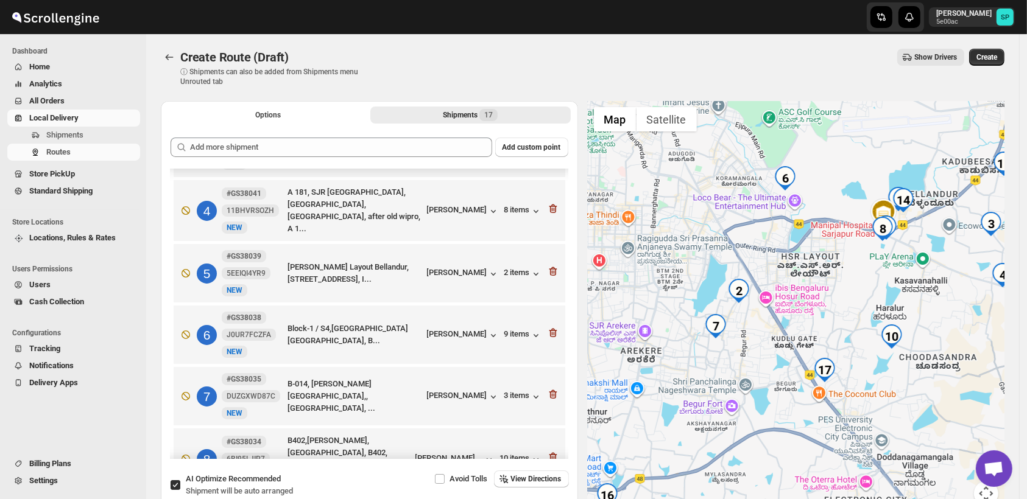
scroll to position [203, 0]
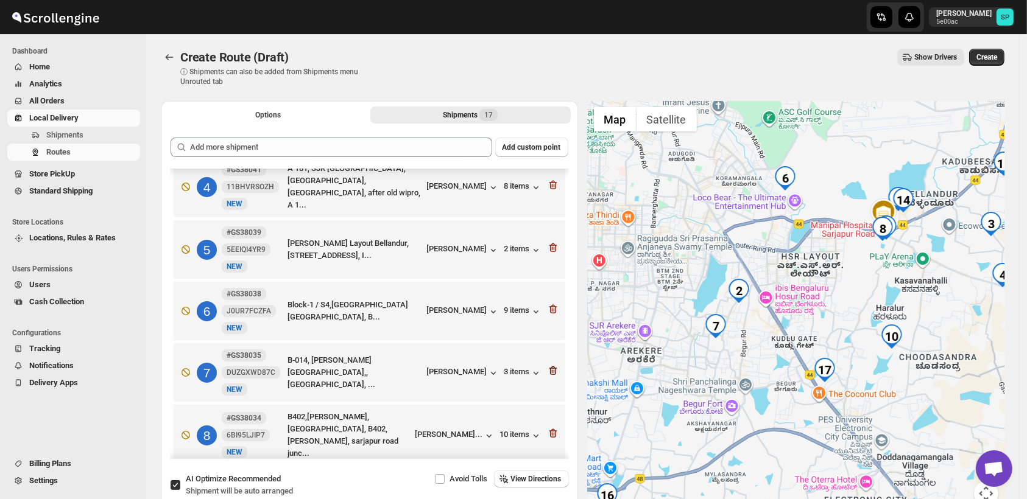
click at [553, 370] on icon "button" at bounding box center [553, 372] width 1 height 4
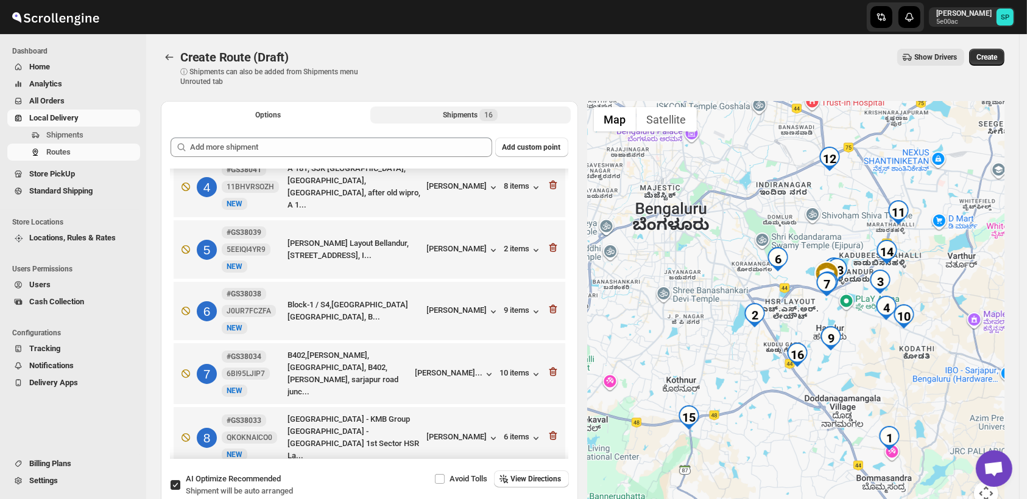
scroll to position [0, 0]
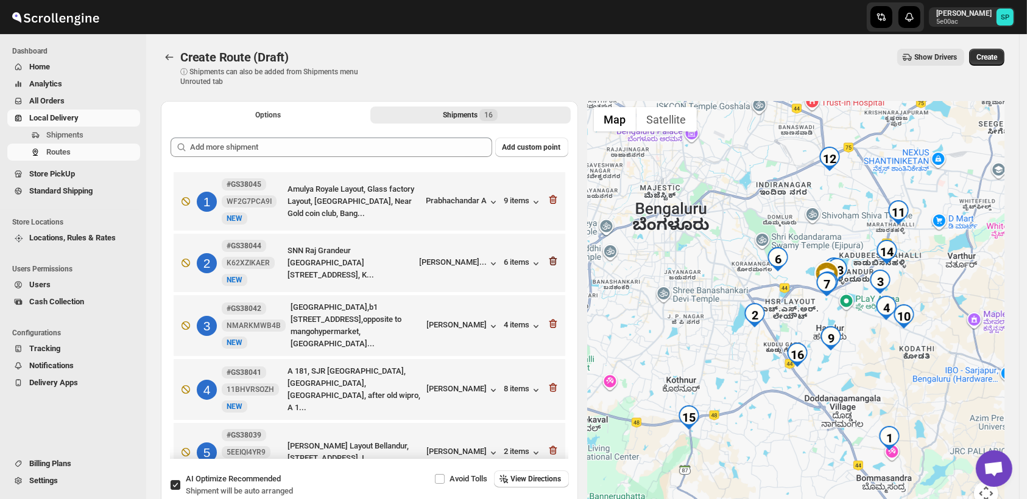
click at [549, 261] on icon "button" at bounding box center [553, 261] width 12 height 12
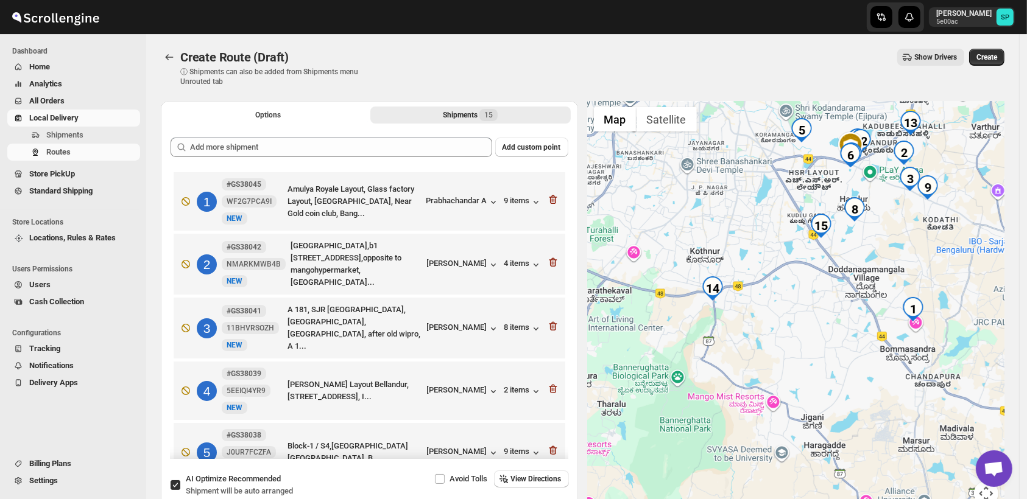
drag, startPoint x: 825, startPoint y: 367, endPoint x: 833, endPoint y: 318, distance: 50.0
click at [839, 273] on div at bounding box center [796, 311] width 417 height 420
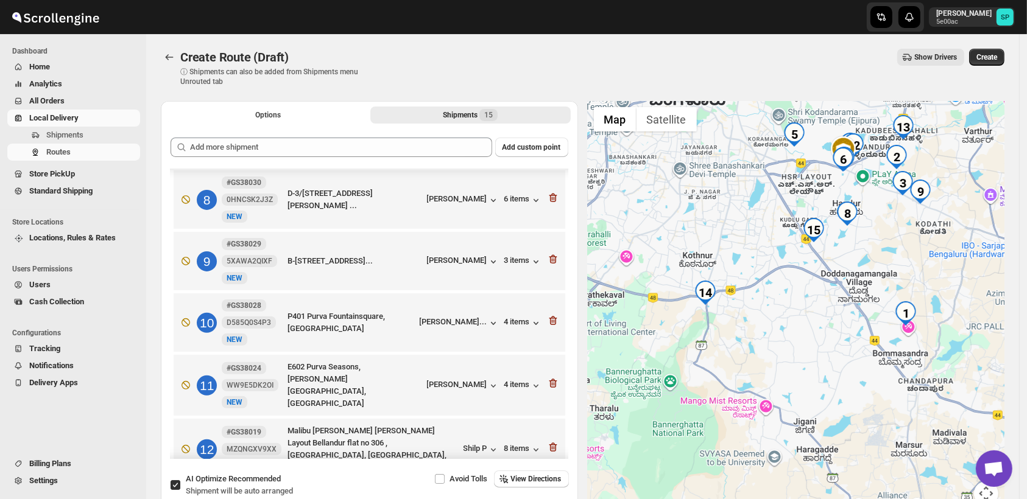
scroll to position [375, 0]
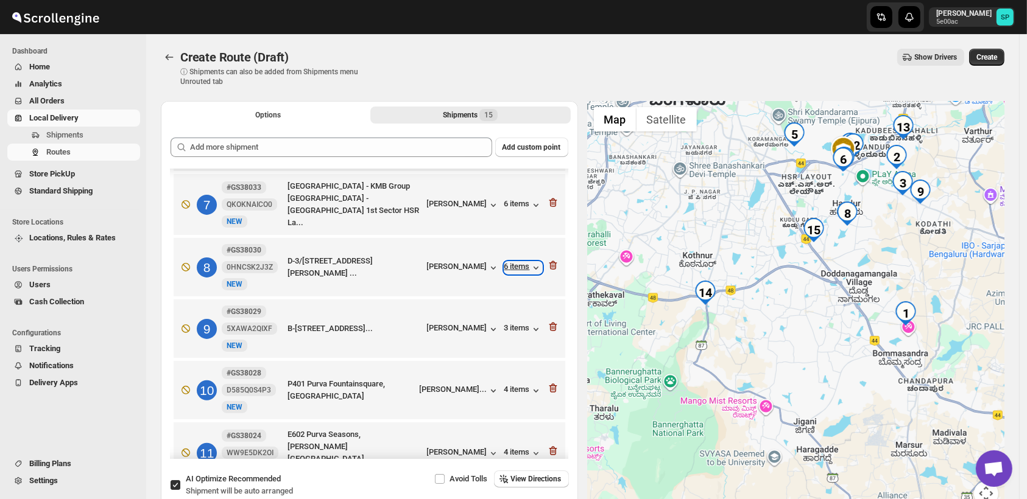
click at [512, 262] on div "6 items" at bounding box center [523, 268] width 38 height 12
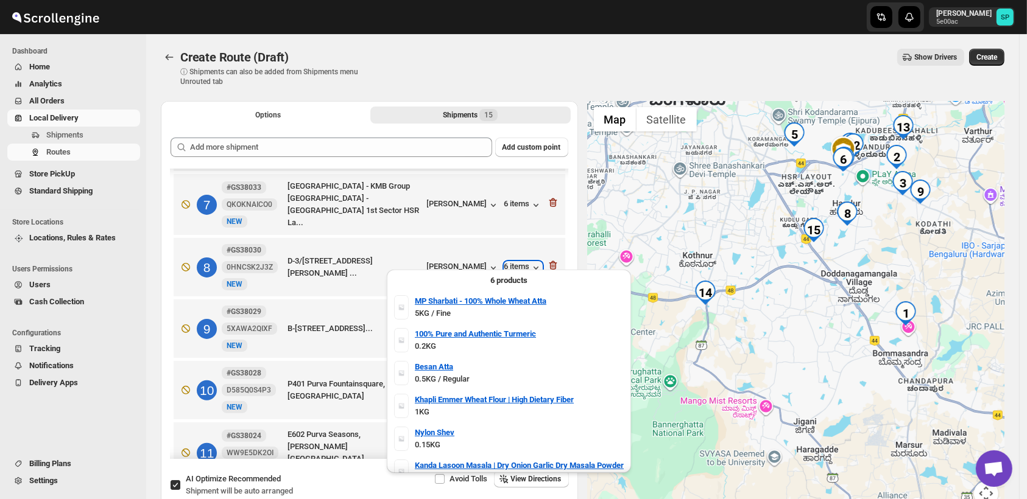
click at [512, 262] on div "6 items" at bounding box center [523, 268] width 38 height 12
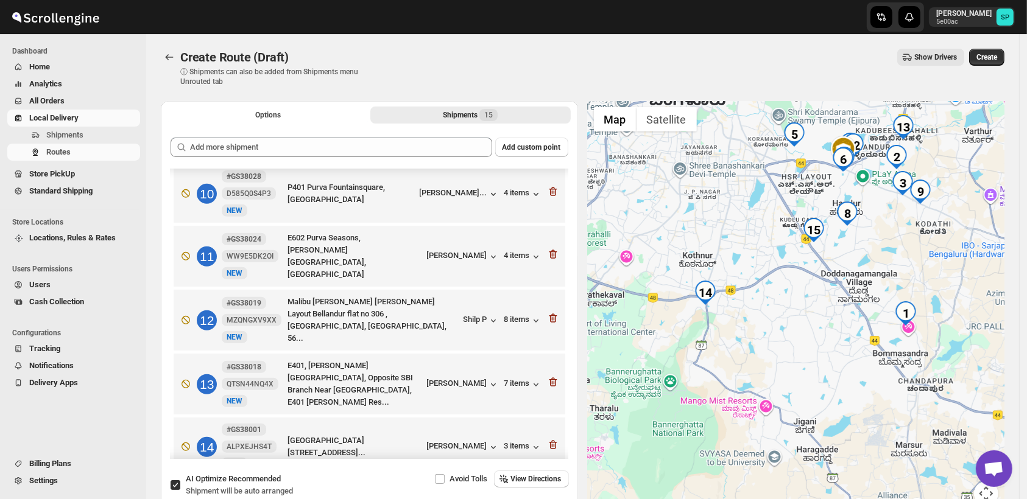
scroll to position [645, 0]
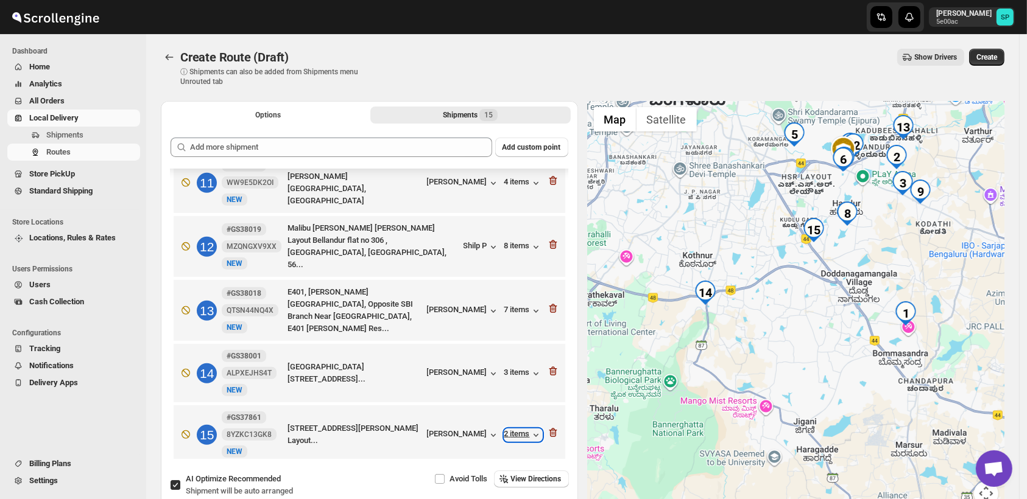
click at [530, 429] on icon "button" at bounding box center [536, 435] width 12 height 12
click at [517, 368] on div "3 items" at bounding box center [523, 374] width 38 height 12
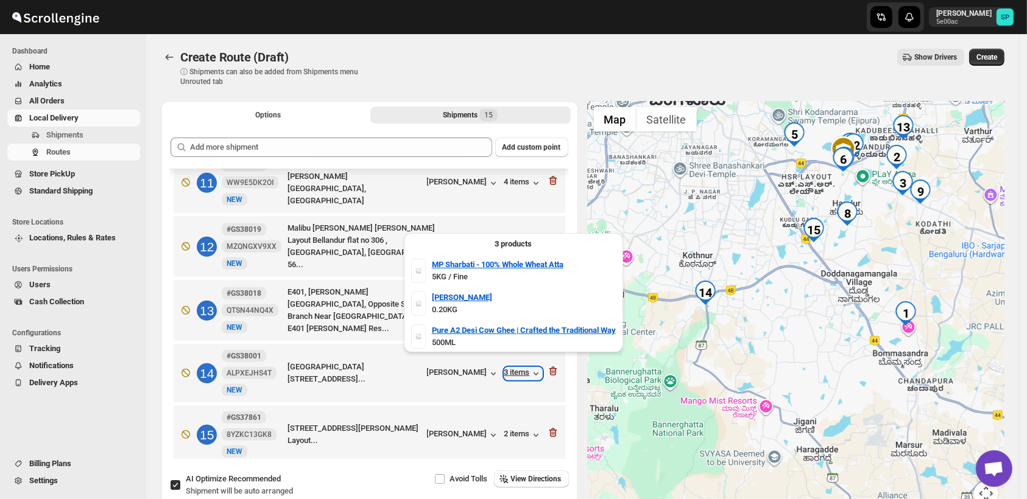
click at [517, 368] on div "3 items" at bounding box center [523, 374] width 38 height 12
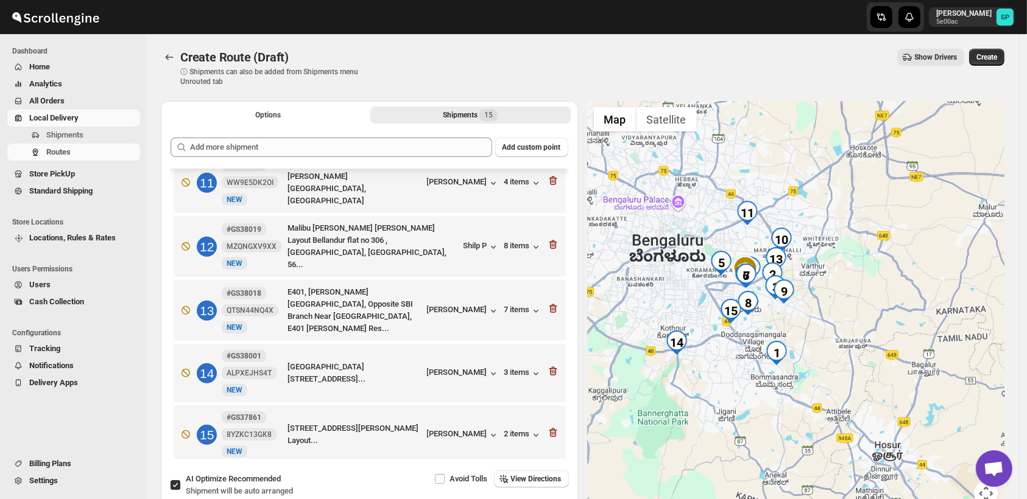
drag, startPoint x: 772, startPoint y: 336, endPoint x: 711, endPoint y: 373, distance: 70.8
click at [711, 373] on div at bounding box center [796, 311] width 417 height 420
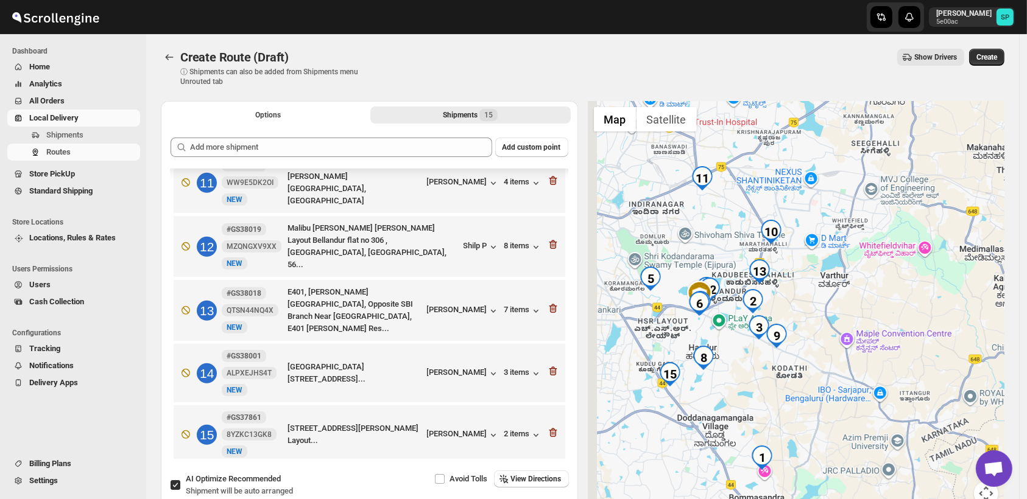
drag, startPoint x: 821, startPoint y: 375, endPoint x: 838, endPoint y: 393, distance: 25.0
click at [838, 393] on div at bounding box center [796, 311] width 417 height 420
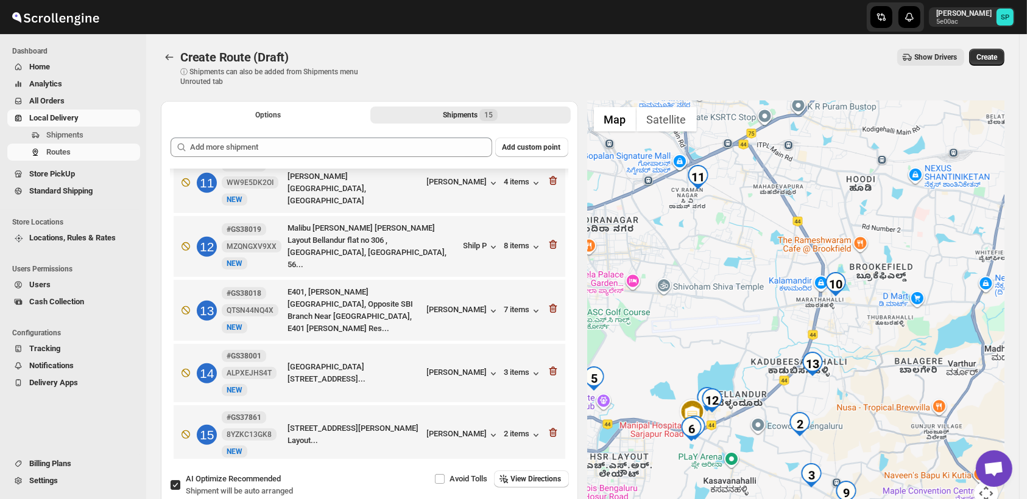
drag, startPoint x: 749, startPoint y: 339, endPoint x: 850, endPoint y: 381, distance: 109.5
click at [850, 381] on div at bounding box center [796, 311] width 417 height 420
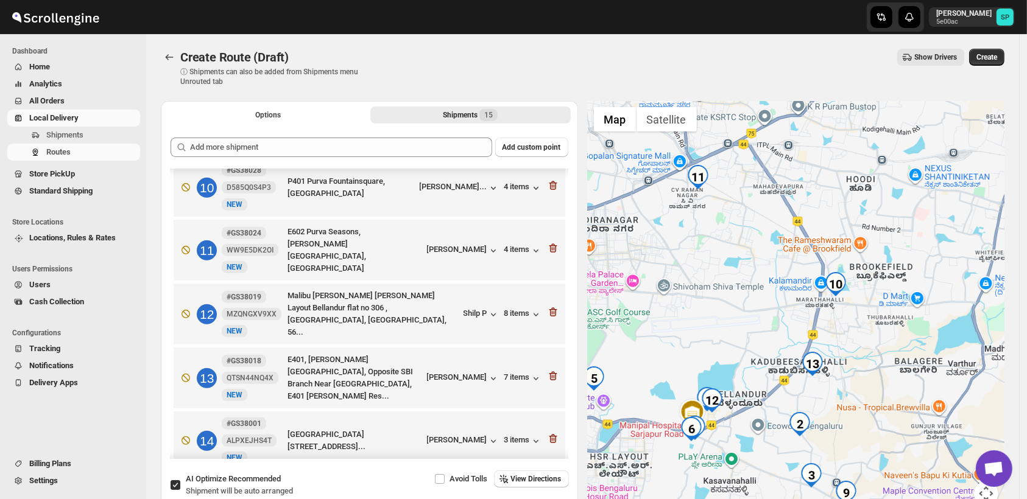
scroll to position [510, 0]
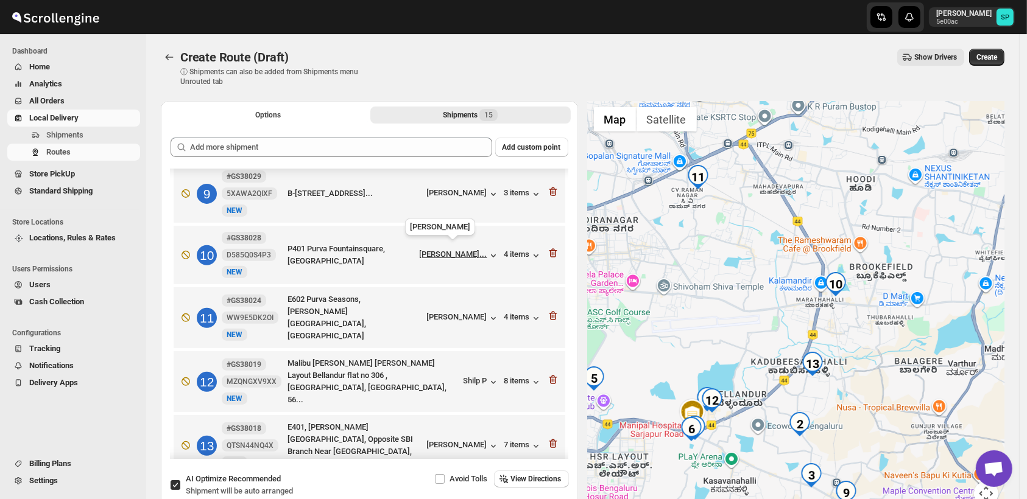
click at [453, 250] on div "[PERSON_NAME]..." at bounding box center [454, 254] width 68 height 9
click at [476, 317] on div "[PERSON_NAME]" at bounding box center [463, 318] width 72 height 12
click at [512, 312] on div "4 items" at bounding box center [523, 318] width 38 height 12
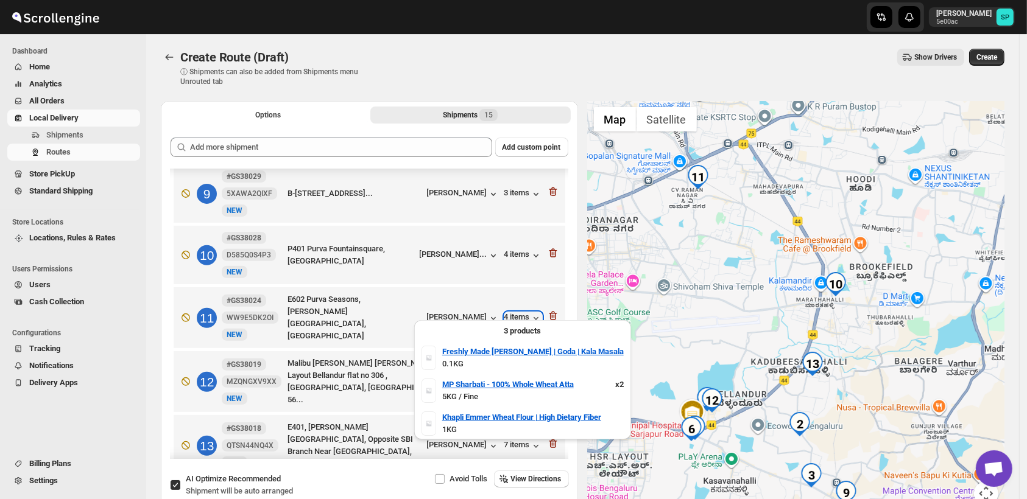
click at [512, 312] on div "4 items" at bounding box center [523, 318] width 38 height 12
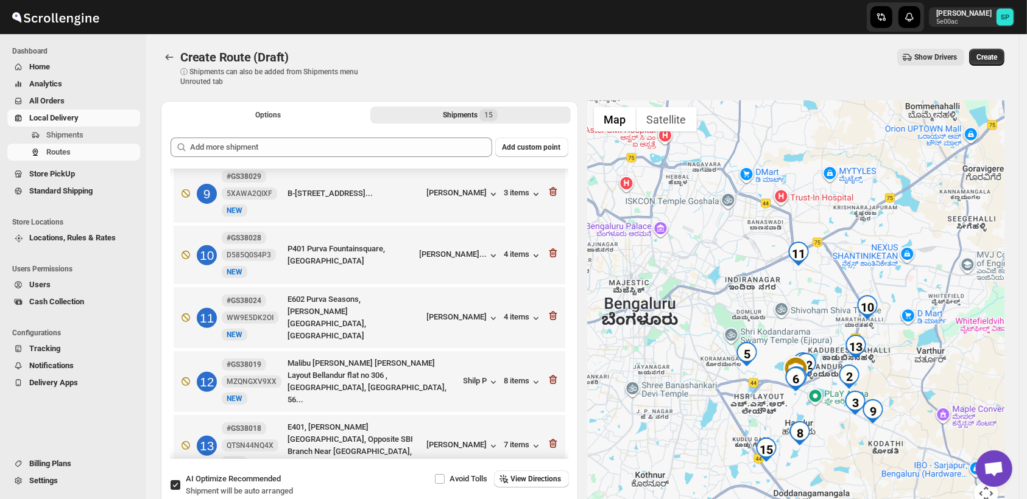
drag, startPoint x: 912, startPoint y: 415, endPoint x: 902, endPoint y: 342, distance: 73.8
click at [902, 342] on div at bounding box center [796, 311] width 417 height 420
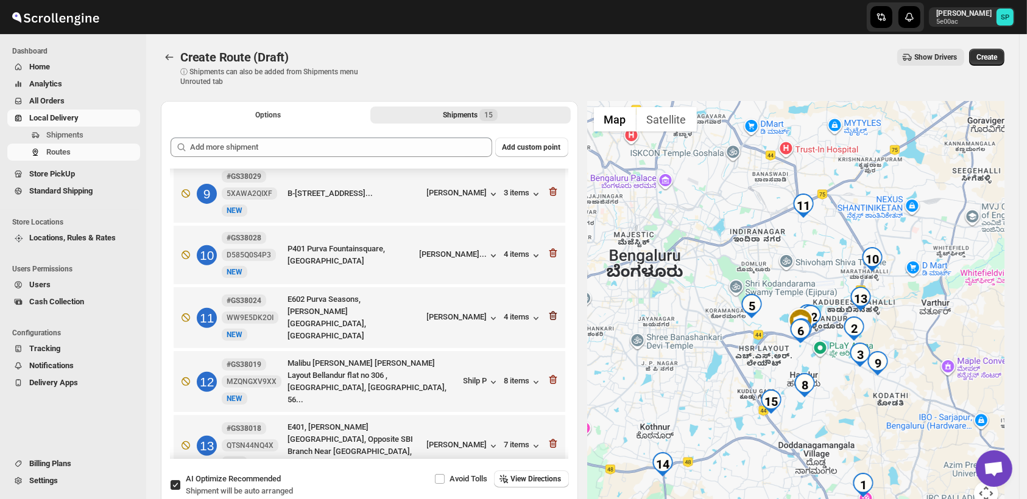
click at [551, 312] on icon "button" at bounding box center [553, 316] width 8 height 9
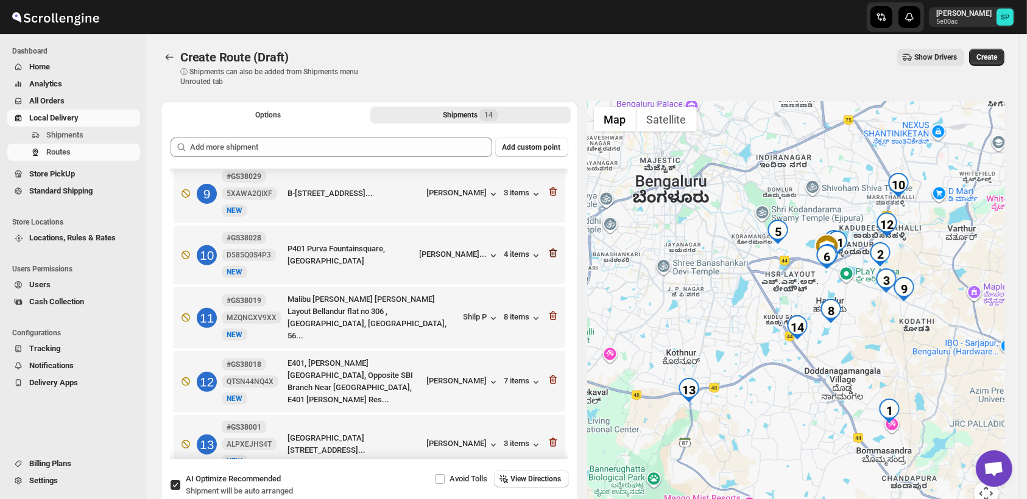
click at [549, 250] on icon "button" at bounding box center [553, 253] width 12 height 12
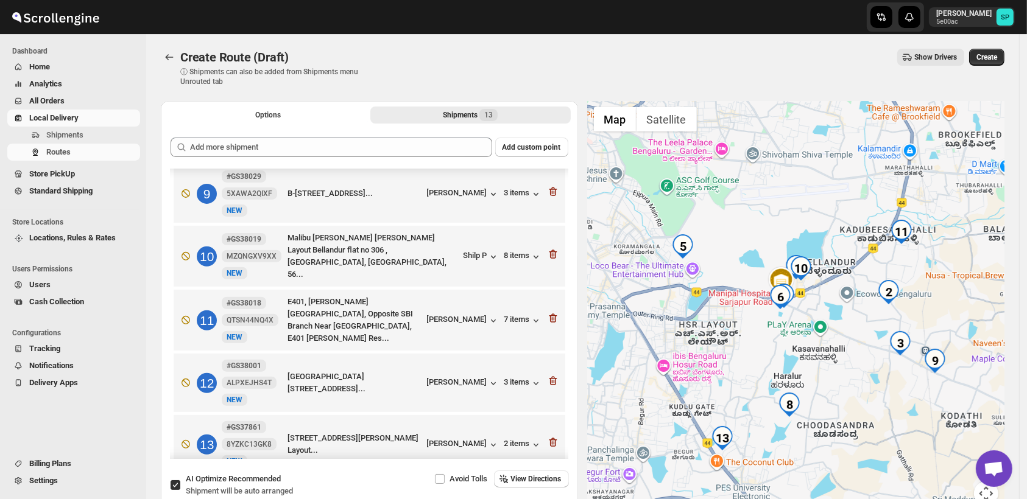
drag, startPoint x: 822, startPoint y: 322, endPoint x: 879, endPoint y: 334, distance: 58.5
click at [836, 392] on div at bounding box center [796, 311] width 417 height 420
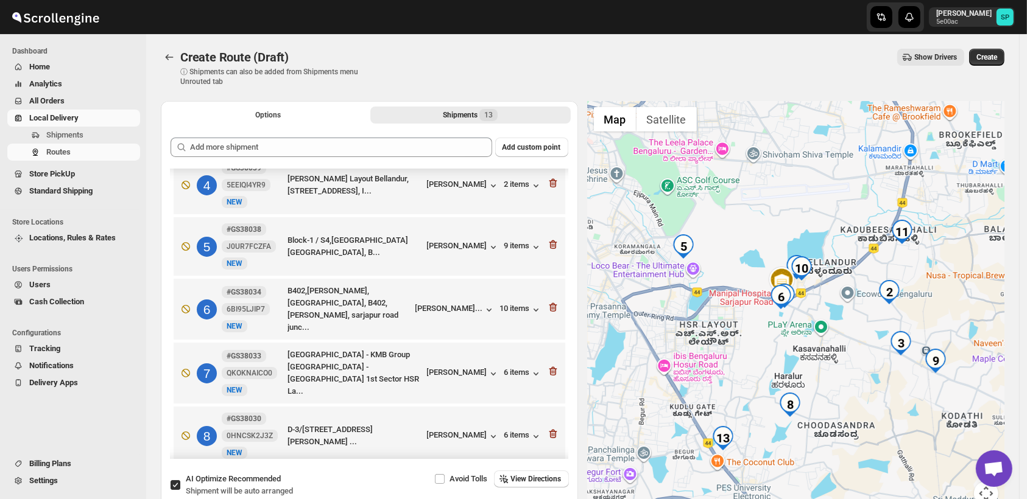
scroll to position [183, 0]
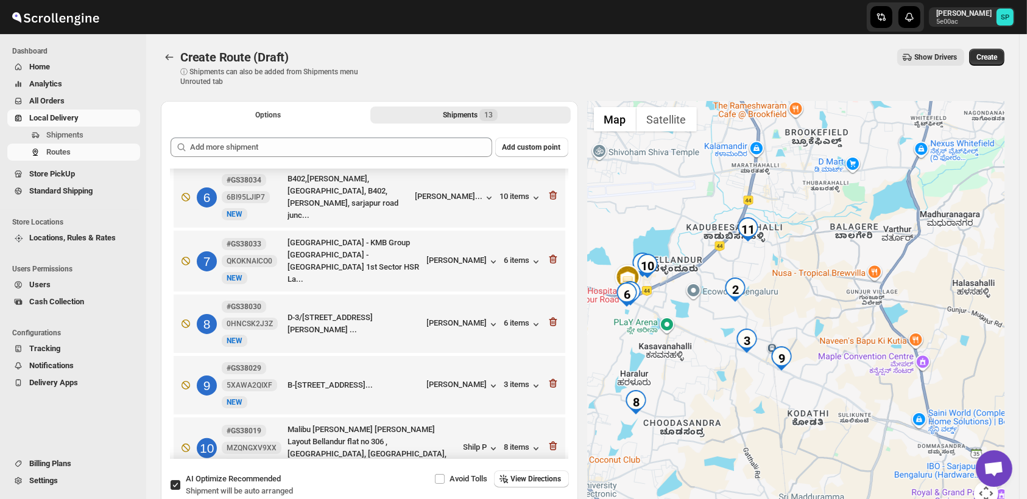
scroll to position [521, 0]
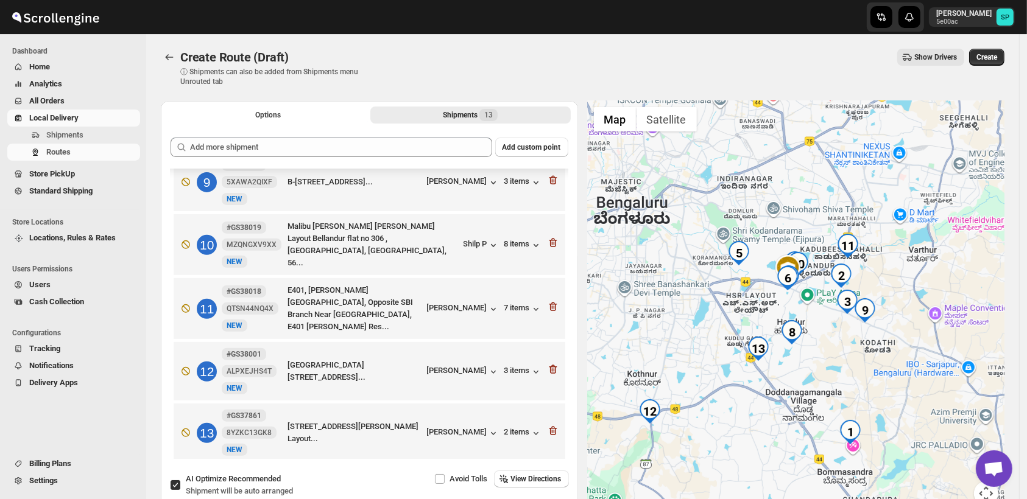
drag, startPoint x: 658, startPoint y: 421, endPoint x: 797, endPoint y: 367, distance: 149.1
click at [797, 367] on div at bounding box center [796, 311] width 417 height 420
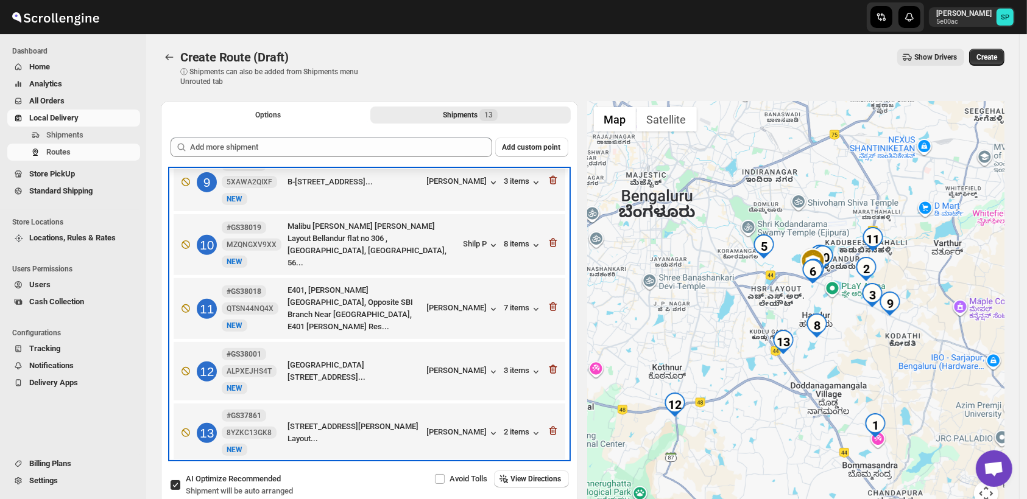
click at [515, 365] on div "3 items" at bounding box center [523, 371] width 38 height 13
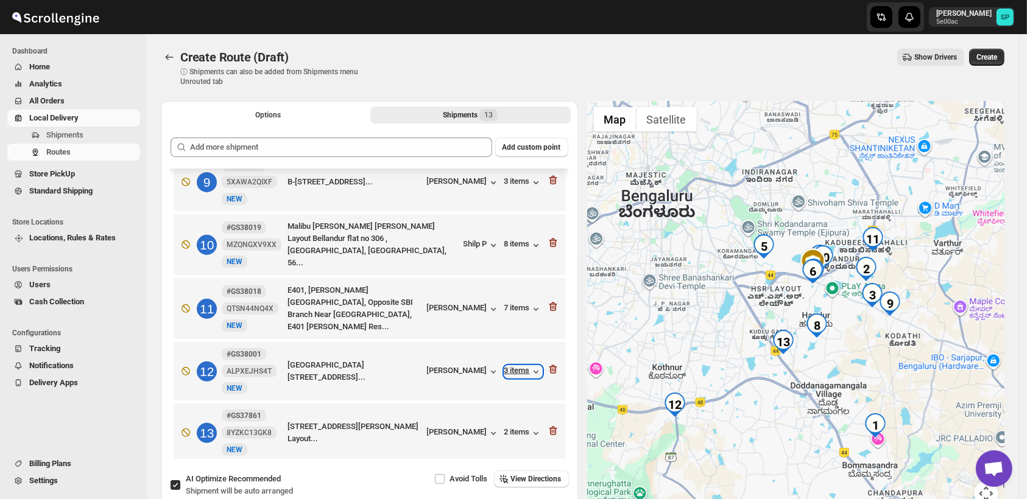
click at [515, 366] on div "3 items" at bounding box center [523, 372] width 38 height 12
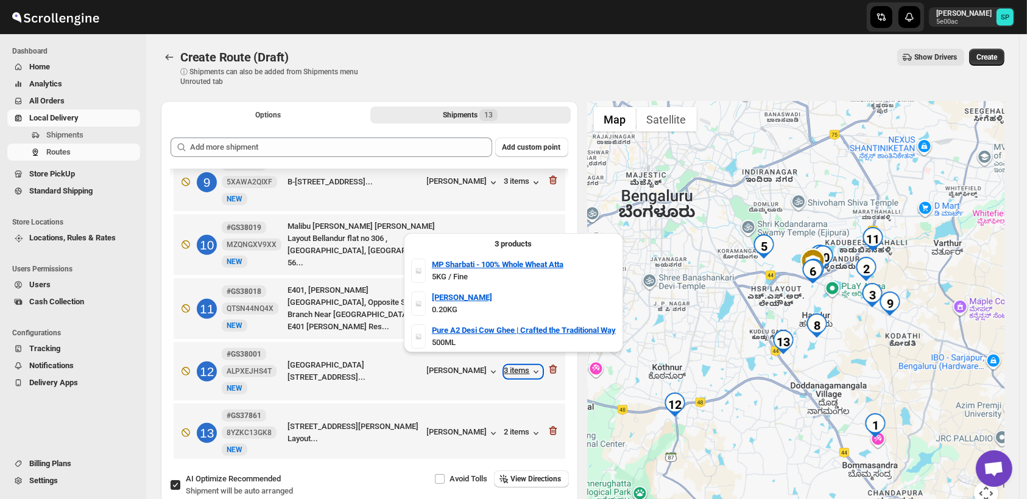
click at [515, 366] on div "3 items" at bounding box center [523, 372] width 38 height 12
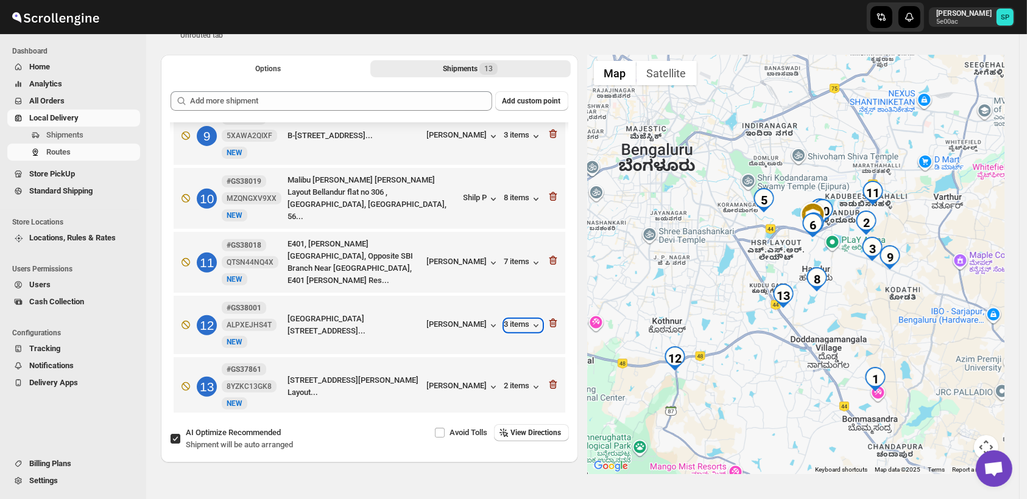
scroll to position [68, 0]
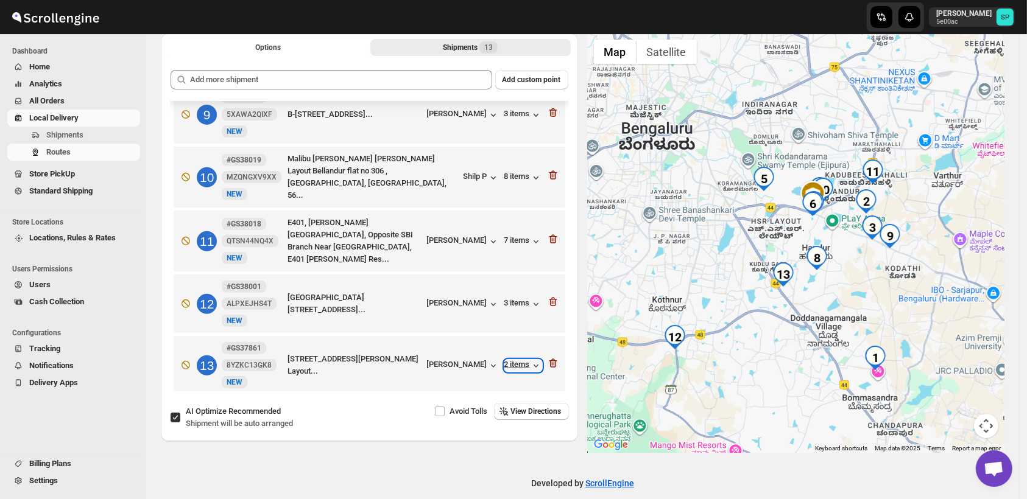
click at [508, 360] on div "2 items" at bounding box center [523, 366] width 38 height 12
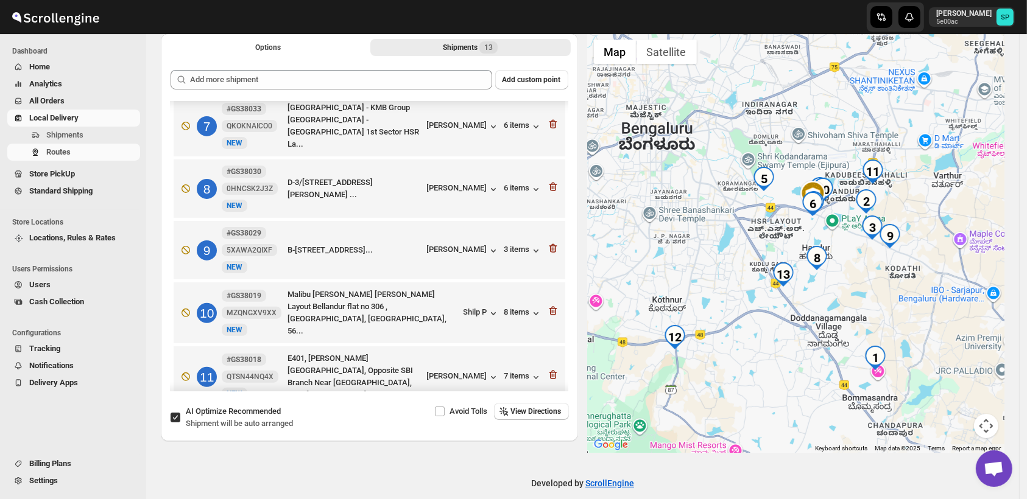
scroll to position [250, 0]
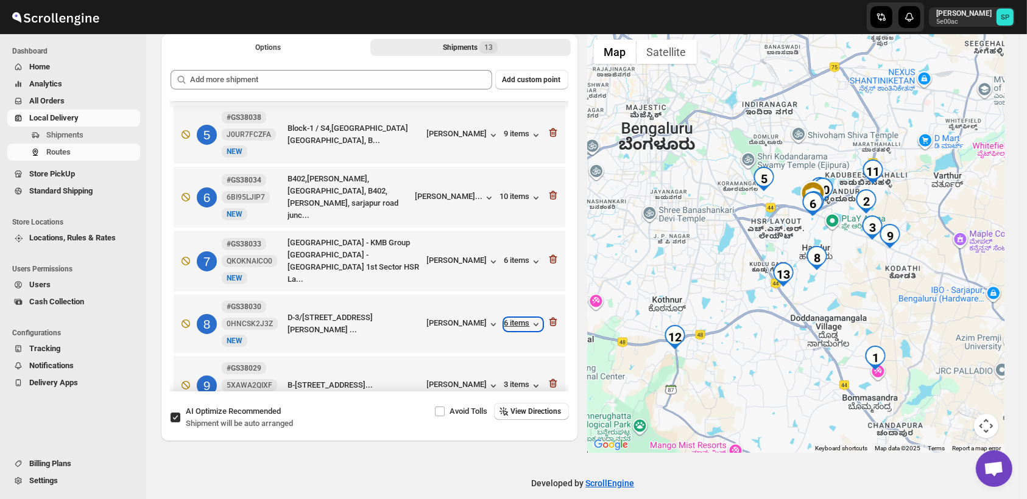
click at [514, 320] on div "6 items" at bounding box center [523, 325] width 38 height 12
click at [509, 319] on div "6 items" at bounding box center [523, 325] width 38 height 12
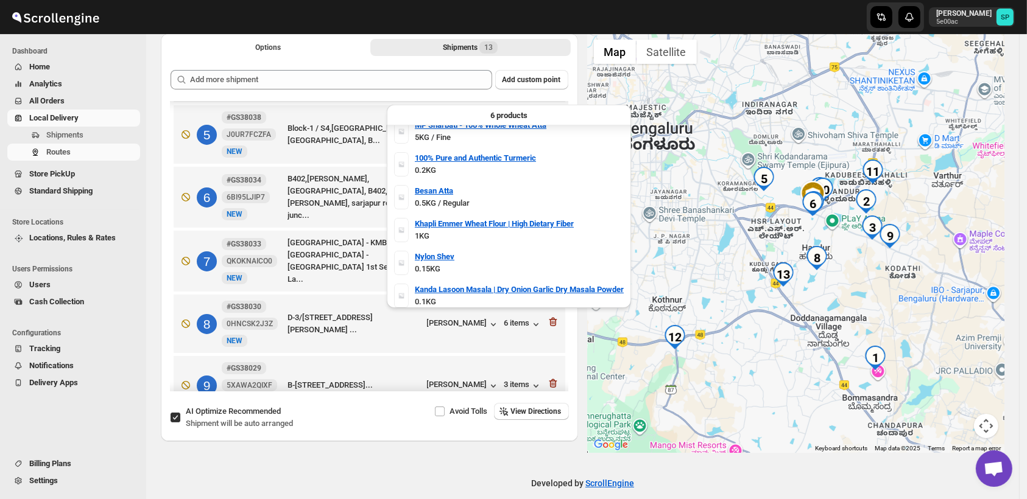
scroll to position [15, 0]
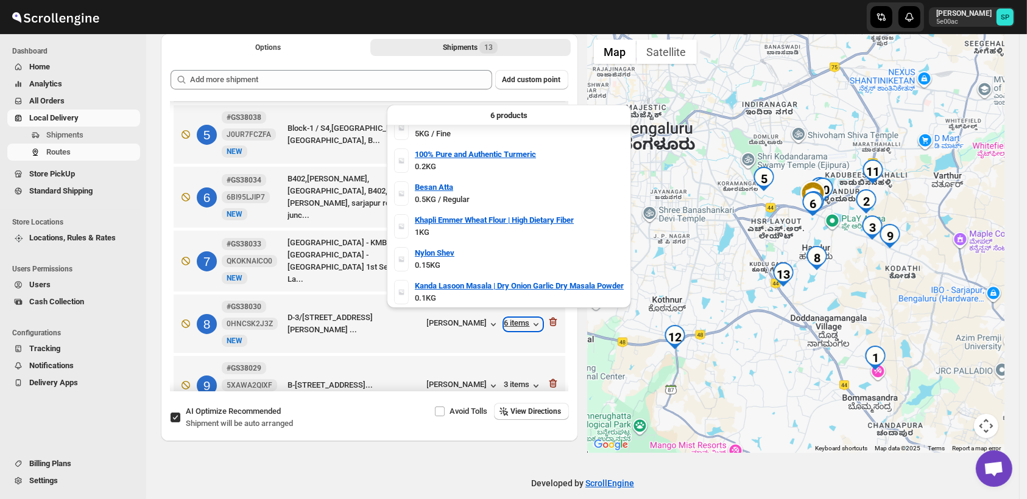
click at [523, 320] on div "6 items" at bounding box center [523, 325] width 38 height 12
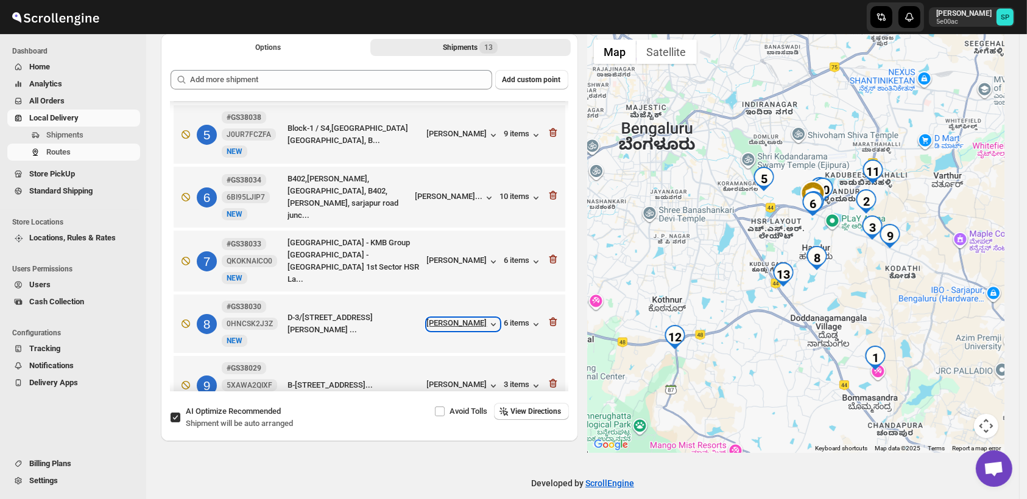
click at [442, 319] on div "[PERSON_NAME]" at bounding box center [463, 325] width 72 height 12
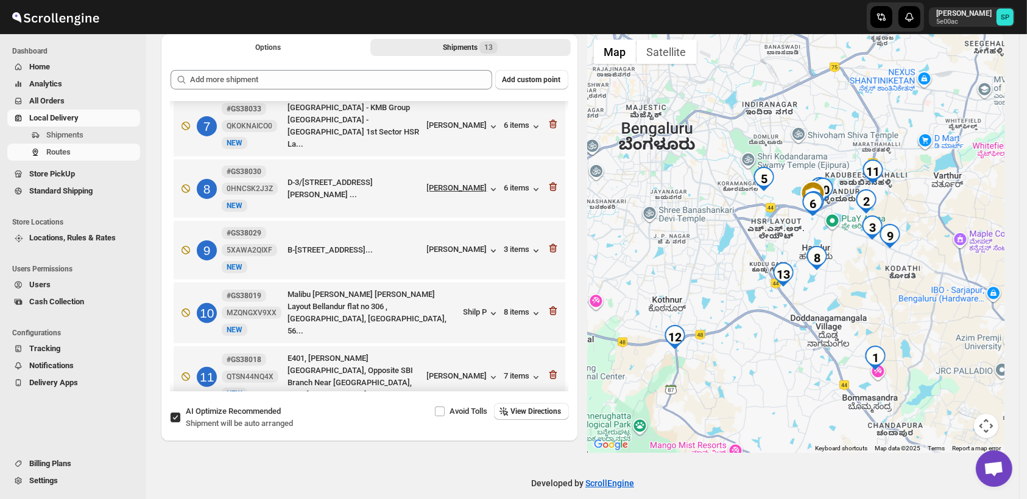
scroll to position [521, 0]
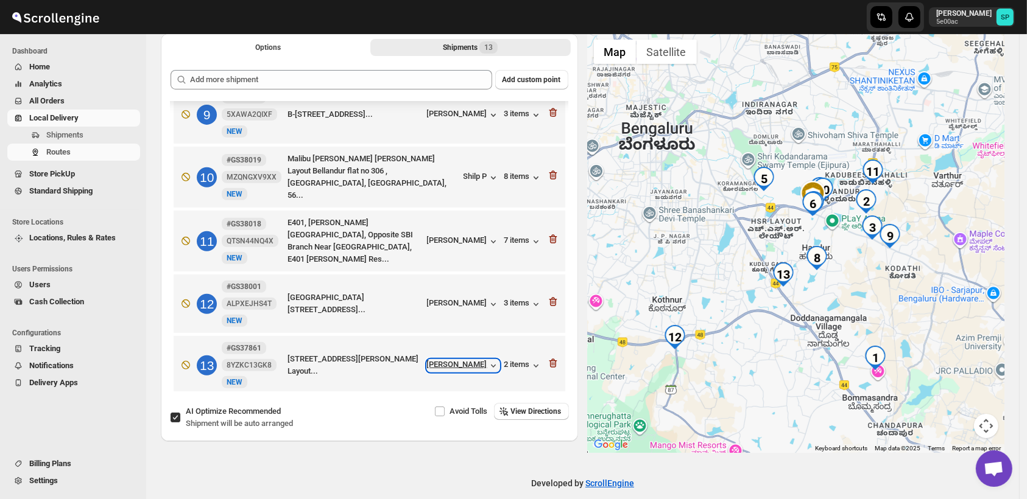
click at [481, 360] on div "[PERSON_NAME]" at bounding box center [463, 366] width 72 height 12
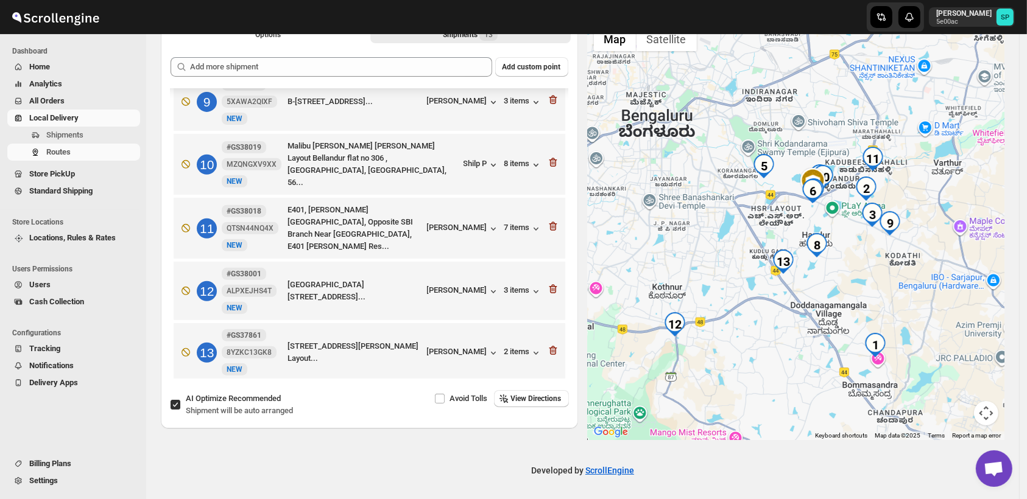
scroll to position [82, 0]
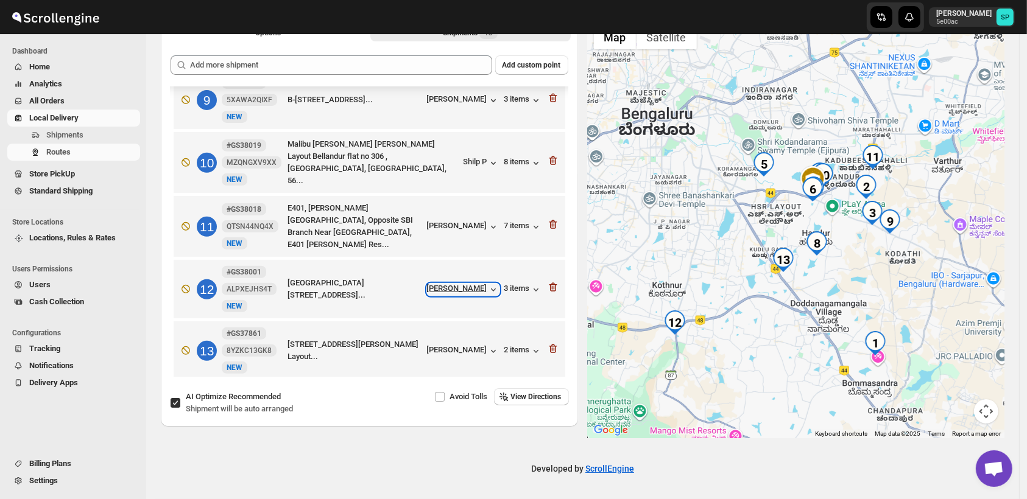
click at [452, 284] on div "[PERSON_NAME]" at bounding box center [463, 290] width 72 height 12
click at [549, 345] on icon "button" at bounding box center [553, 349] width 8 height 9
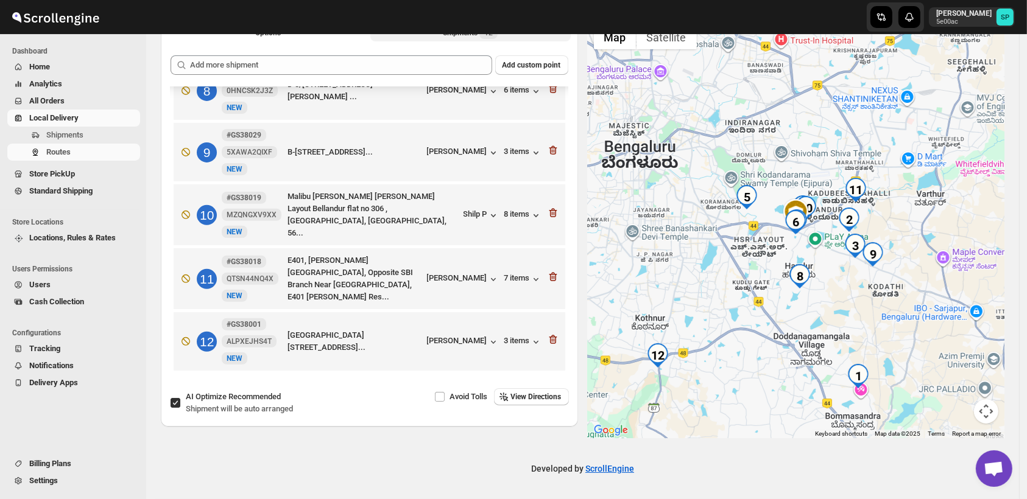
scroll to position [459, 0]
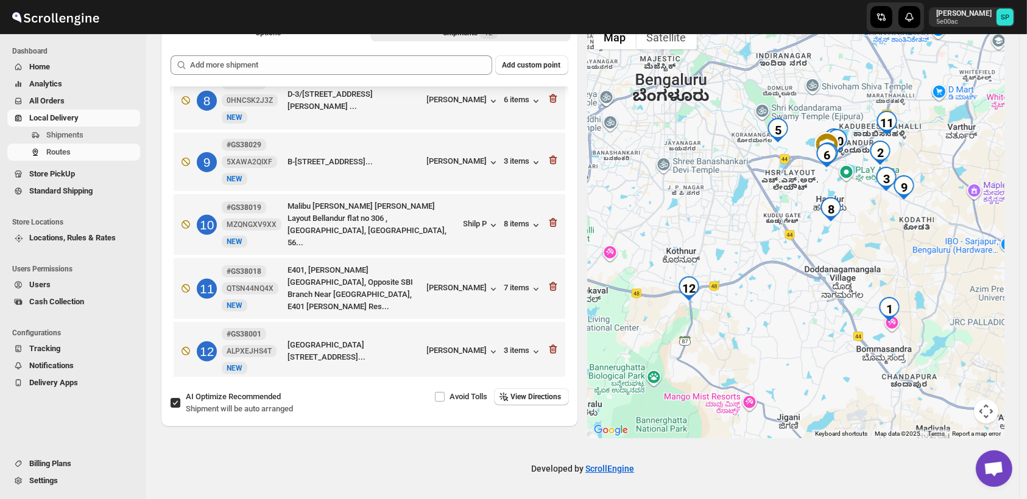
click at [549, 345] on icon "button" at bounding box center [553, 349] width 8 height 9
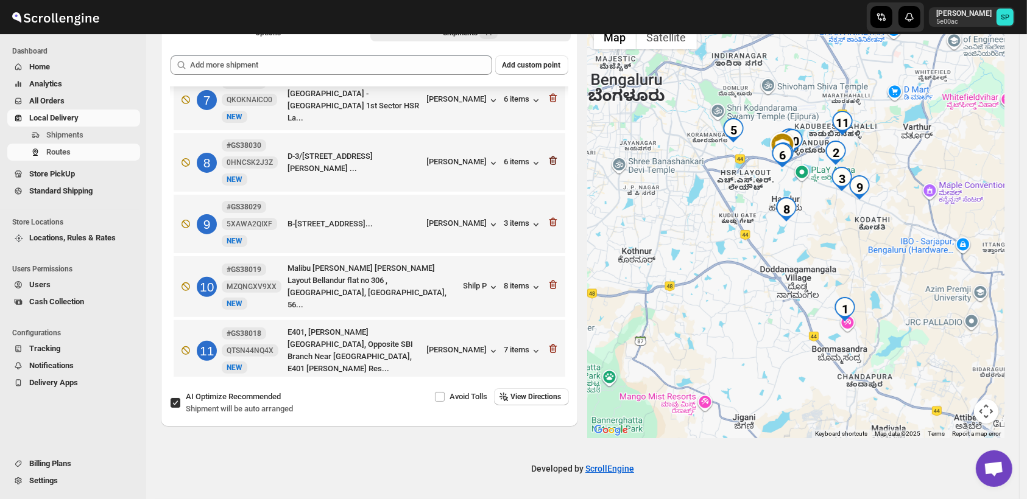
click at [549, 157] on icon "button" at bounding box center [553, 161] width 8 height 9
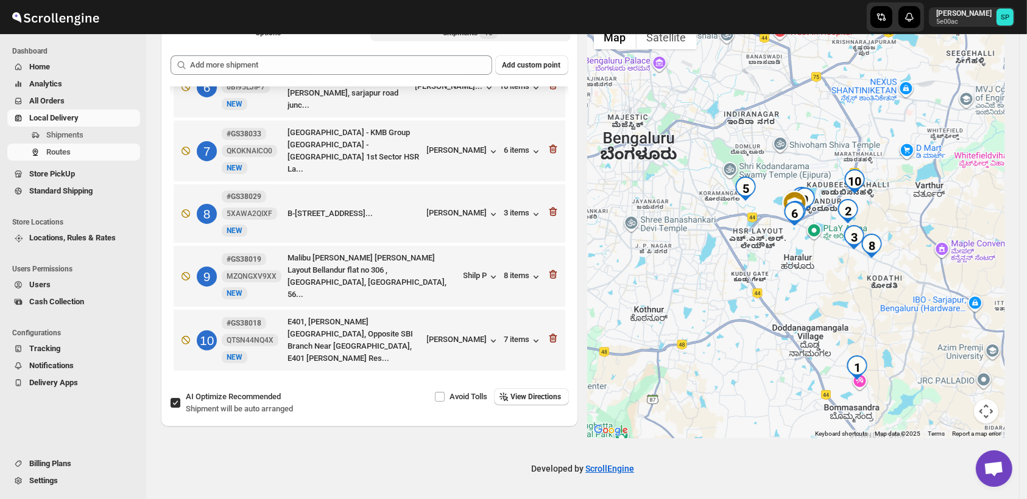
scroll to position [336, 0]
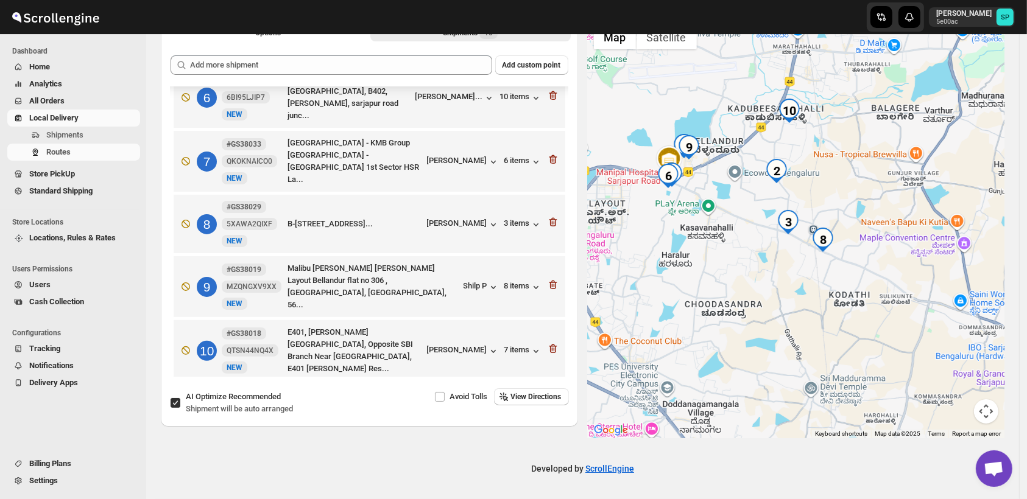
drag, startPoint x: 839, startPoint y: 203, endPoint x: 787, endPoint y: 315, distance: 122.9
click at [787, 315] on div at bounding box center [796, 229] width 417 height 420
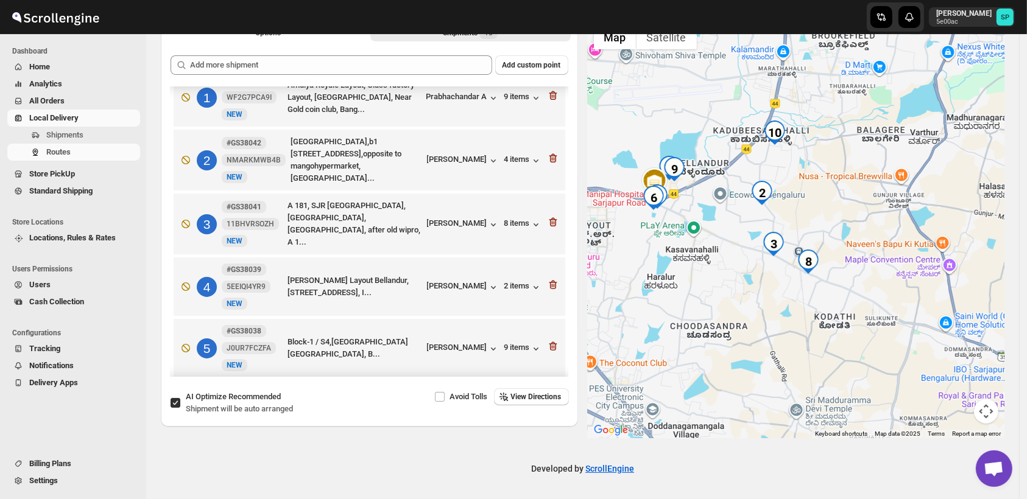
scroll to position [0, 0]
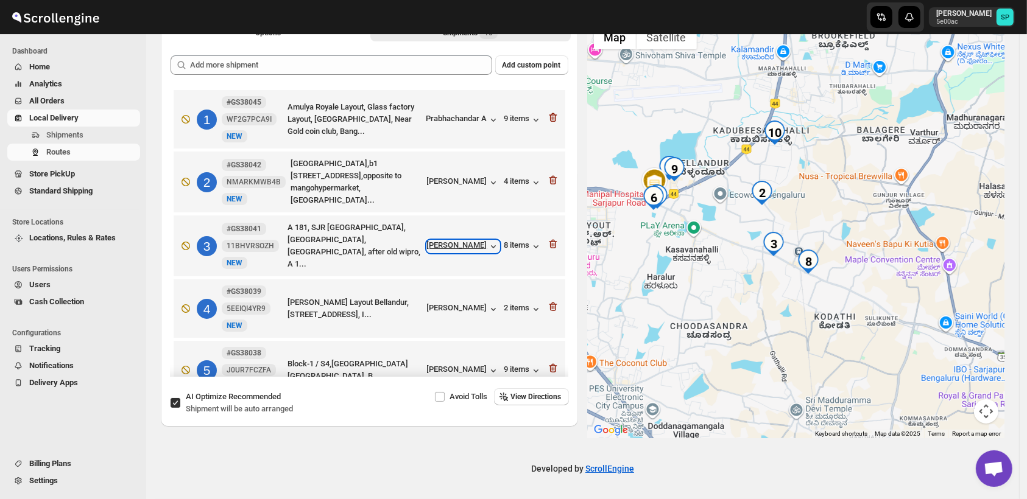
click at [464, 245] on div "[PERSON_NAME]" at bounding box center [463, 247] width 72 height 12
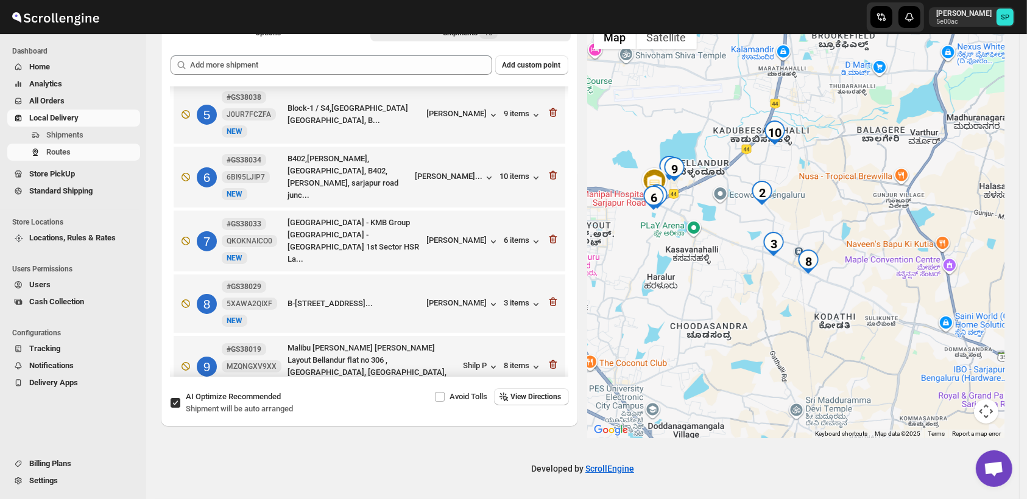
scroll to position [270, 0]
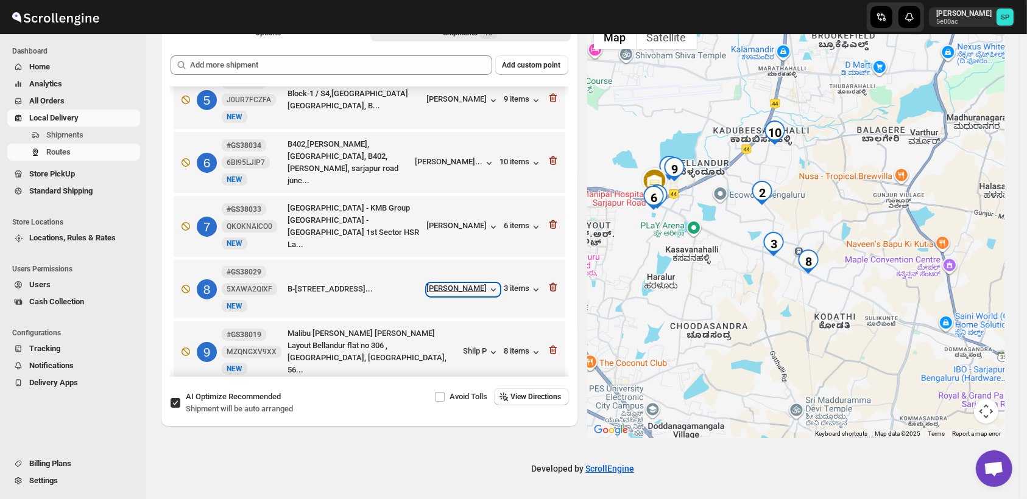
click at [449, 286] on div "[PERSON_NAME]" at bounding box center [463, 290] width 72 height 12
click at [518, 284] on div "3 items" at bounding box center [523, 290] width 38 height 12
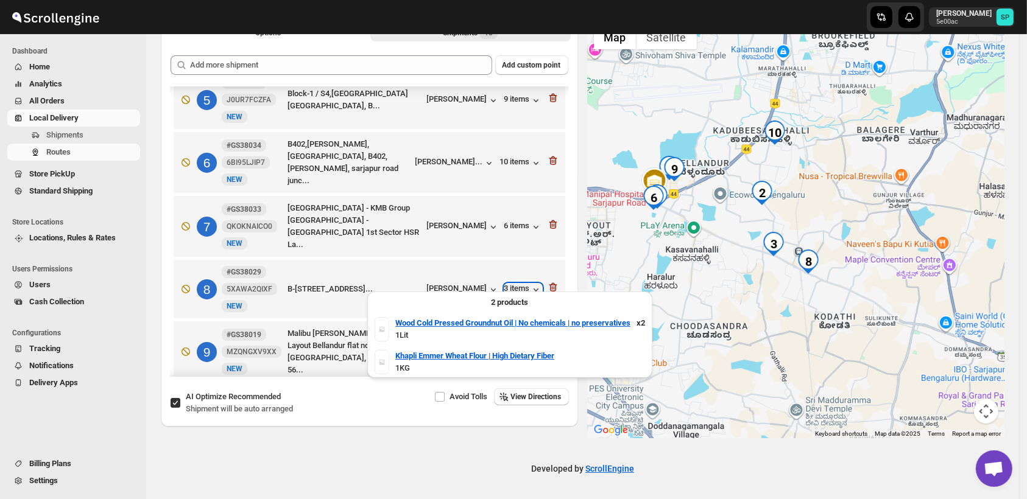
click at [517, 284] on div "3 items" at bounding box center [523, 290] width 38 height 12
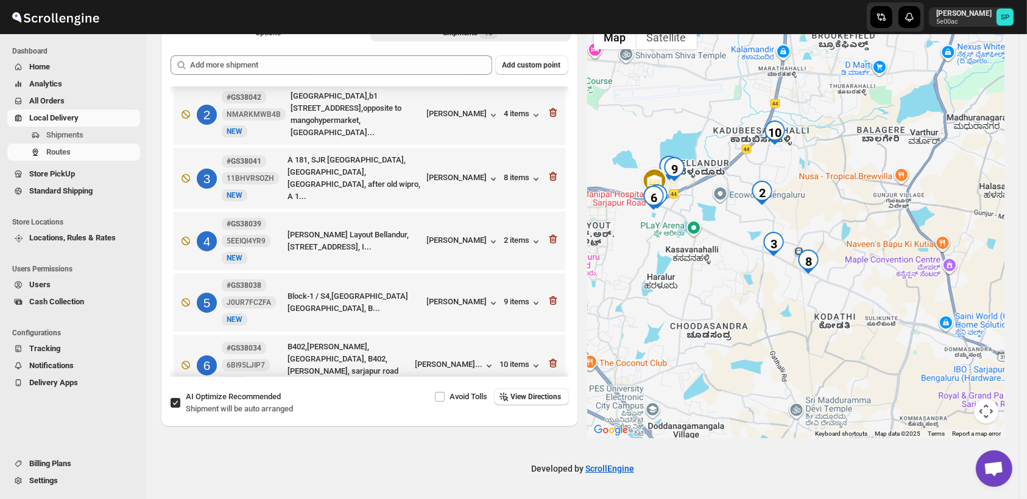
scroll to position [0, 0]
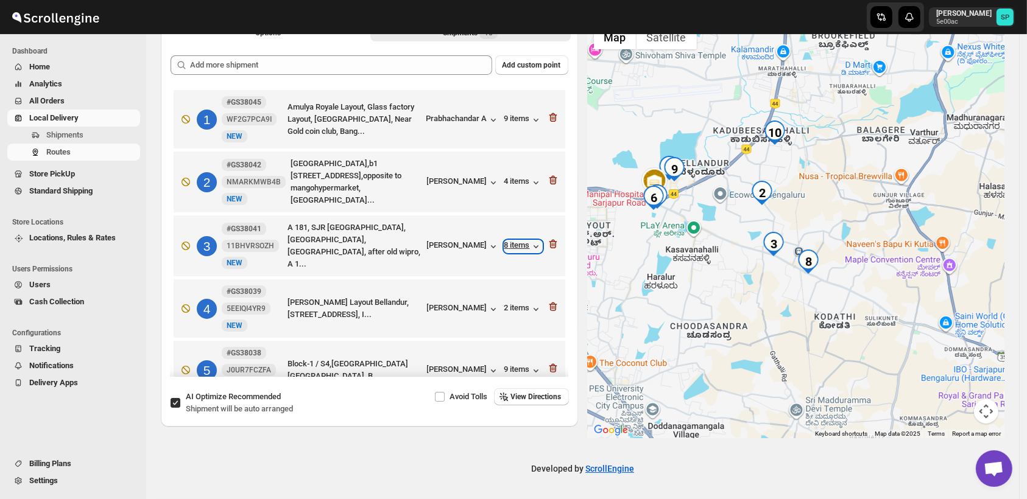
click at [507, 242] on div "8 items" at bounding box center [523, 247] width 38 height 12
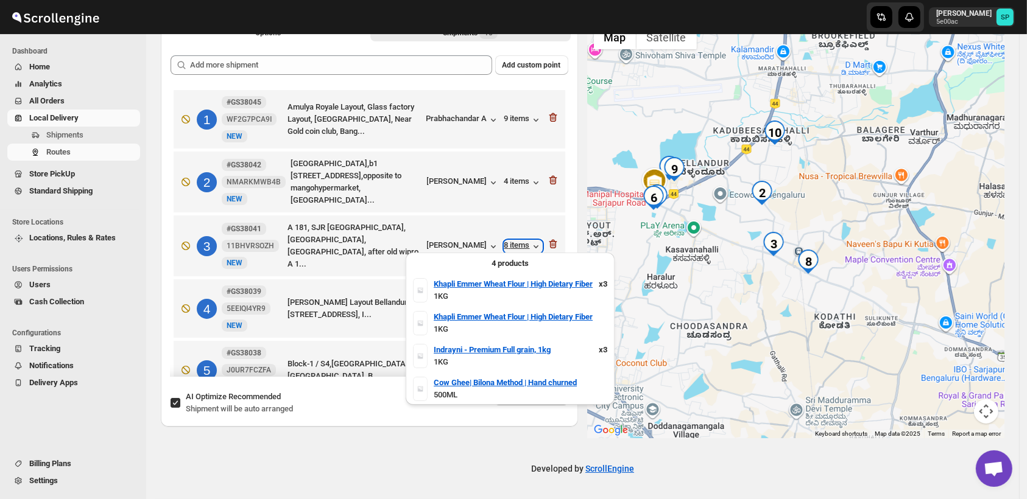
click at [507, 242] on div "8 items" at bounding box center [523, 247] width 38 height 12
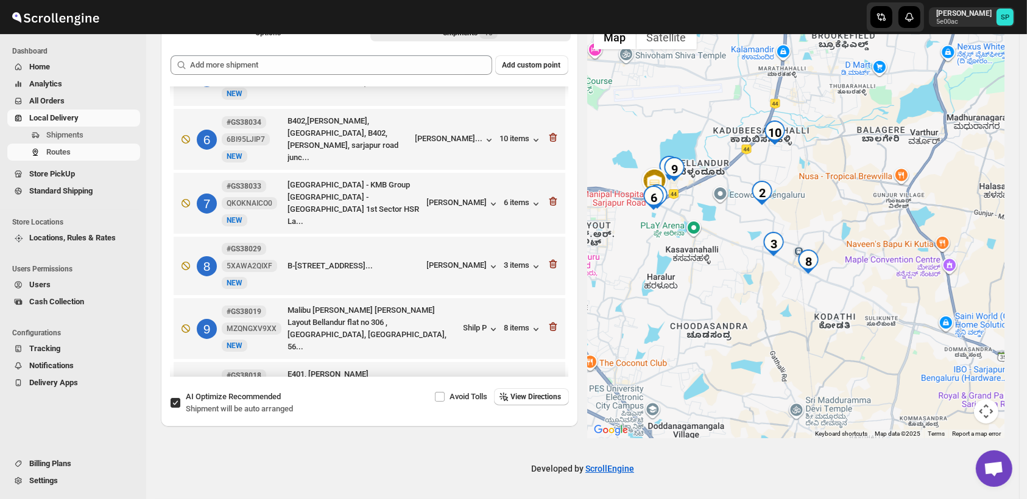
scroll to position [336, 0]
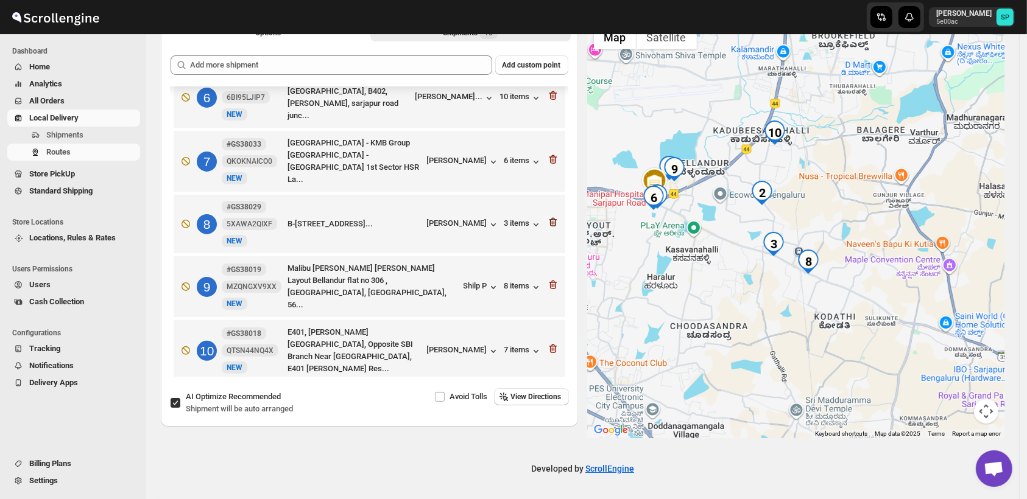
click at [552, 216] on icon "button" at bounding box center [553, 222] width 12 height 12
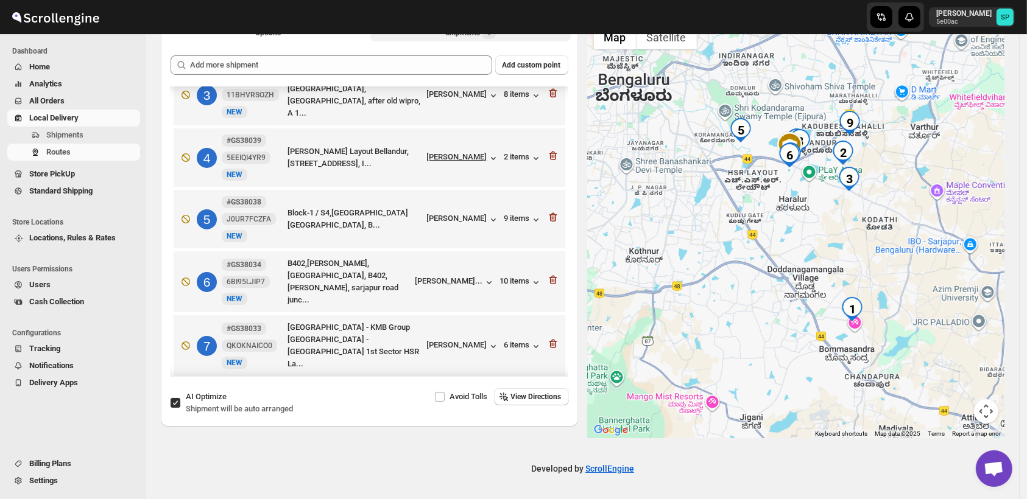
scroll to position [71, 0]
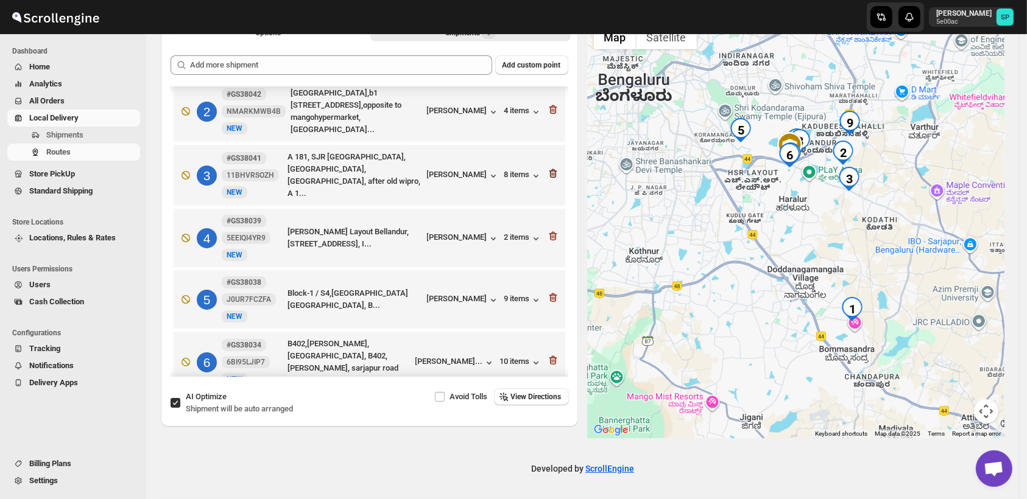
click at [549, 167] on icon "button" at bounding box center [553, 173] width 12 height 12
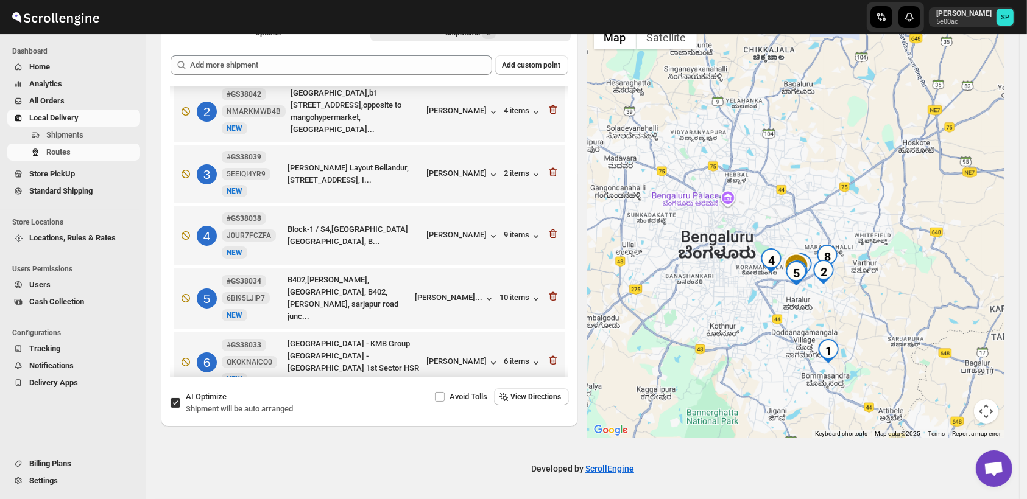
drag, startPoint x: 822, startPoint y: 238, endPoint x: 812, endPoint y: 330, distance: 92.4
click at [812, 330] on div at bounding box center [796, 229] width 417 height 420
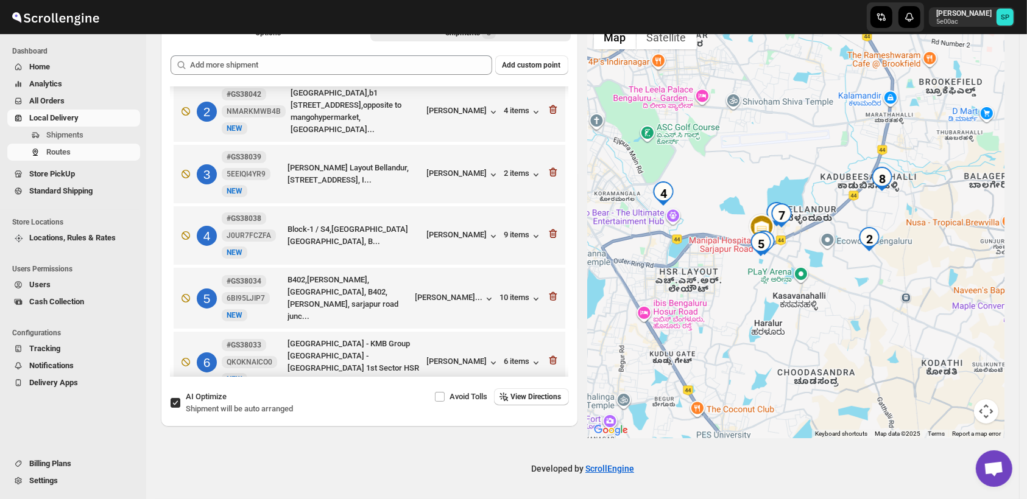
drag, startPoint x: 817, startPoint y: 281, endPoint x: 828, endPoint y: 362, distance: 81.2
click at [828, 362] on div at bounding box center [796, 229] width 417 height 420
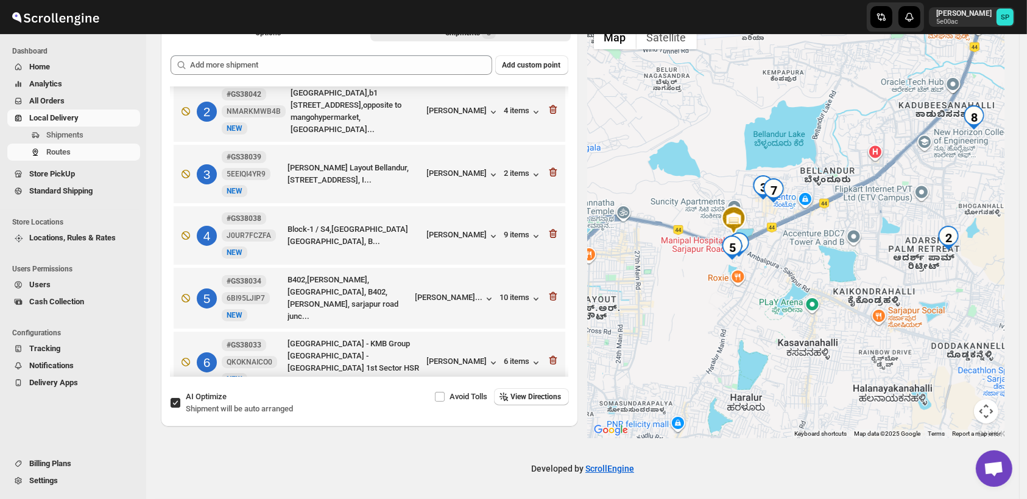
drag, startPoint x: 811, startPoint y: 300, endPoint x: 845, endPoint y: 372, distance: 79.8
click at [845, 372] on div at bounding box center [796, 229] width 417 height 420
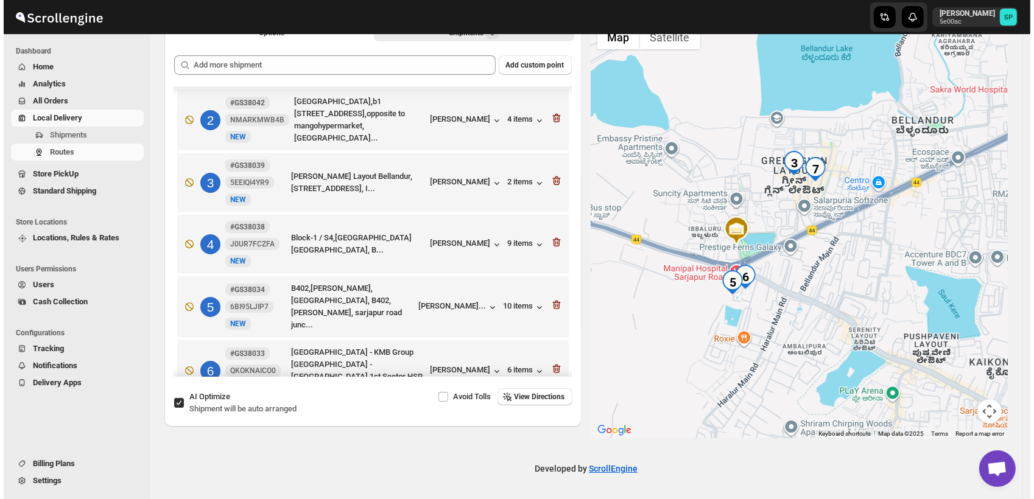
scroll to position [76, 0]
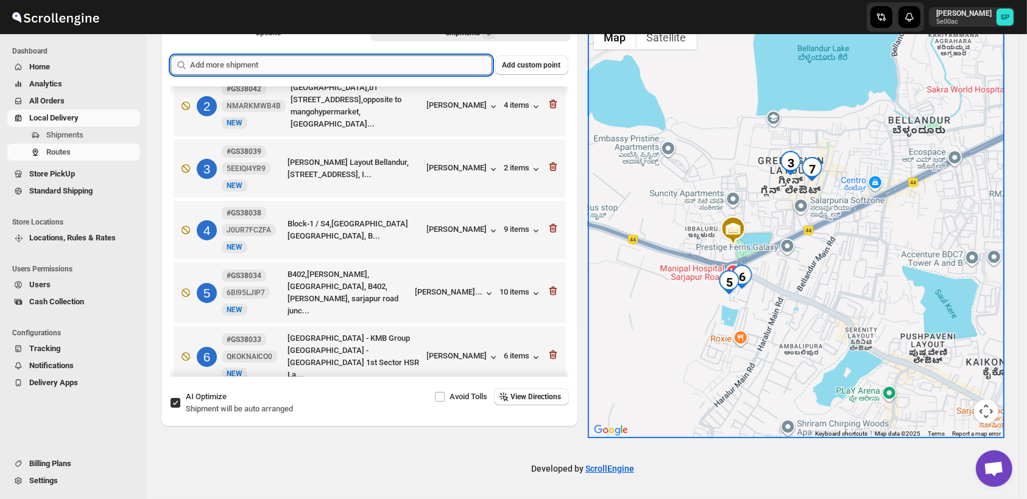
click at [421, 66] on input "text" at bounding box center [341, 64] width 302 height 19
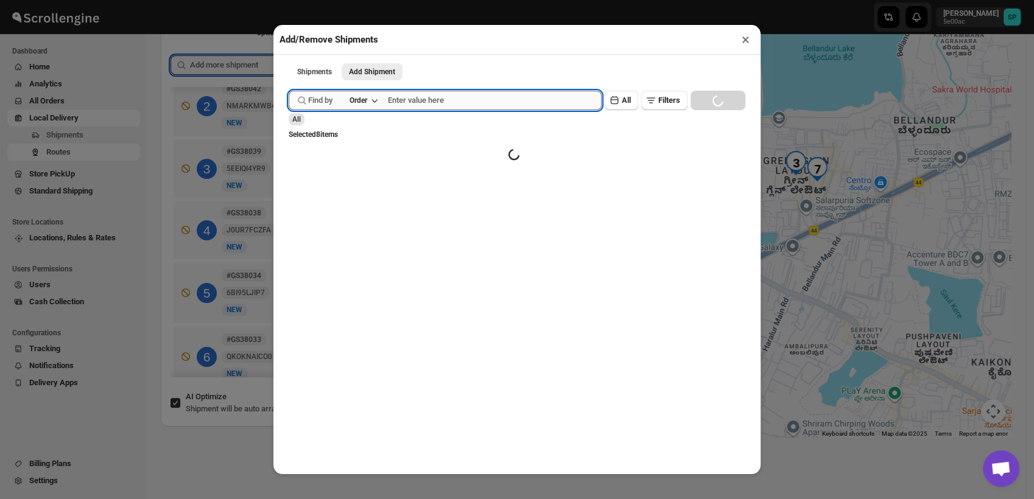
click at [499, 110] on input "text" at bounding box center [495, 100] width 214 height 19
paste input "GS37991"
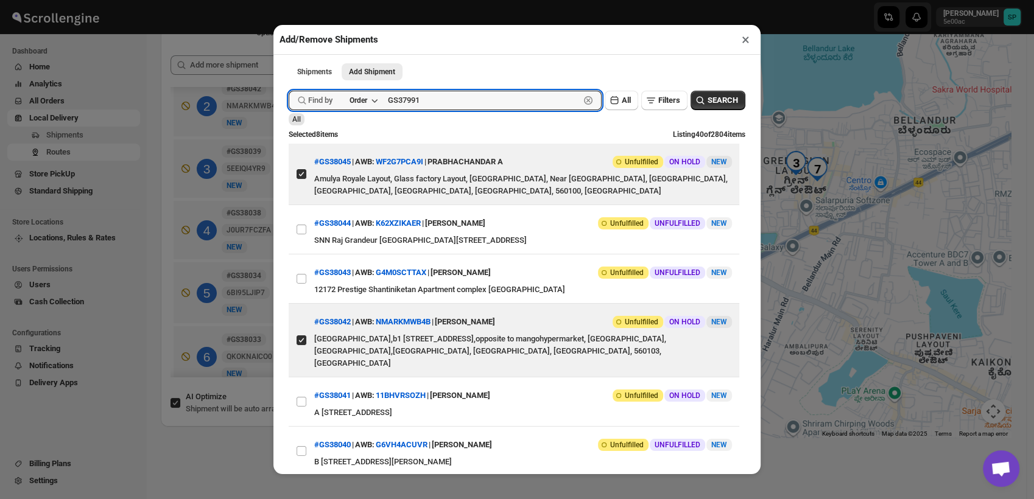
type input "GS37991"
click at [711, 105] on span "SEARCH" at bounding box center [723, 100] width 30 height 12
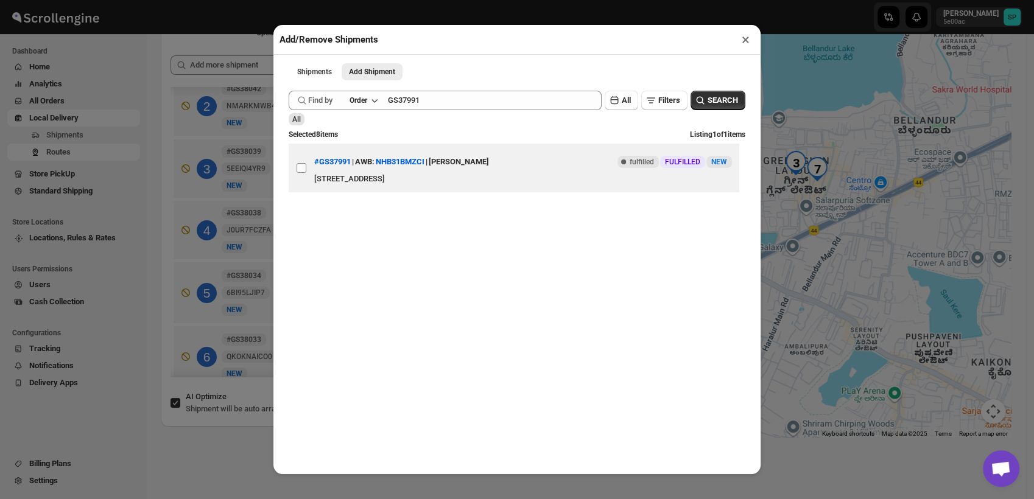
click at [305, 173] on input "View details for 68ce0444e732906b3e775fa0" at bounding box center [302, 168] width 10 height 10
checkbox input "true"
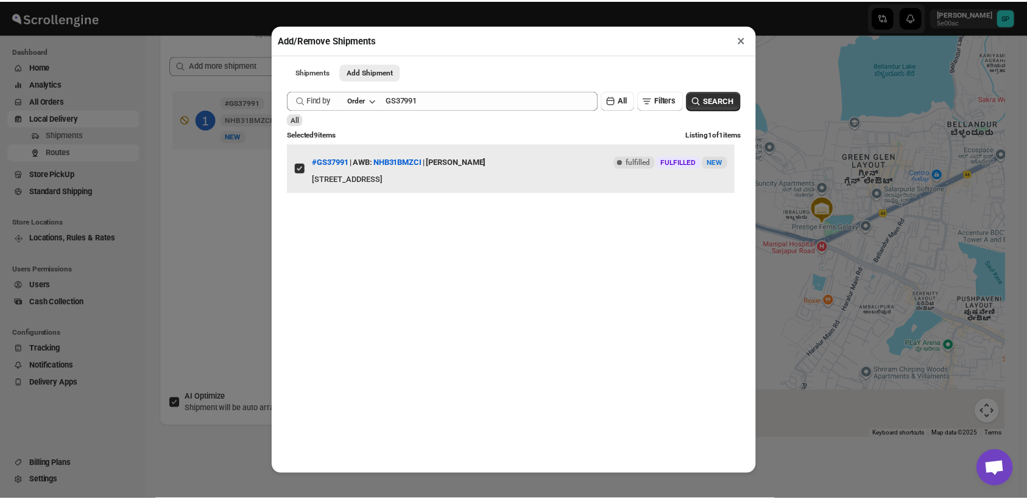
scroll to position [0, 0]
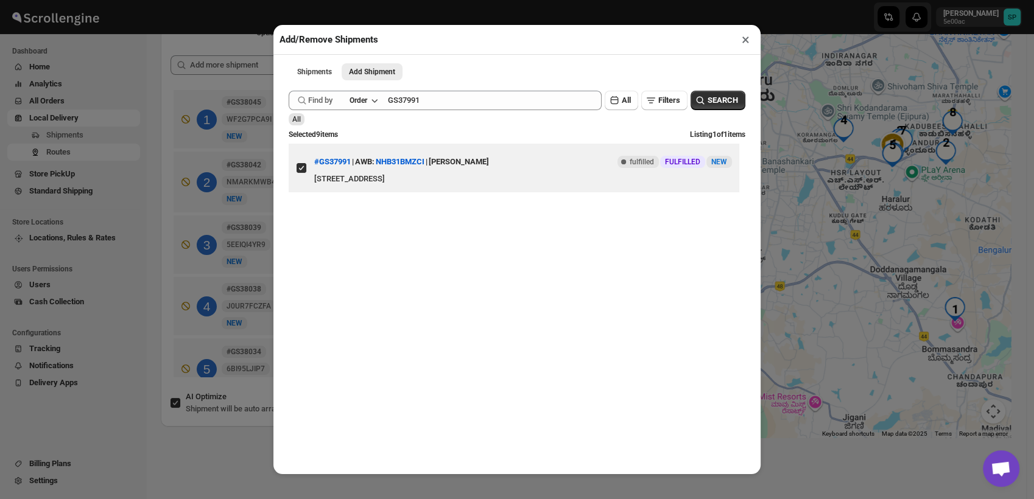
click at [742, 40] on button "×" at bounding box center [746, 39] width 18 height 17
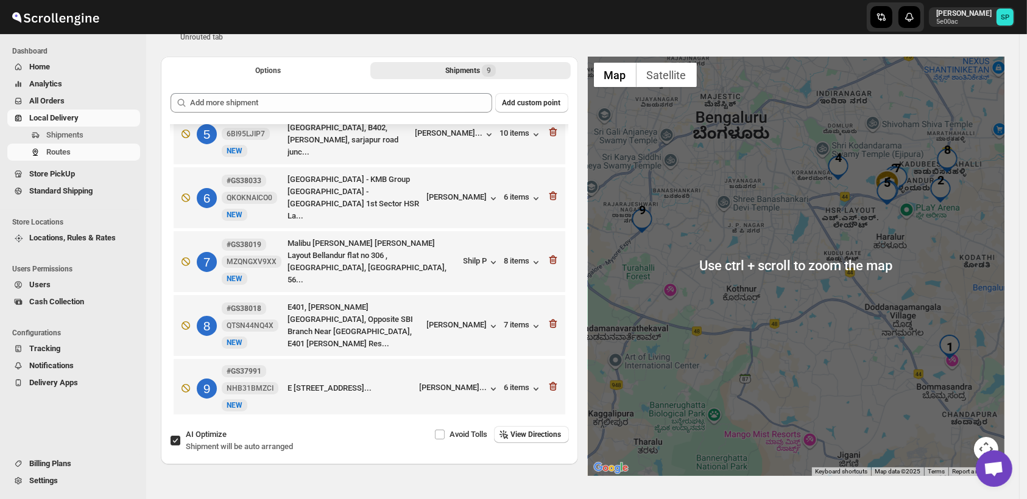
scroll to position [15, 0]
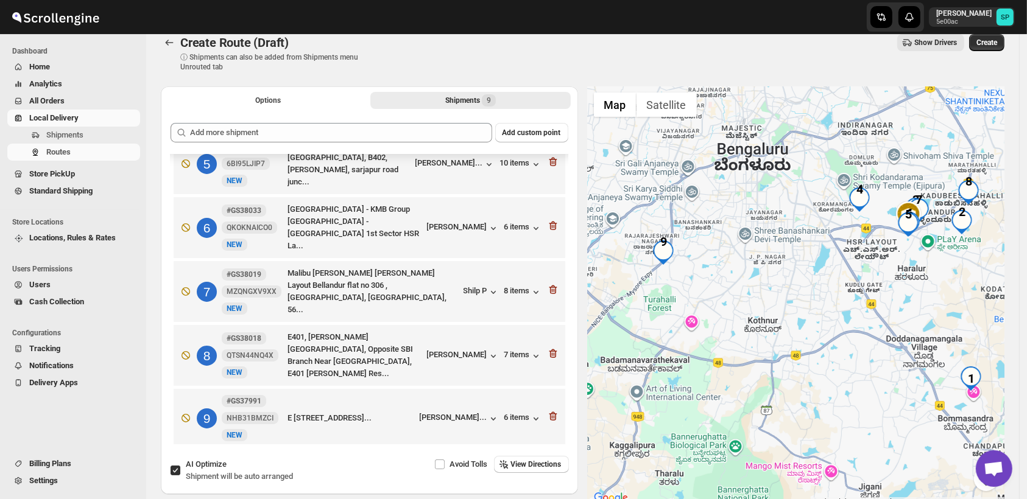
drag, startPoint x: 703, startPoint y: 306, endPoint x: 733, endPoint y: 309, distance: 30.1
click at [733, 309] on div at bounding box center [796, 296] width 417 height 420
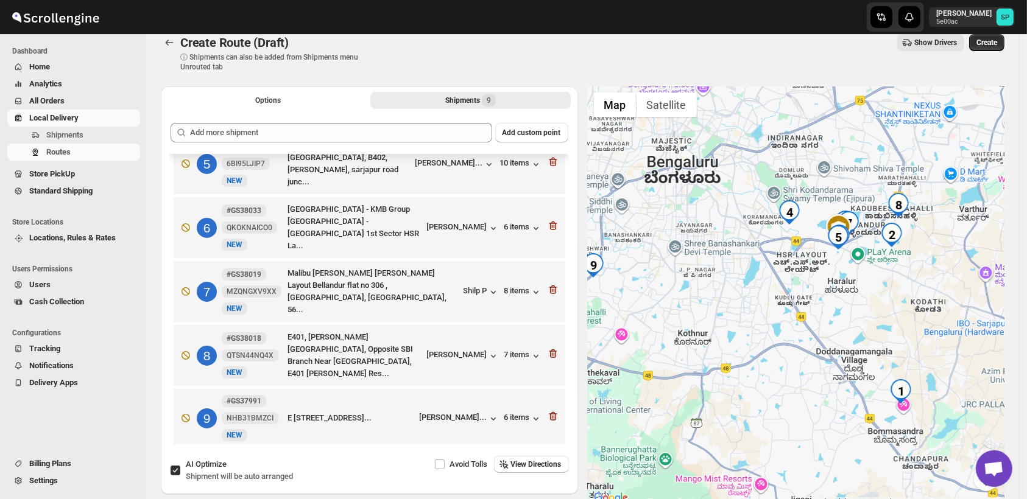
drag, startPoint x: 920, startPoint y: 266, endPoint x: 788, endPoint y: 295, distance: 135.4
click at [788, 295] on div at bounding box center [796, 296] width 417 height 420
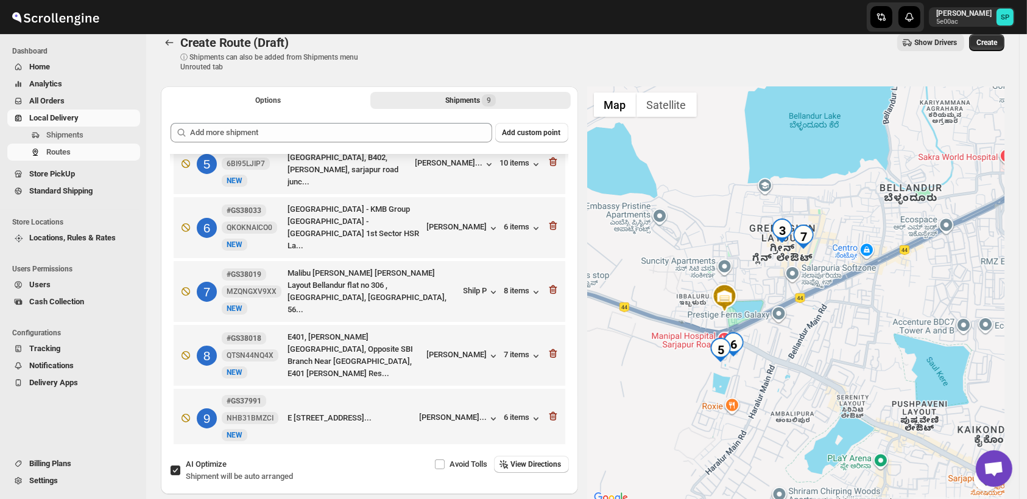
drag, startPoint x: 702, startPoint y: 258, endPoint x: 830, endPoint y: 388, distance: 182.2
click at [830, 387] on div at bounding box center [796, 296] width 417 height 420
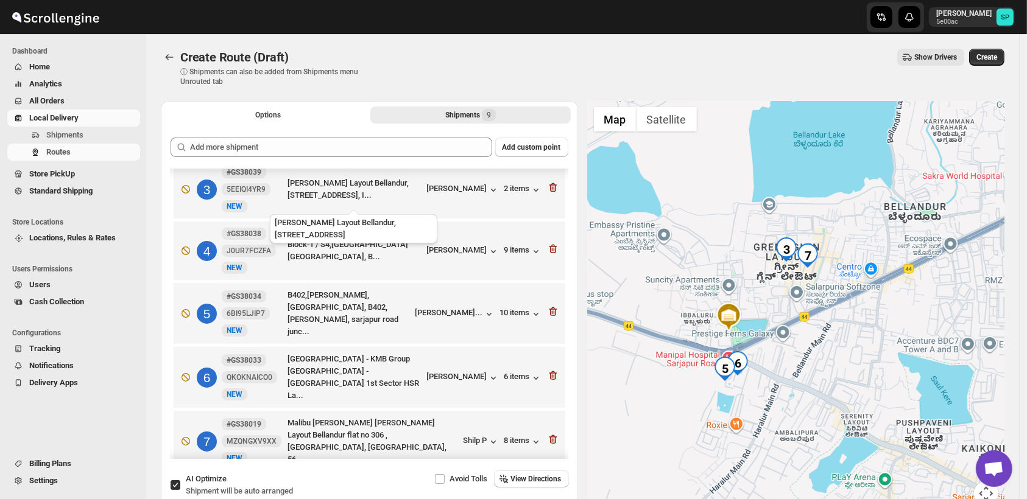
scroll to position [70, 0]
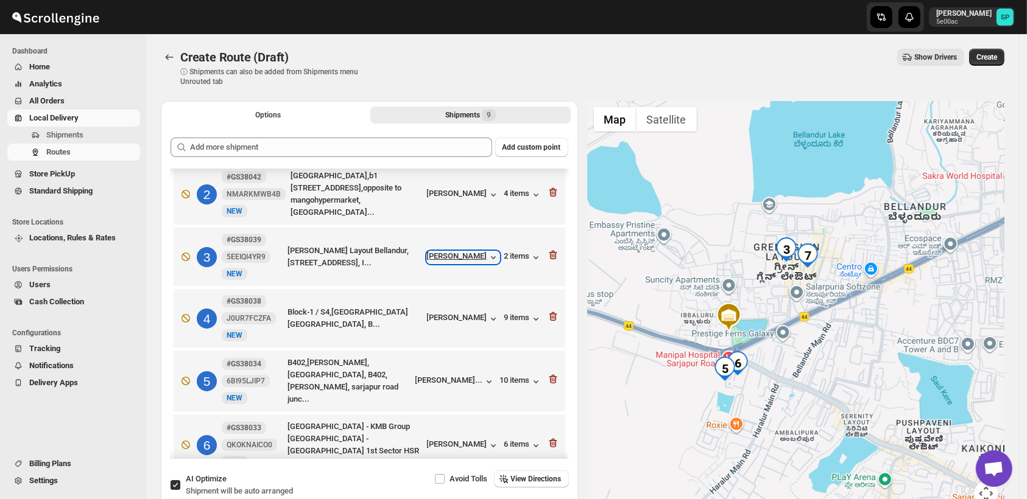
click at [465, 260] on div "[PERSON_NAME]" at bounding box center [463, 258] width 72 height 12
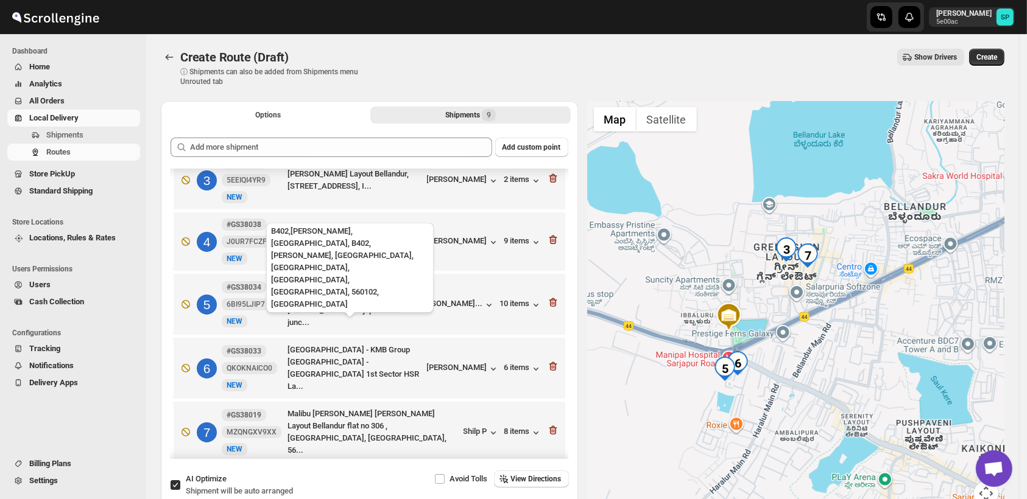
scroll to position [205, 0]
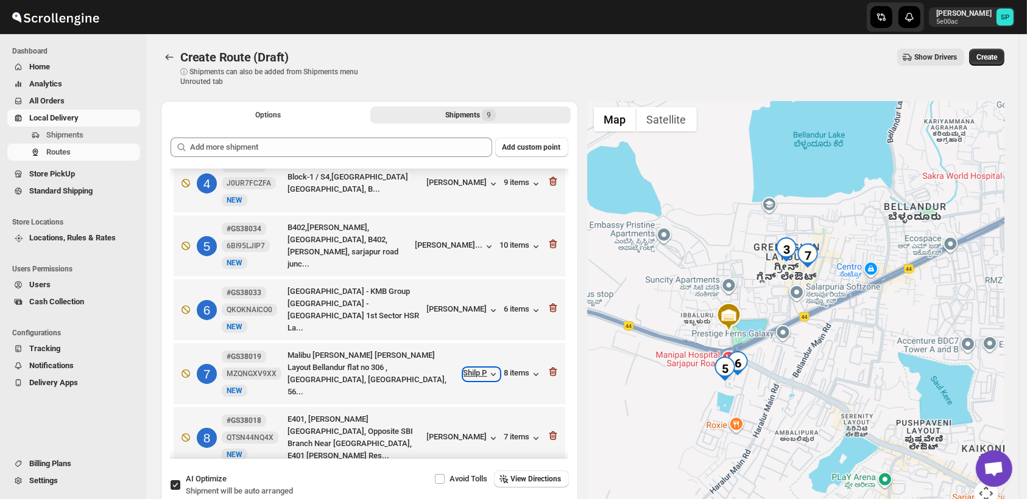
click at [466, 368] on div "Shilp P" at bounding box center [481, 374] width 36 height 12
click at [507, 370] on div "8 items" at bounding box center [523, 374] width 38 height 12
click at [552, 366] on icon "button" at bounding box center [553, 372] width 12 height 12
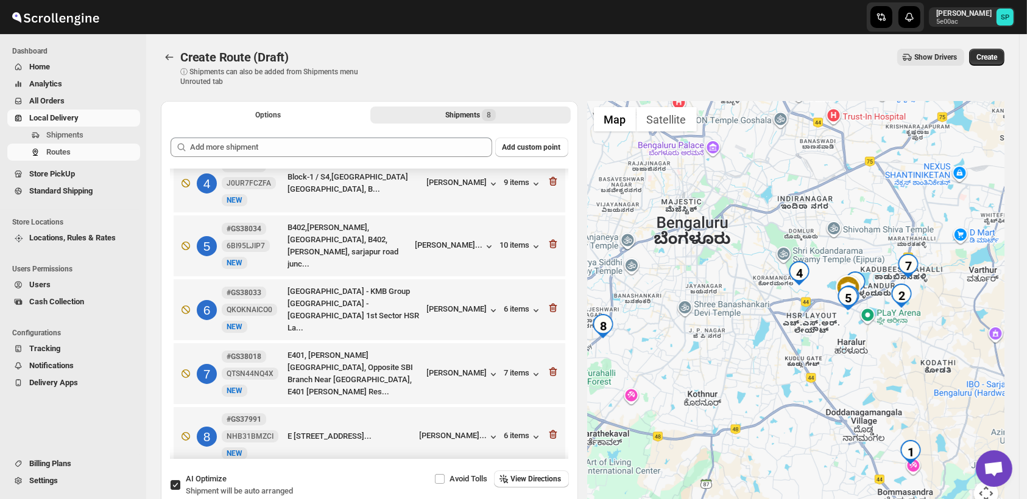
drag, startPoint x: 874, startPoint y: 278, endPoint x: 835, endPoint y: 343, distance: 75.4
click at [835, 343] on div at bounding box center [796, 311] width 417 height 420
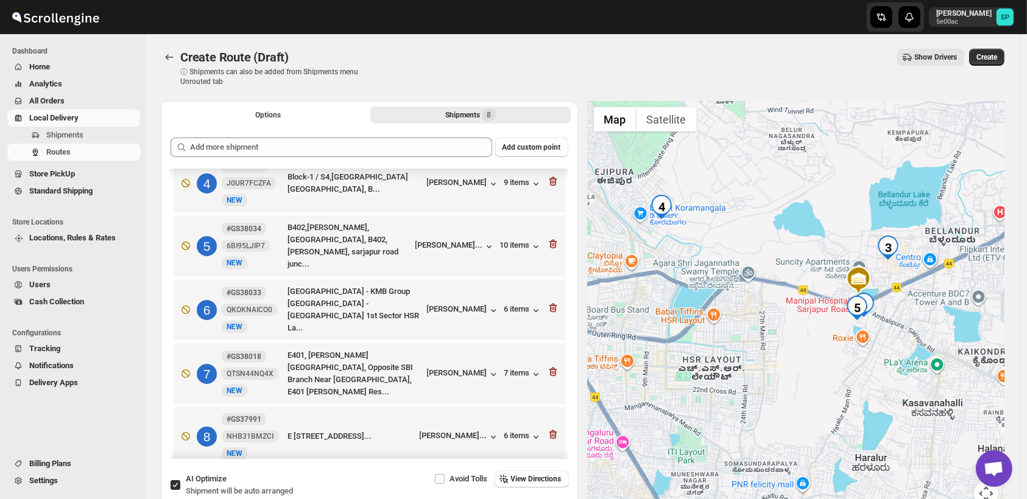
scroll to position [138, 0]
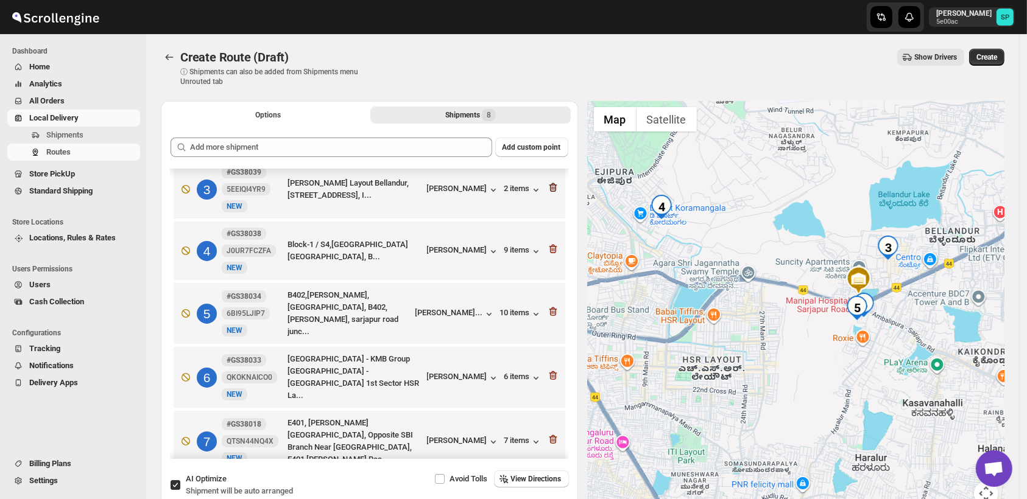
click at [551, 186] on icon "button" at bounding box center [551, 188] width 1 height 4
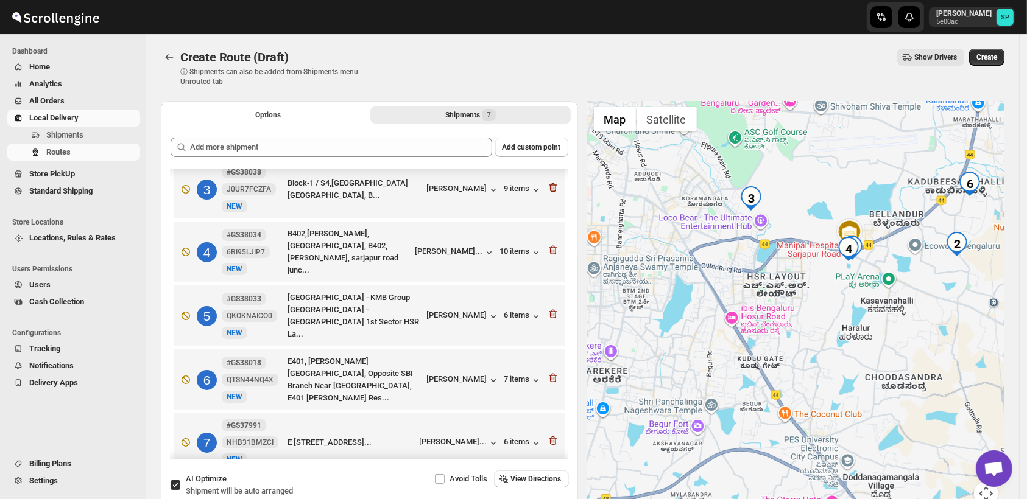
drag, startPoint x: 891, startPoint y: 310, endPoint x: 888, endPoint y: 346, distance: 36.1
click at [888, 346] on div at bounding box center [796, 311] width 417 height 420
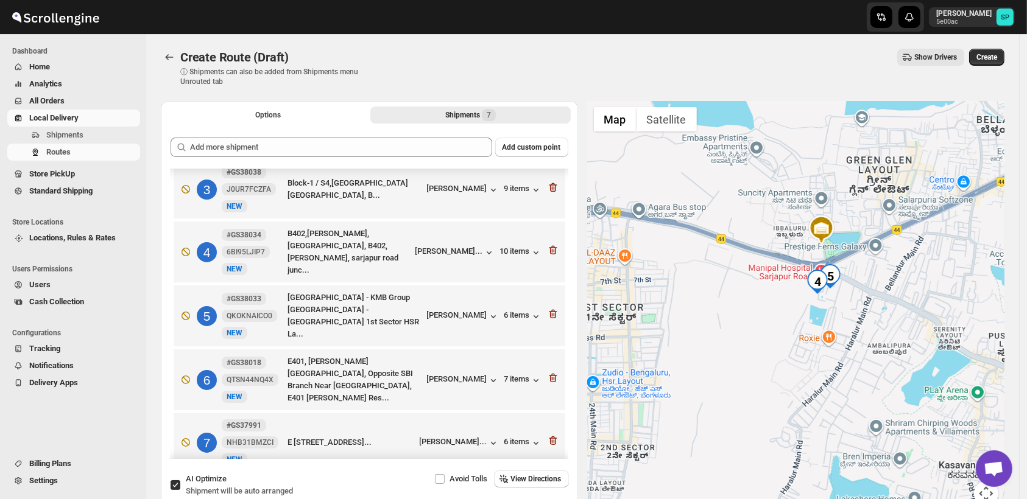
drag, startPoint x: 866, startPoint y: 331, endPoint x: 805, endPoint y: 336, distance: 61.1
click at [805, 336] on div at bounding box center [796, 311] width 417 height 420
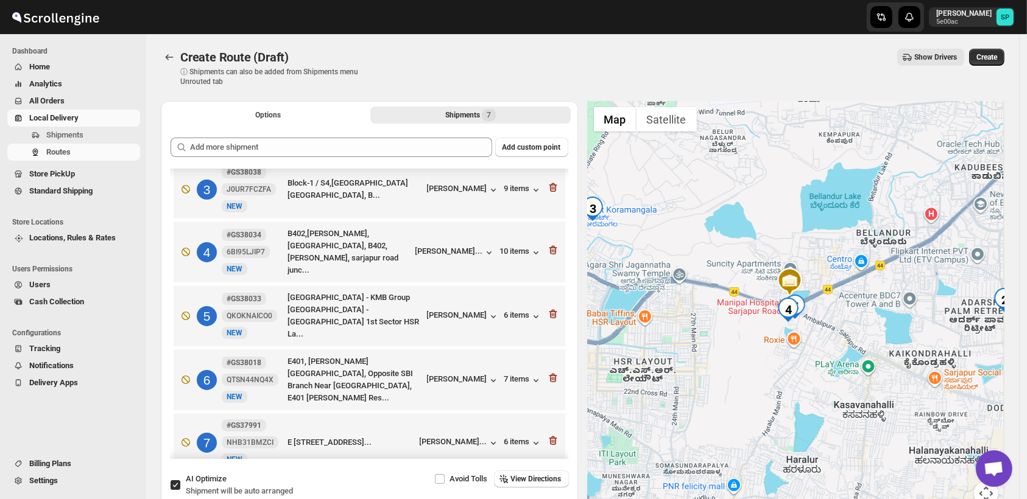
drag, startPoint x: 895, startPoint y: 331, endPoint x: 808, endPoint y: 336, distance: 87.2
click at [808, 336] on div at bounding box center [796, 311] width 417 height 420
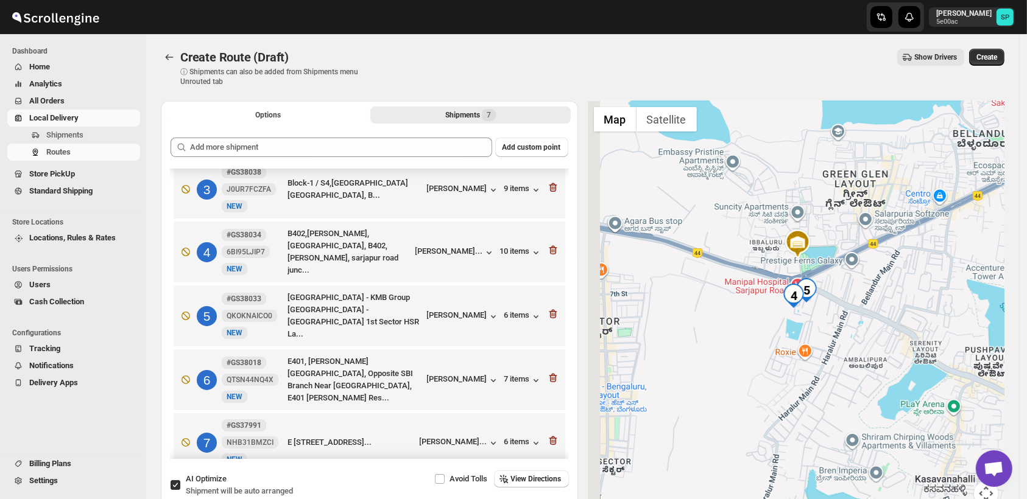
drag, startPoint x: 807, startPoint y: 344, endPoint x: 871, endPoint y: 317, distance: 69.1
click at [871, 317] on div at bounding box center [796, 311] width 417 height 420
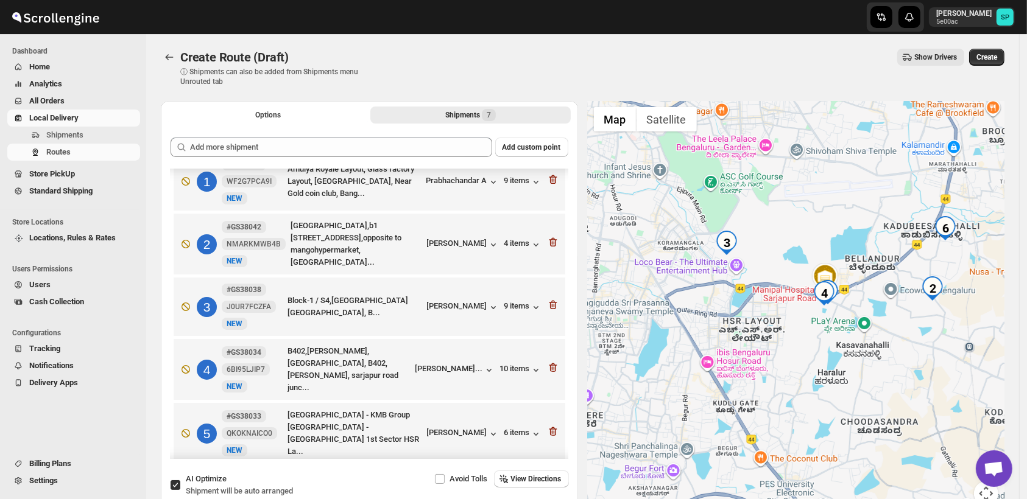
scroll to position [2, 0]
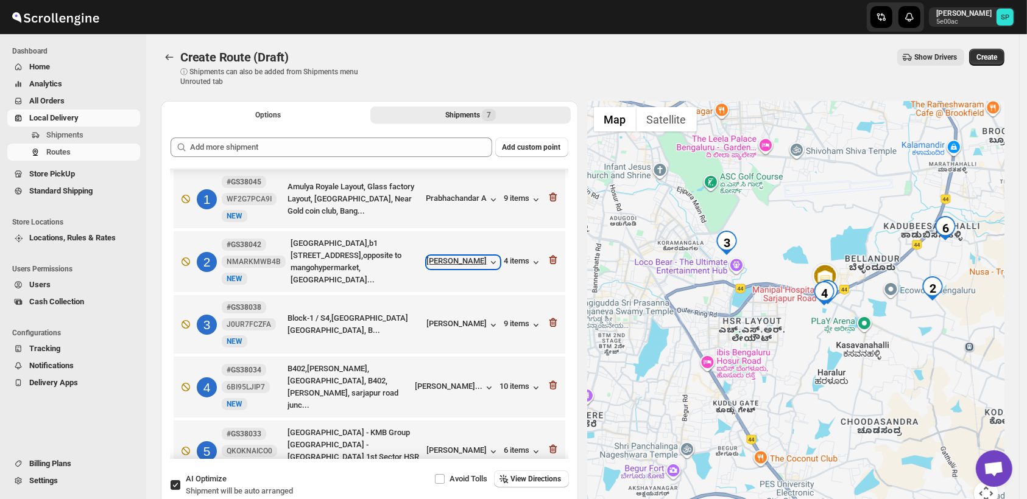
click at [463, 258] on div "[PERSON_NAME]" at bounding box center [463, 262] width 72 height 12
click at [508, 258] on div "4 items" at bounding box center [523, 262] width 38 height 12
click at [548, 261] on icon "button" at bounding box center [553, 260] width 12 height 12
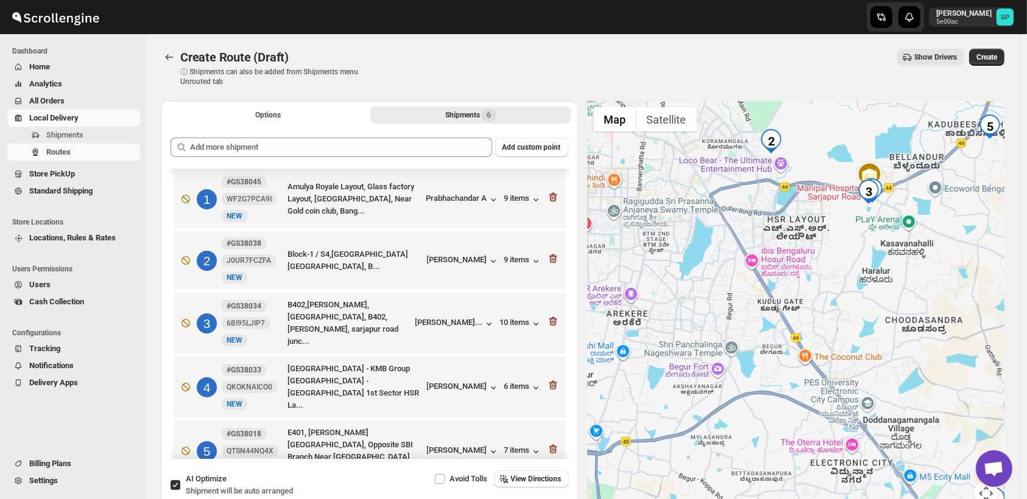
drag, startPoint x: 890, startPoint y: 277, endPoint x: 884, endPoint y: 363, distance: 86.7
click at [884, 363] on div at bounding box center [796, 311] width 417 height 420
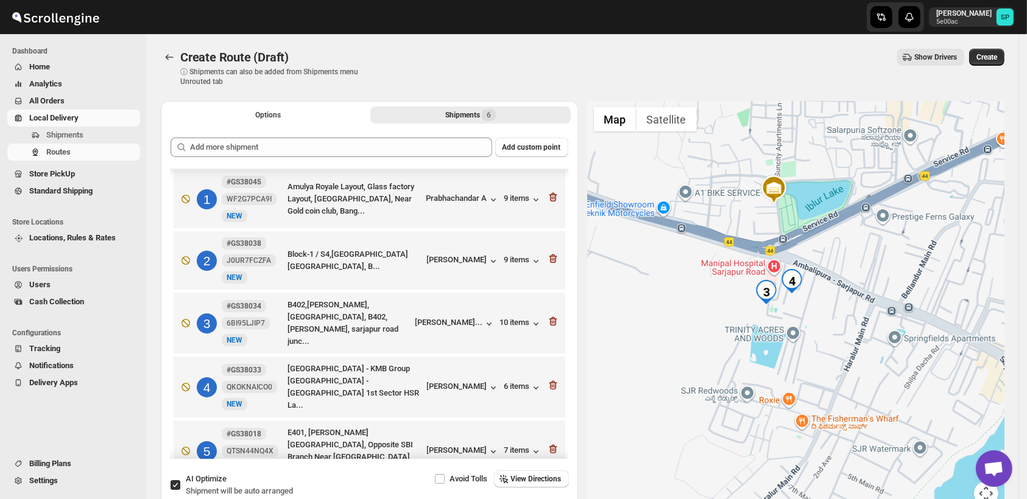
drag, startPoint x: 814, startPoint y: 344, endPoint x: 885, endPoint y: 336, distance: 71.8
click at [885, 336] on div at bounding box center [796, 311] width 417 height 420
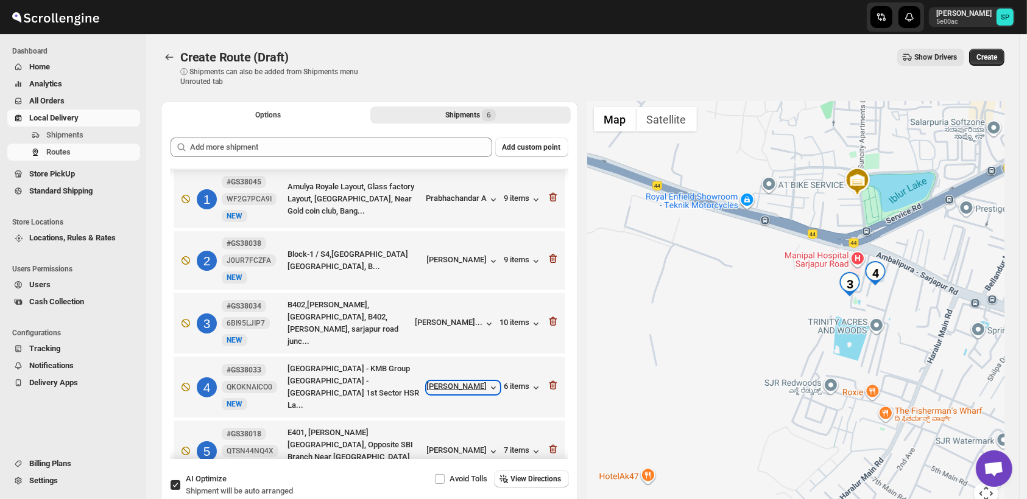
click at [453, 386] on div "[PERSON_NAME]" at bounding box center [463, 388] width 72 height 12
click at [444, 325] on div "[PERSON_NAME]..." at bounding box center [449, 322] width 68 height 9
click at [530, 324] on icon "button" at bounding box center [536, 324] width 12 height 12
click at [553, 381] on icon "button" at bounding box center [553, 385] width 12 height 12
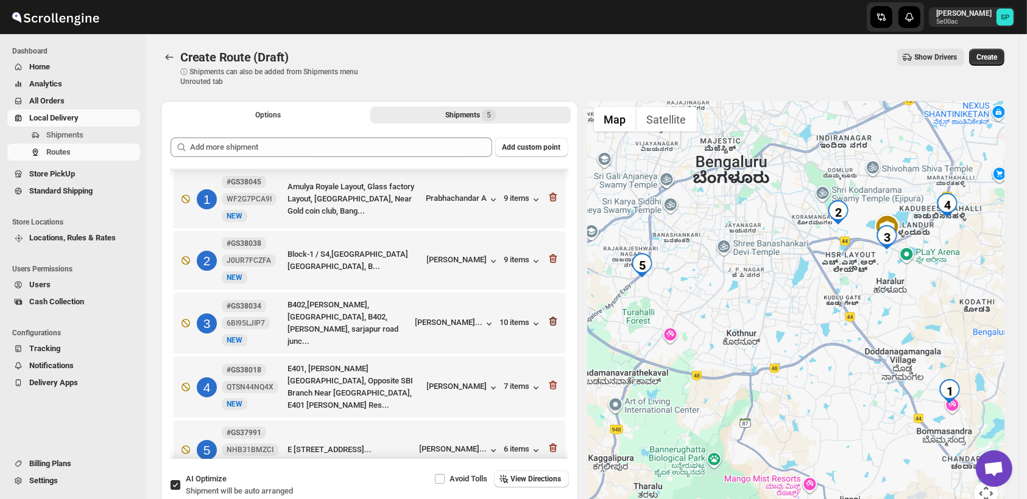
click at [551, 317] on icon "button" at bounding box center [553, 321] width 12 height 12
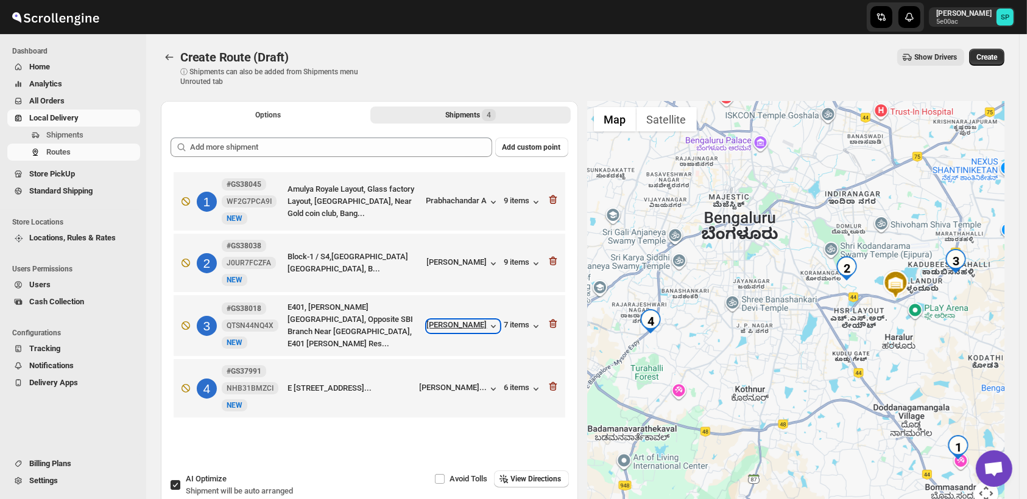
click at [473, 322] on div "[PERSON_NAME]" at bounding box center [463, 326] width 72 height 12
click at [456, 262] on div "[PERSON_NAME]" at bounding box center [463, 264] width 72 height 12
click at [553, 263] on icon "button" at bounding box center [553, 261] width 12 height 12
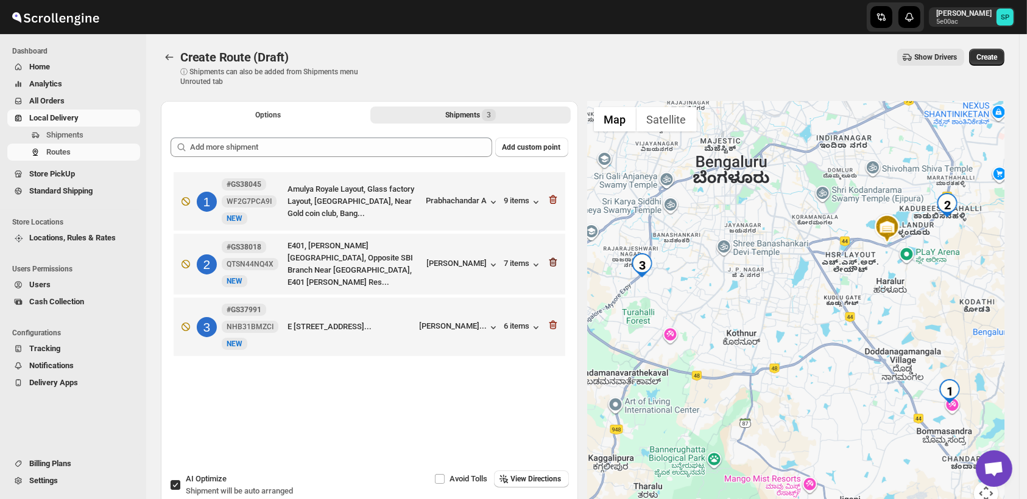
click at [552, 259] on icon "button" at bounding box center [553, 262] width 12 height 12
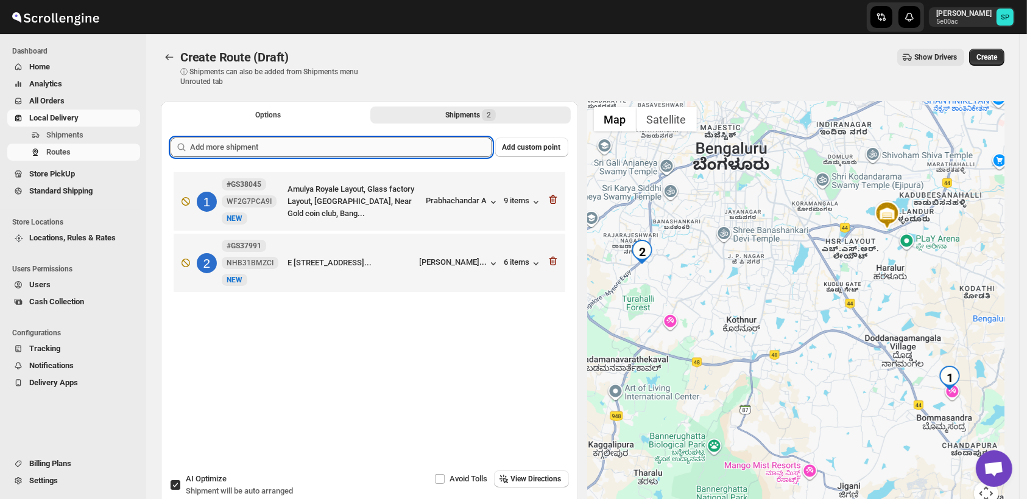
click at [364, 152] on input "text" at bounding box center [341, 147] width 302 height 19
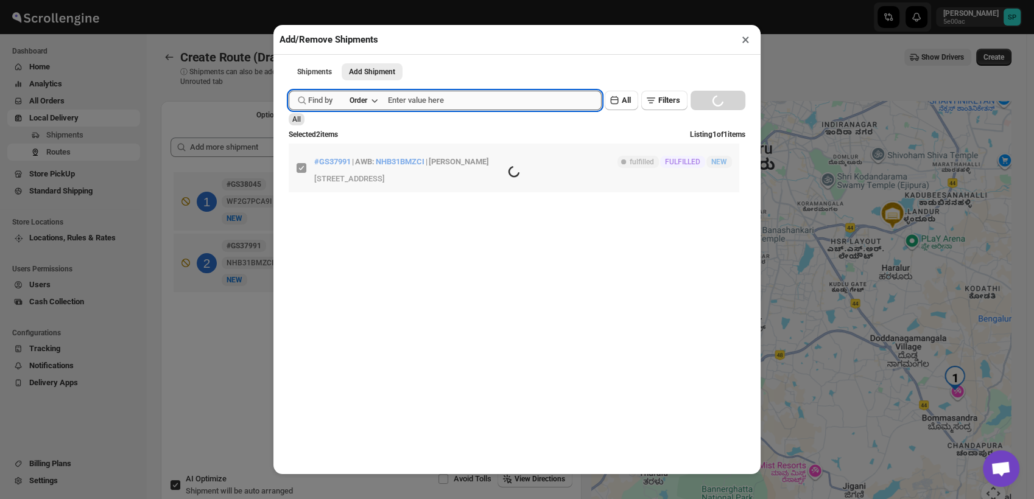
click at [432, 105] on input "text" at bounding box center [495, 100] width 214 height 19
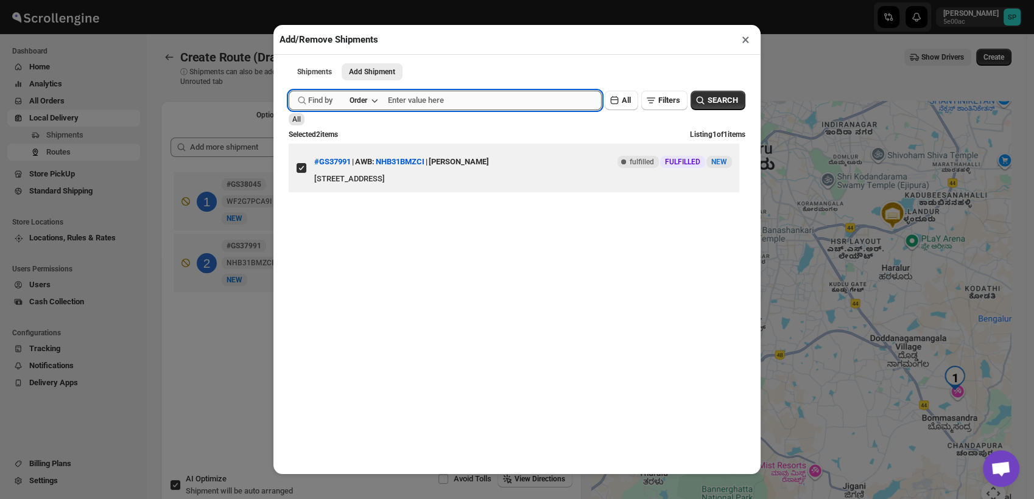
paste input "GS38046"
type input "GS38046"
click at [723, 107] on span "SEARCH" at bounding box center [723, 100] width 30 height 12
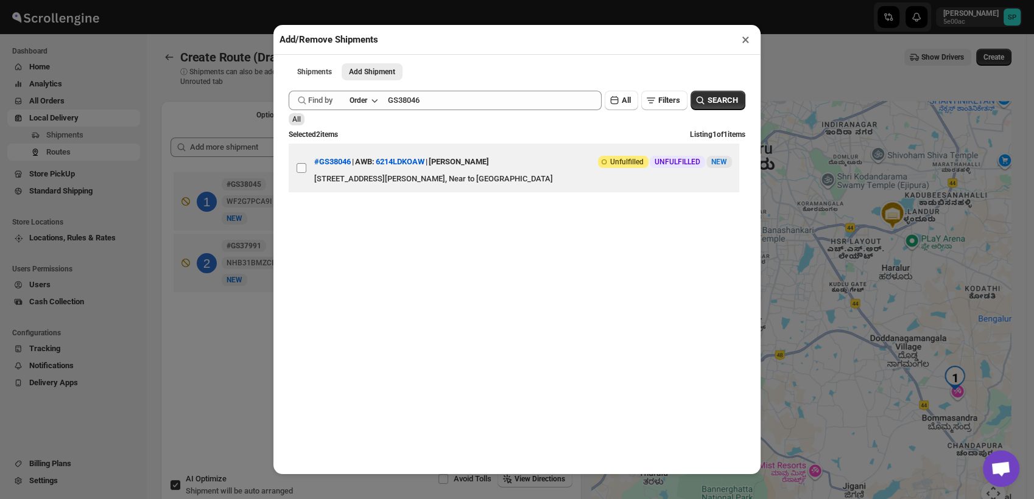
click at [302, 173] on input "View details for 68d10182e732906b3e778568" at bounding box center [302, 168] width 10 height 10
checkbox input "true"
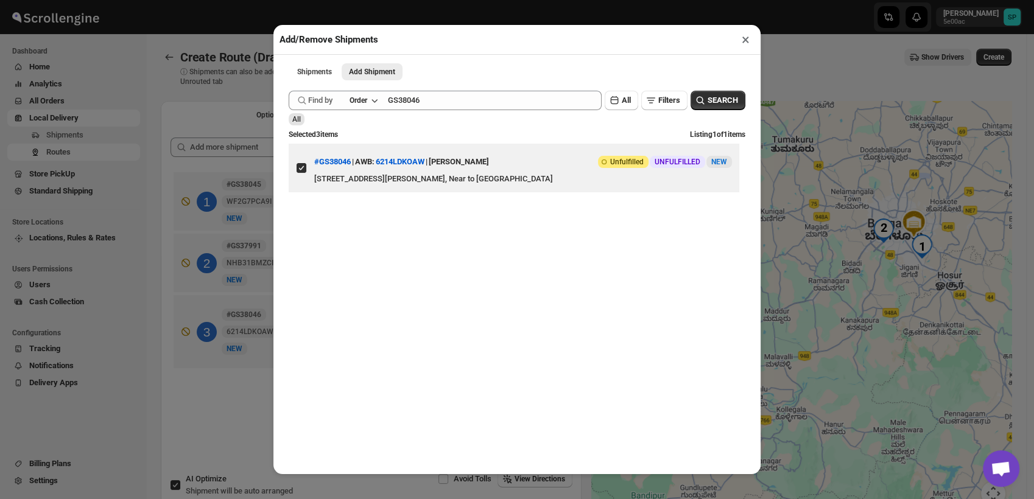
click at [749, 43] on button "×" at bounding box center [746, 39] width 18 height 17
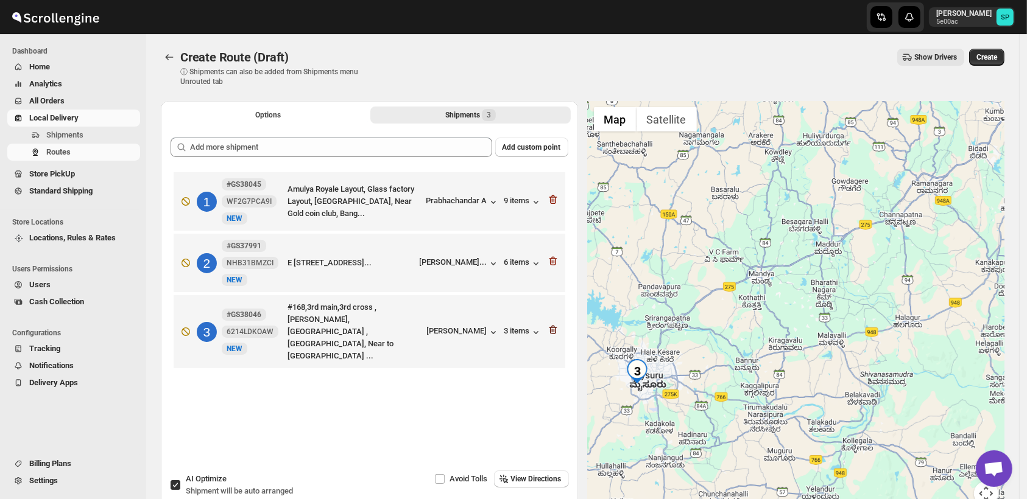
click at [555, 326] on icon "button" at bounding box center [553, 330] width 8 height 9
